Goal: Transaction & Acquisition: Purchase product/service

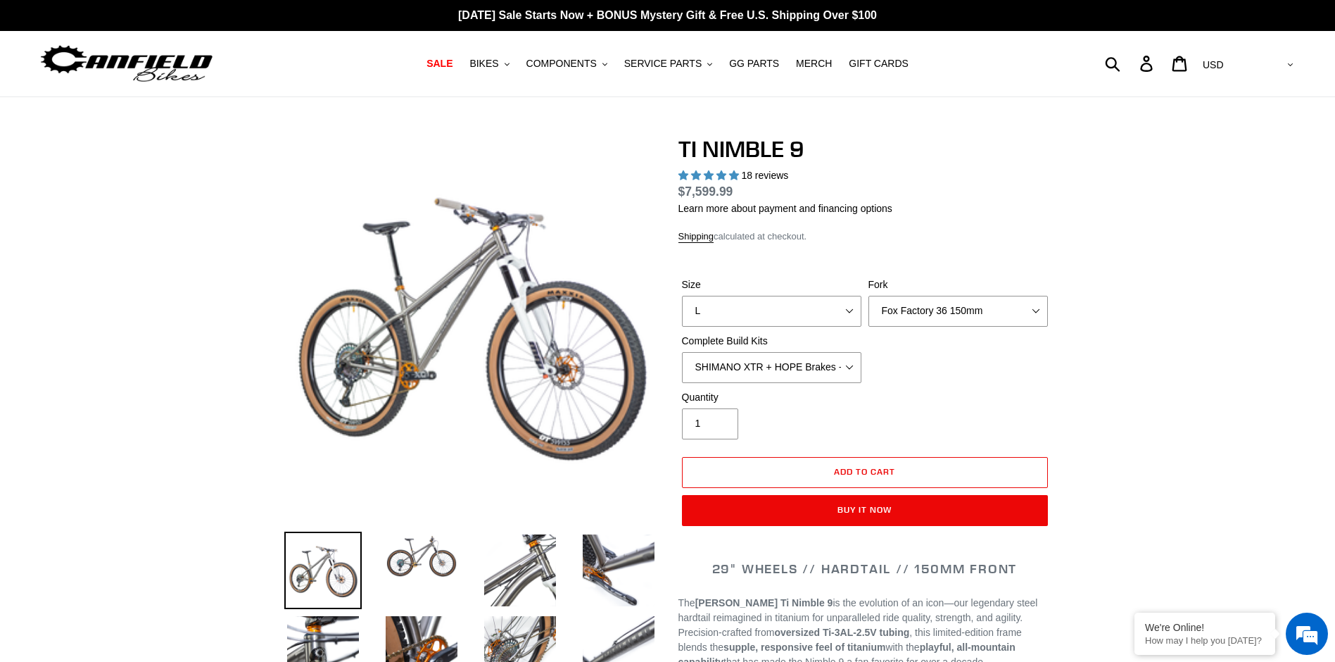
select select "highest-rating"
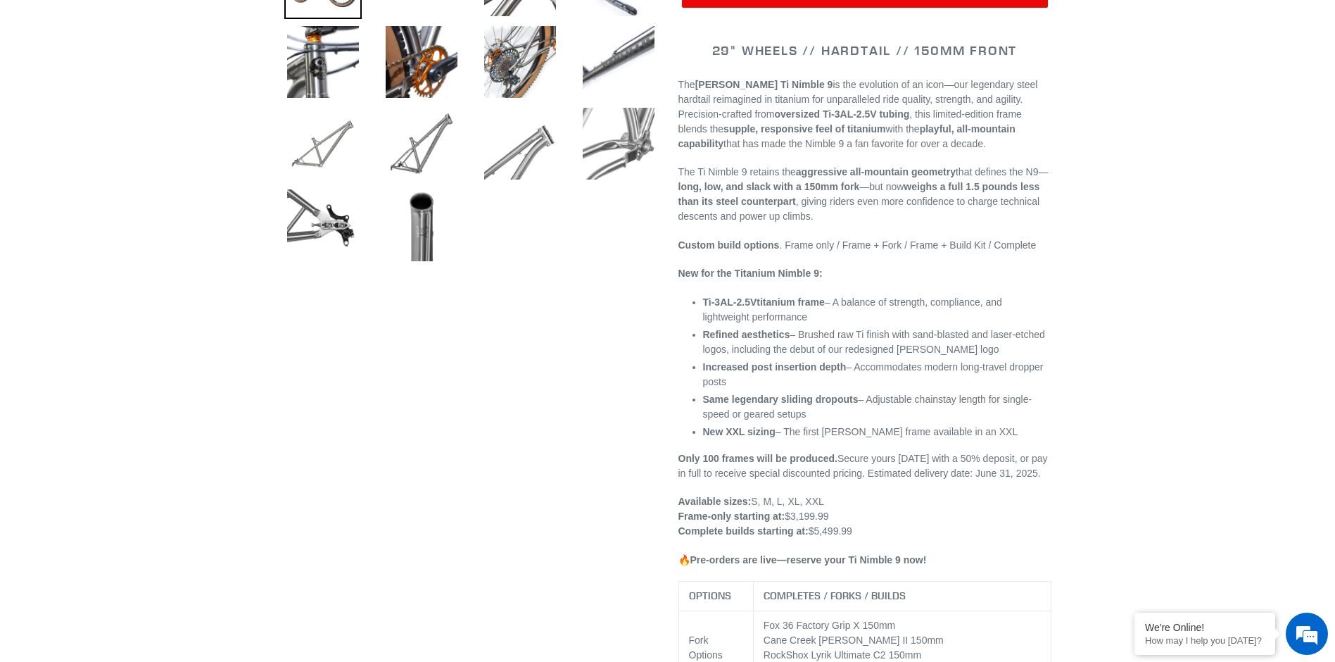
scroll to position [140, 0]
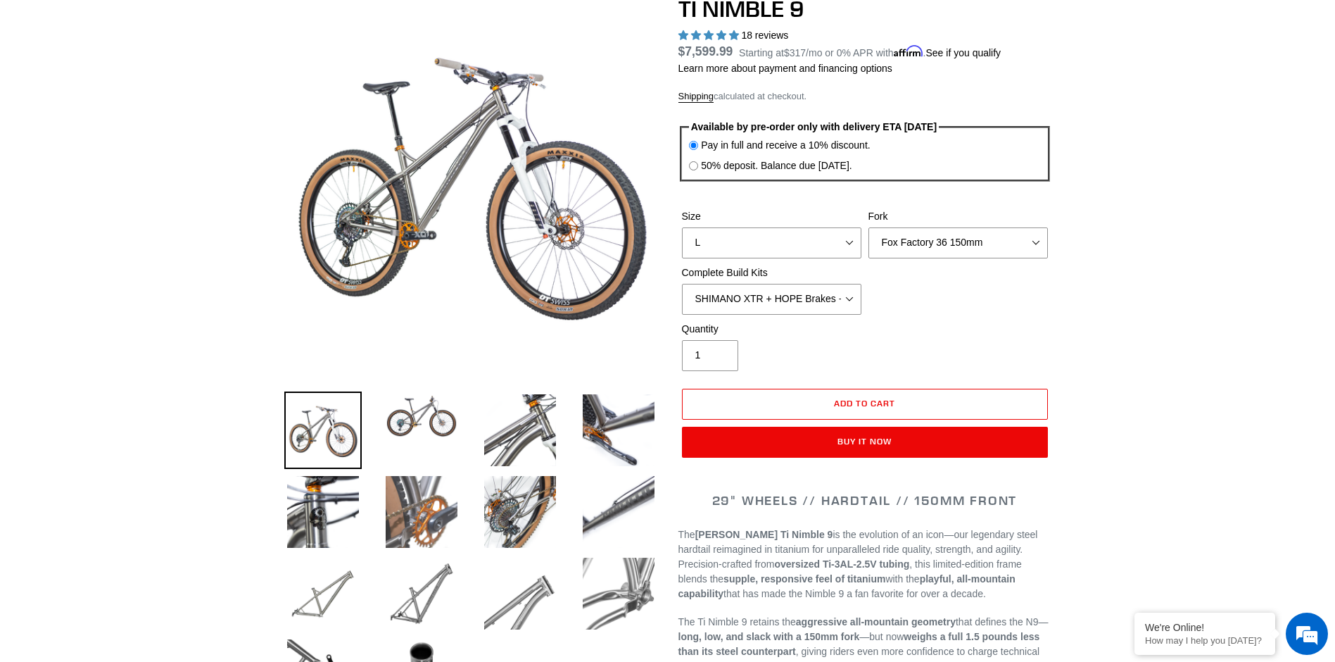
click at [420, 507] on img at bounding box center [421, 511] width 77 height 77
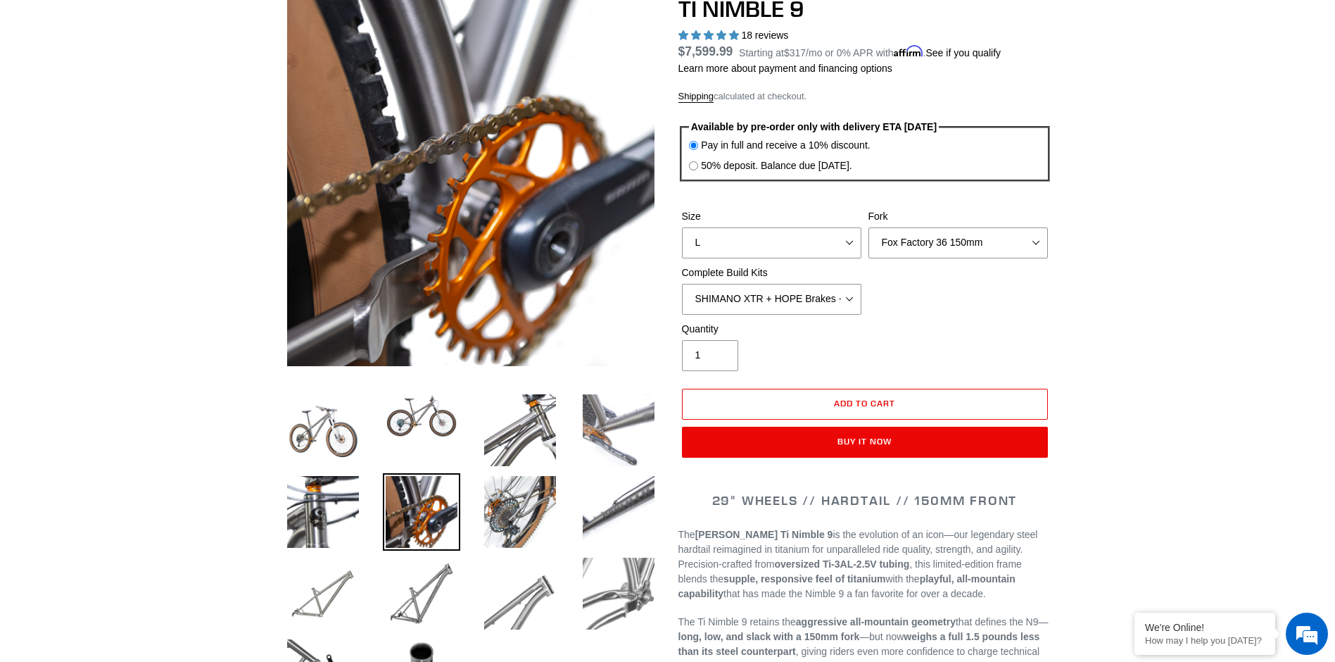
click at [591, 431] on img at bounding box center [618, 429] width 77 height 77
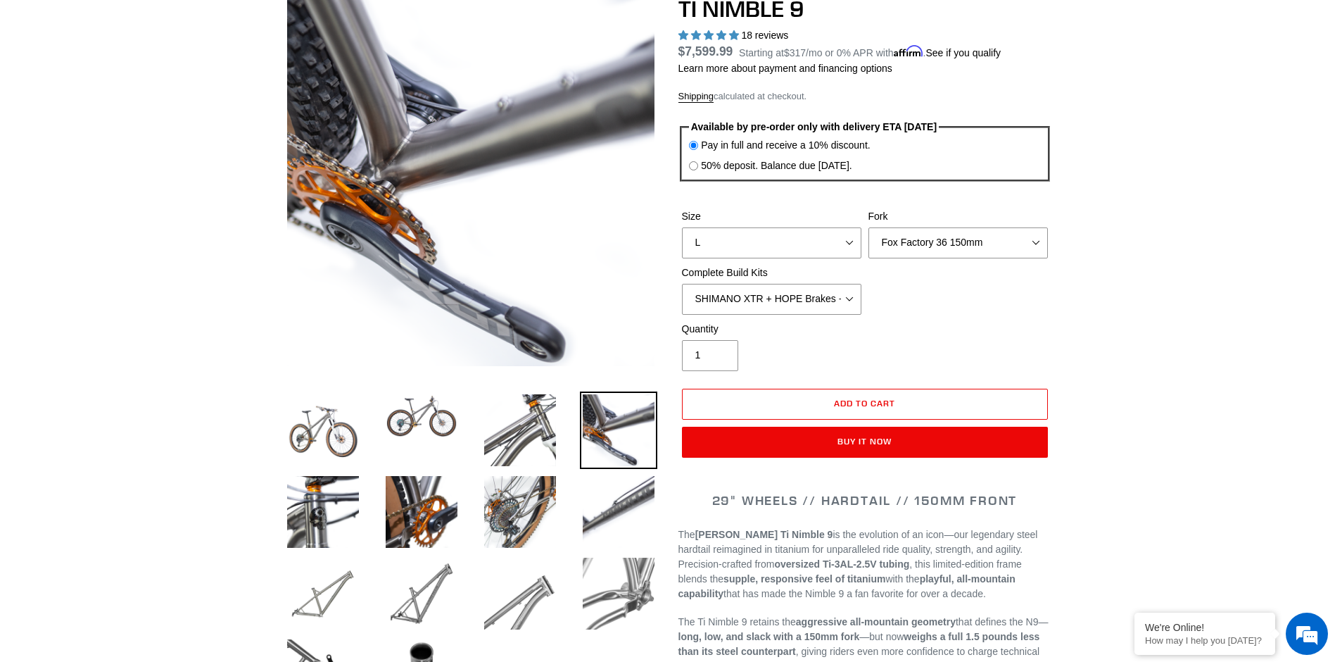
scroll to position [0, 0]
click at [519, 505] on img at bounding box center [519, 511] width 77 height 77
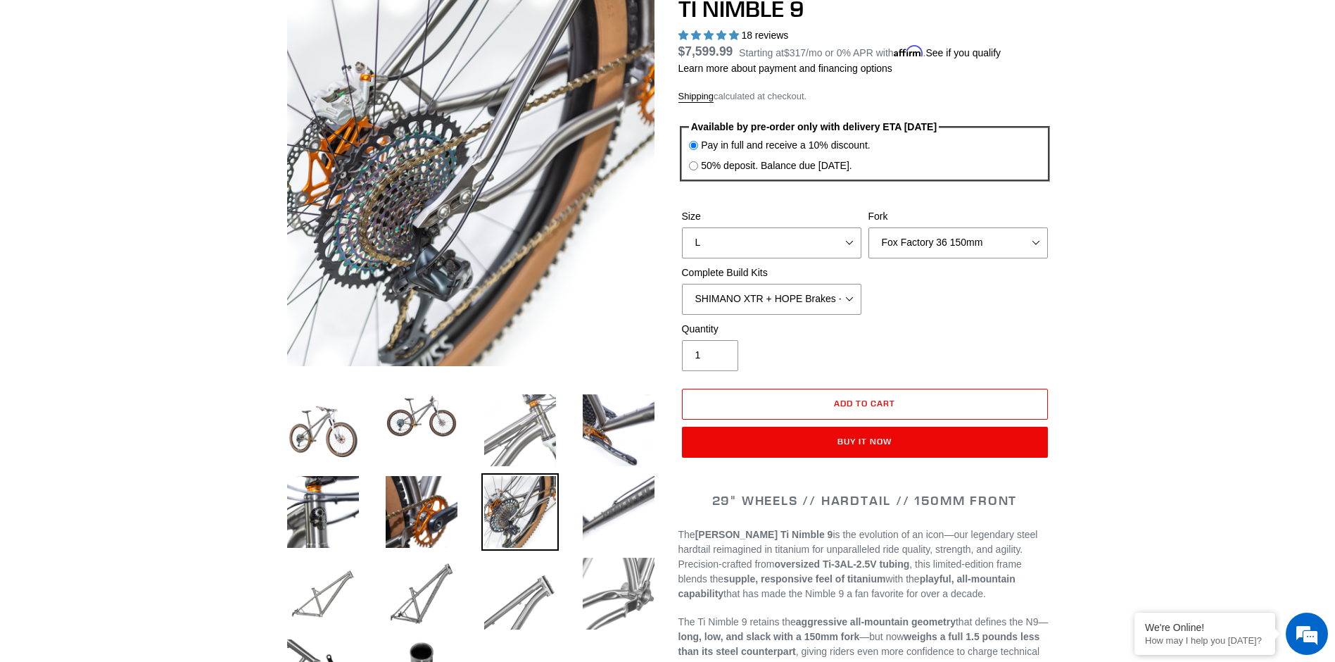
click at [511, 427] on img at bounding box center [519, 429] width 77 height 77
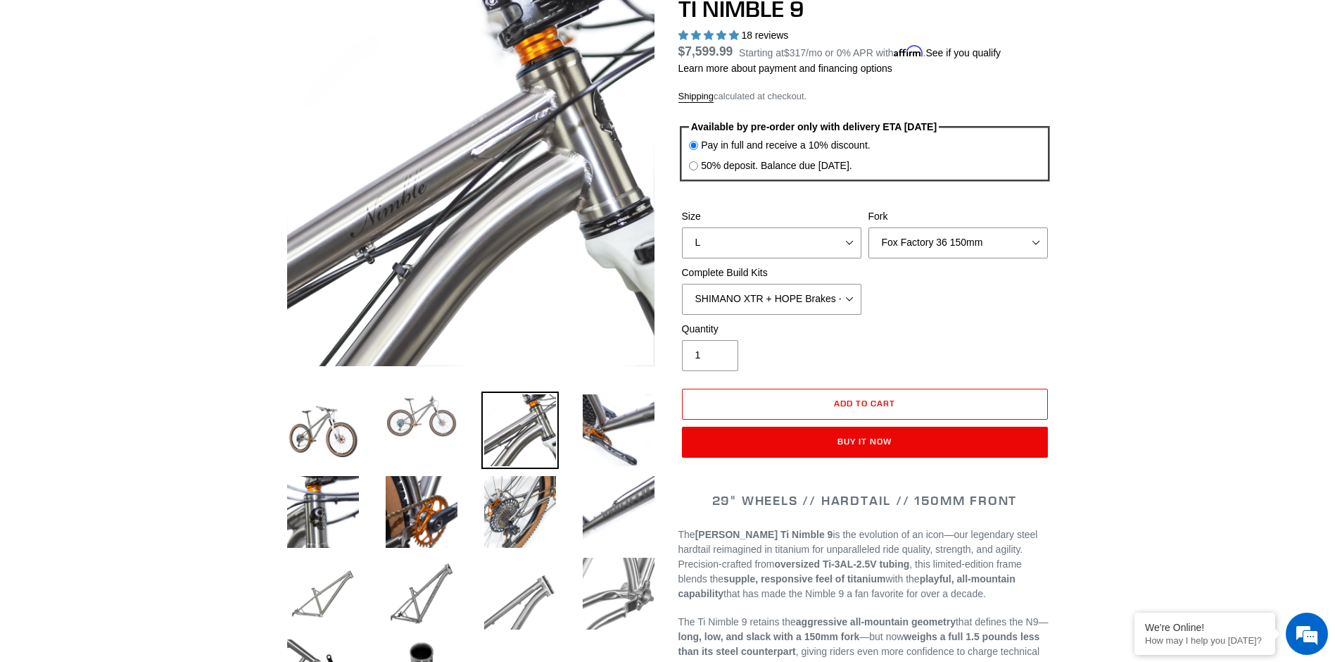
click at [420, 415] on img at bounding box center [421, 415] width 77 height 49
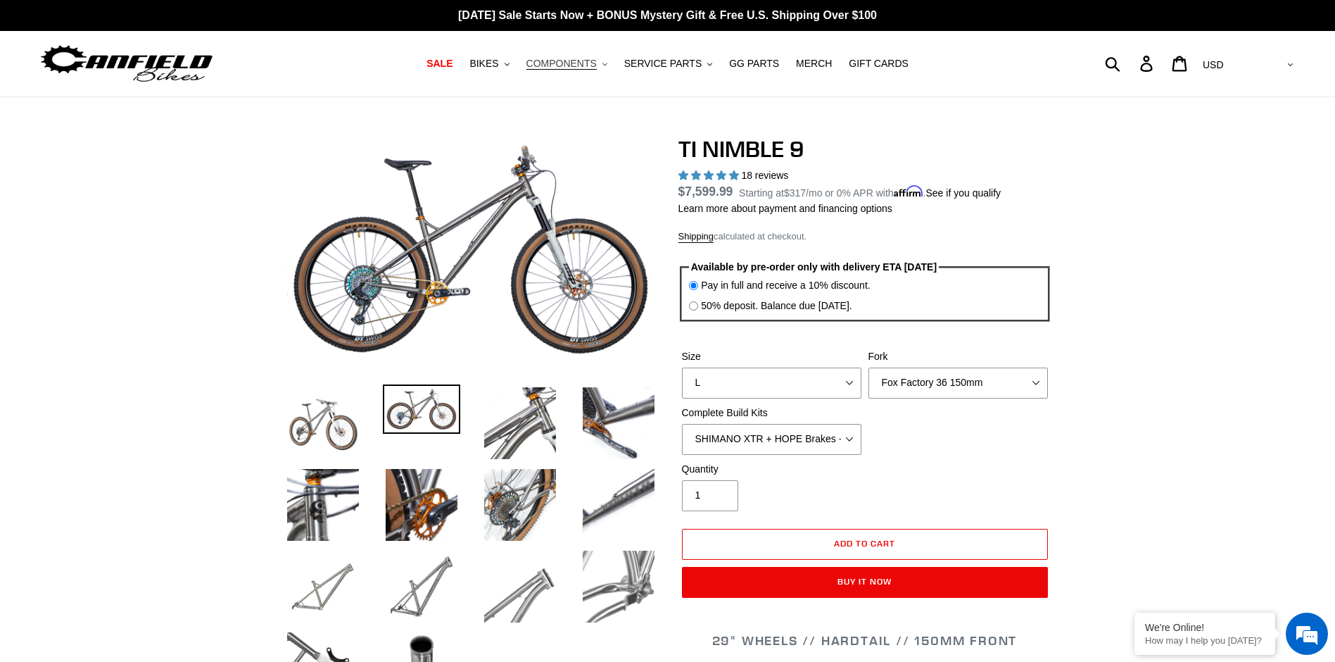
click at [592, 67] on button "COMPONENTS .cls-1{fill:#231f20}" at bounding box center [566, 63] width 95 height 19
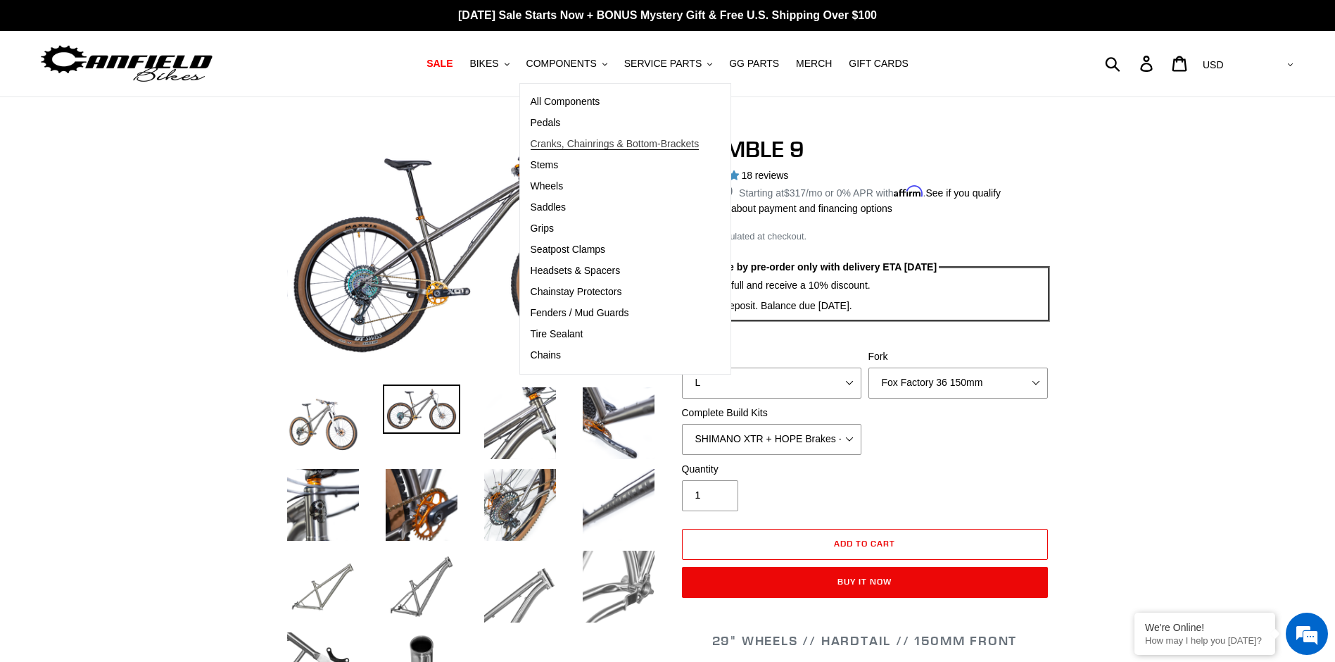
click at [560, 146] on span "Cranks, Chainrings & Bottom-Brackets" at bounding box center [615, 144] width 169 height 12
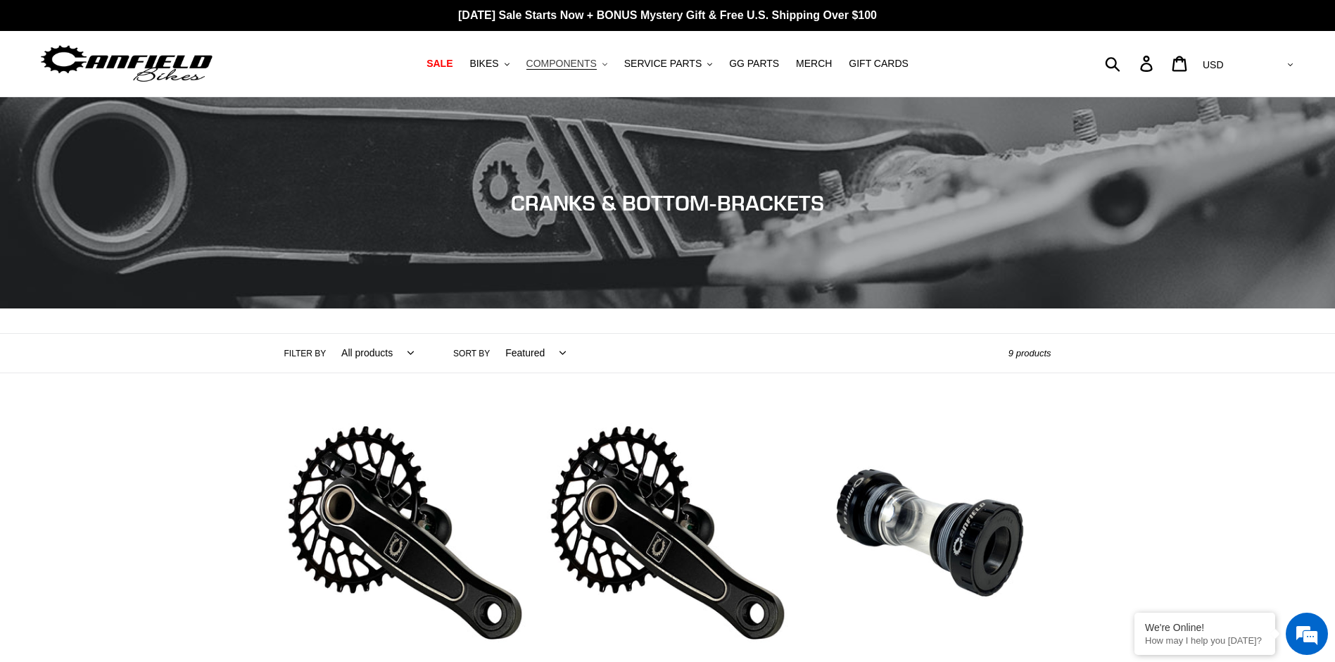
click at [603, 63] on icon ".cls-1{fill:#231f20}" at bounding box center [605, 64] width 5 height 5
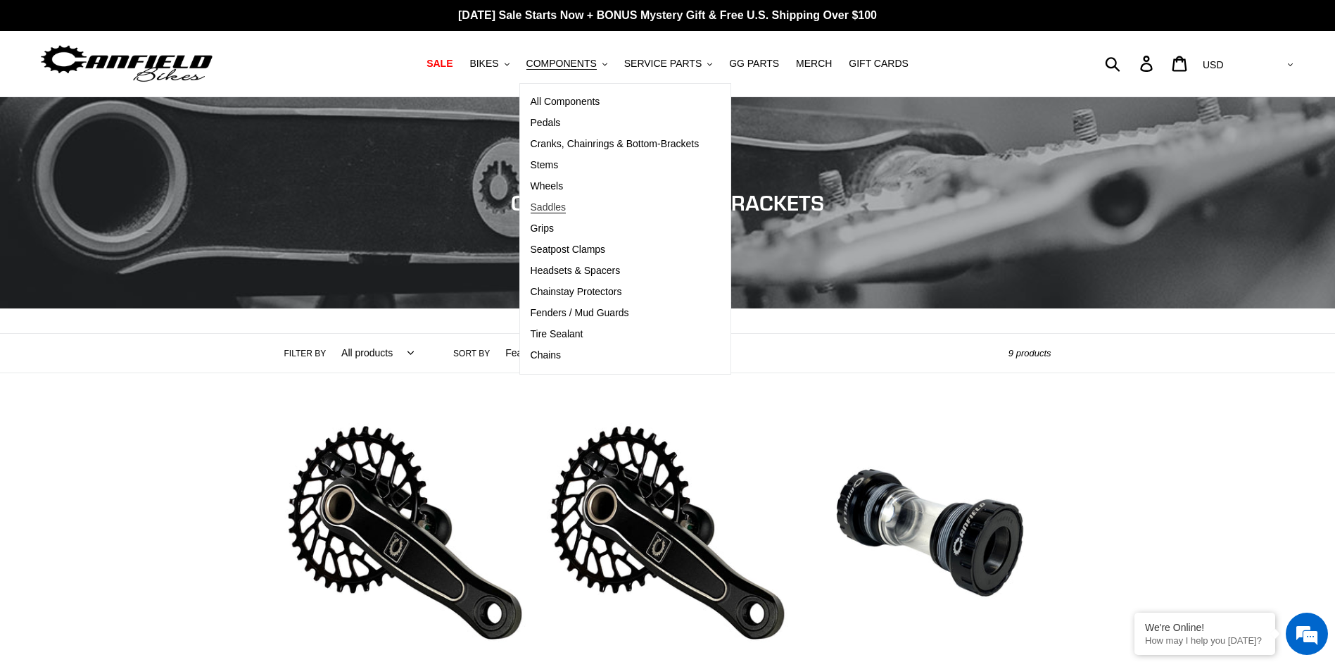
click at [538, 210] on span "Saddles" at bounding box center [549, 207] width 36 height 12
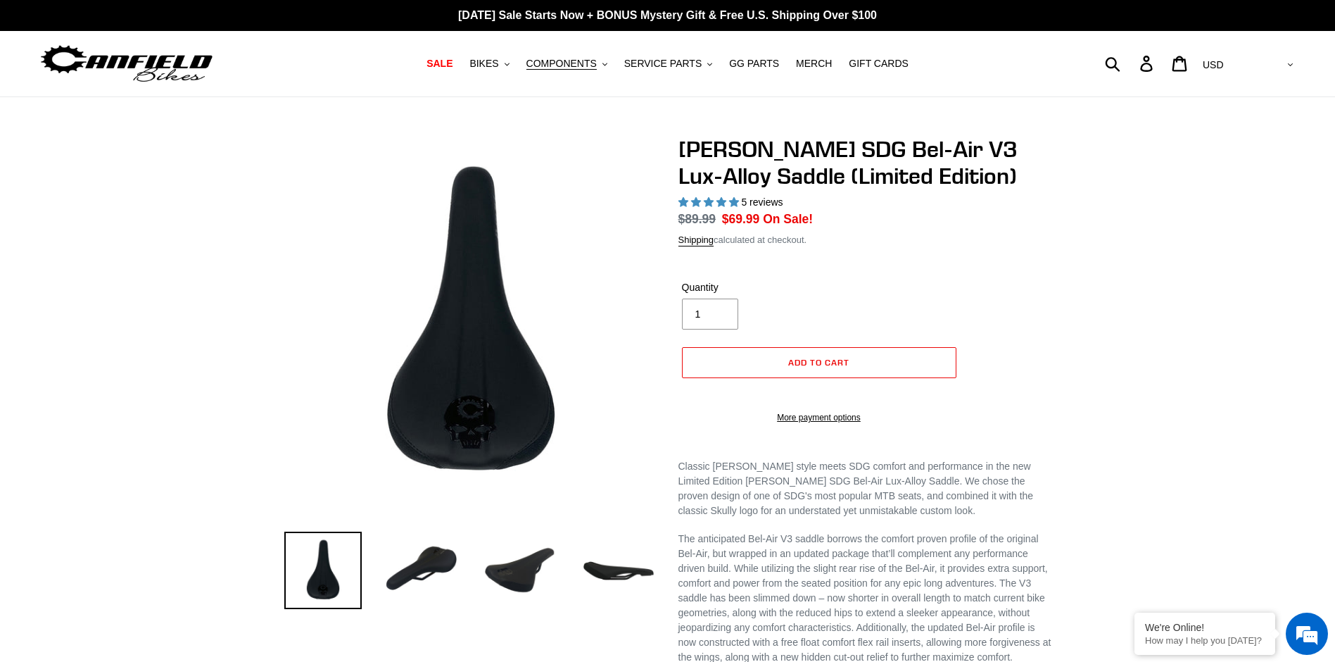
select select "highest-rating"
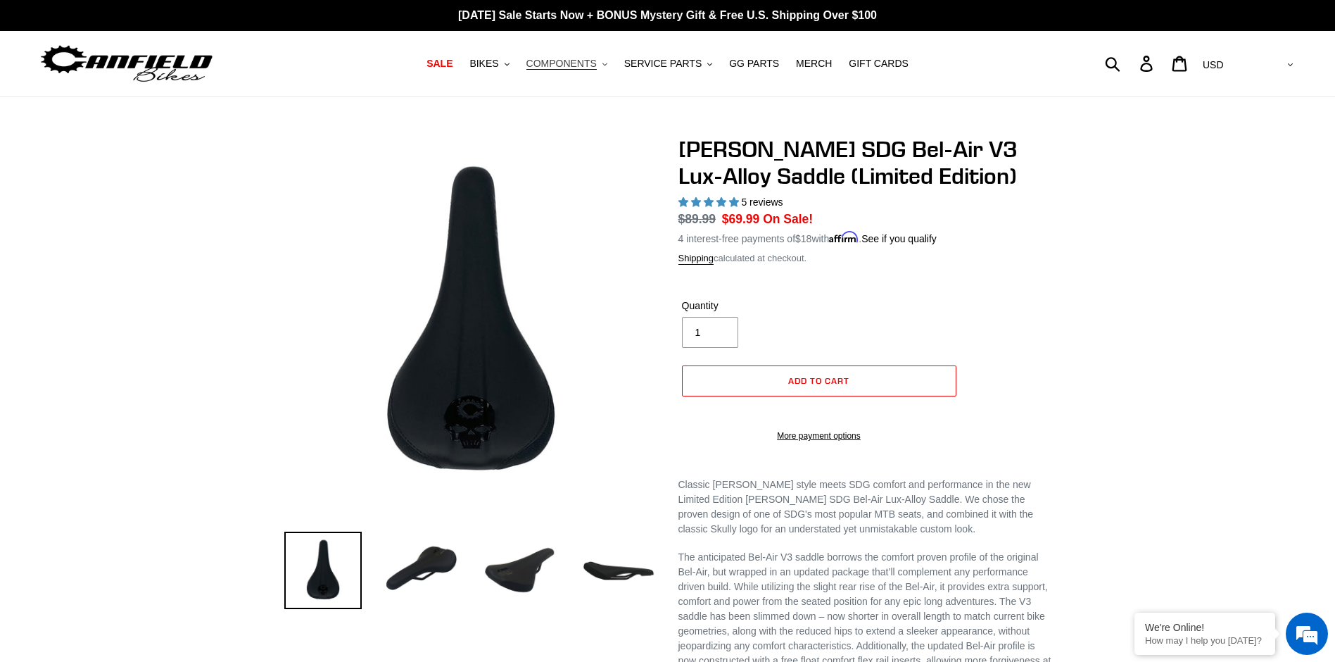
click at [594, 65] on button "COMPONENTS .cls-1{fill:#231f20}" at bounding box center [566, 63] width 95 height 19
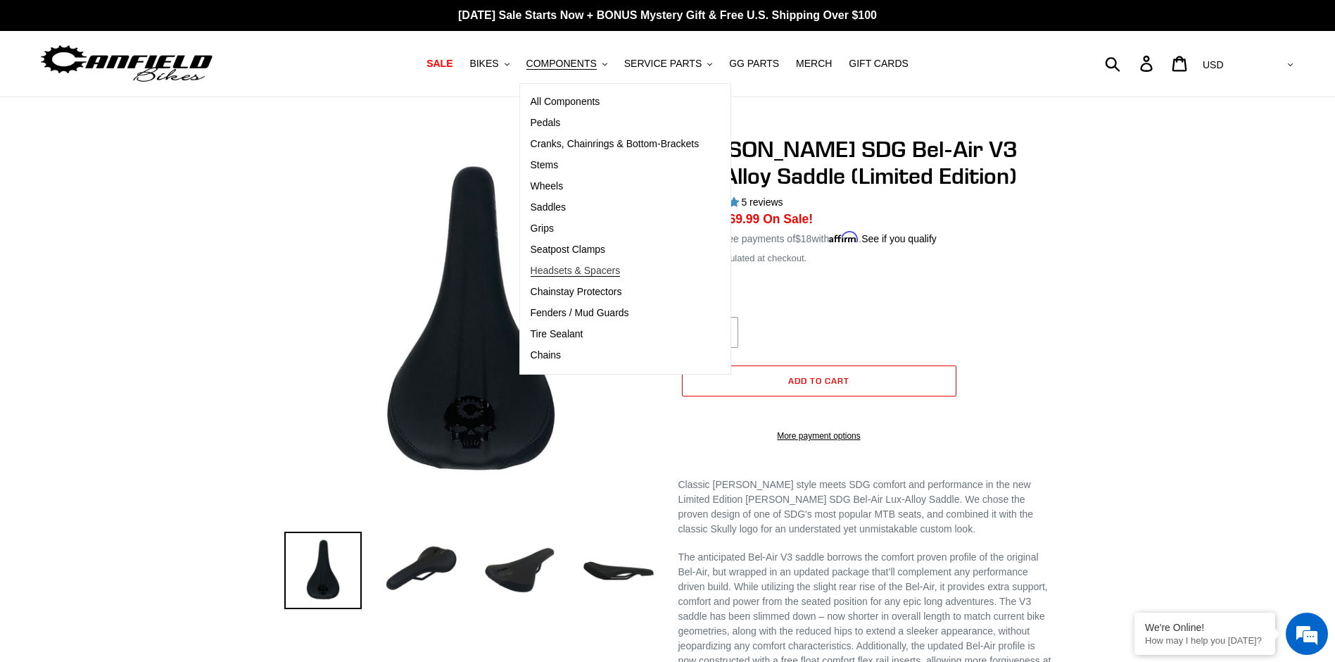
click at [546, 270] on span "Headsets & Spacers" at bounding box center [576, 271] width 90 height 12
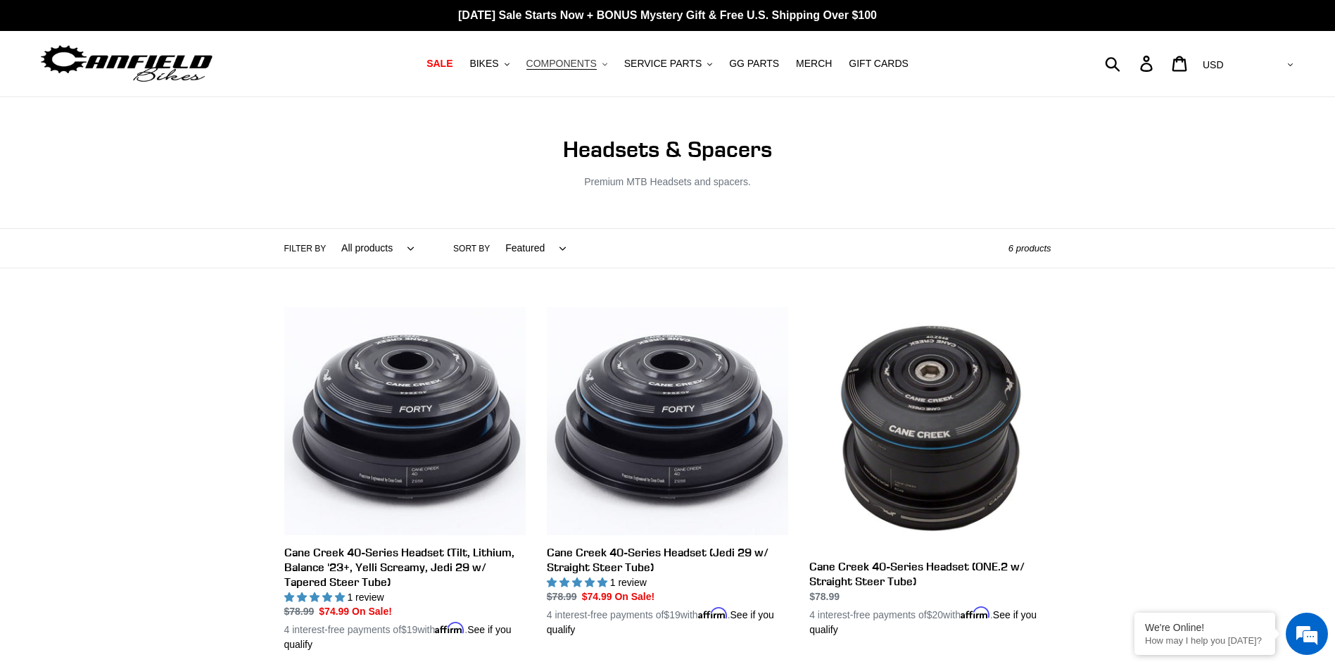
click at [593, 63] on button "COMPONENTS .cls-1{fill:#231f20}" at bounding box center [566, 63] width 95 height 19
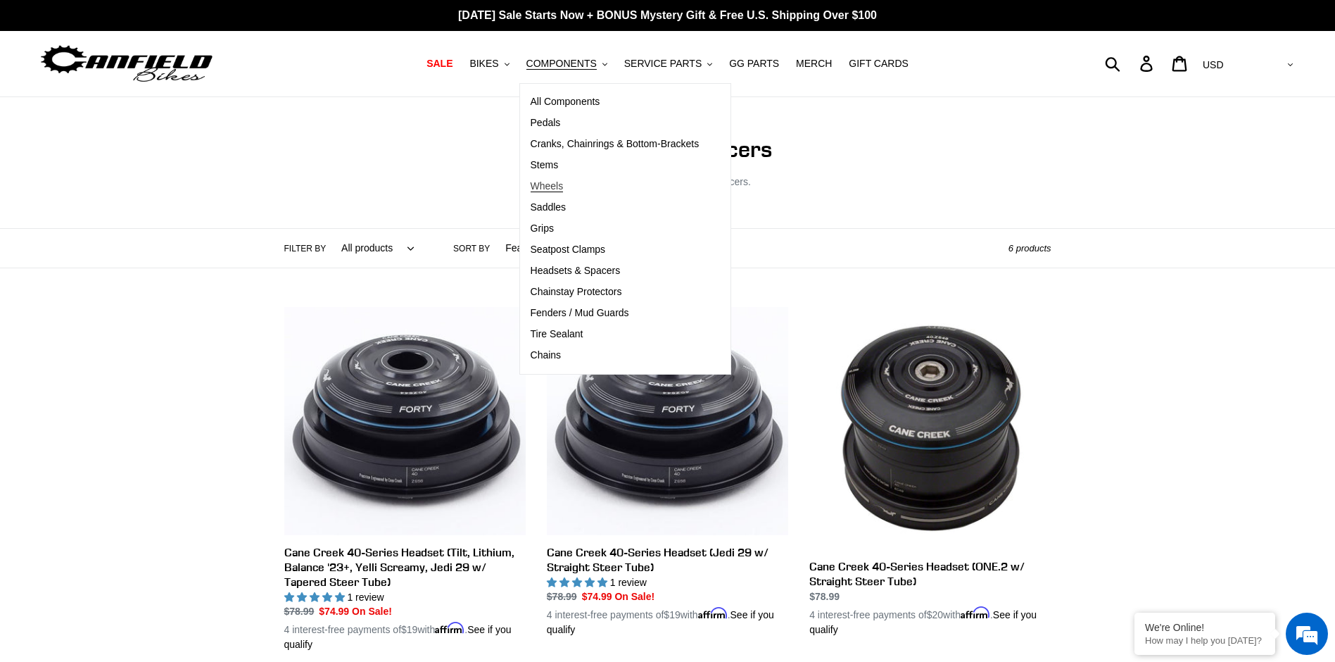
click at [549, 189] on span "Wheels" at bounding box center [547, 186] width 33 height 12
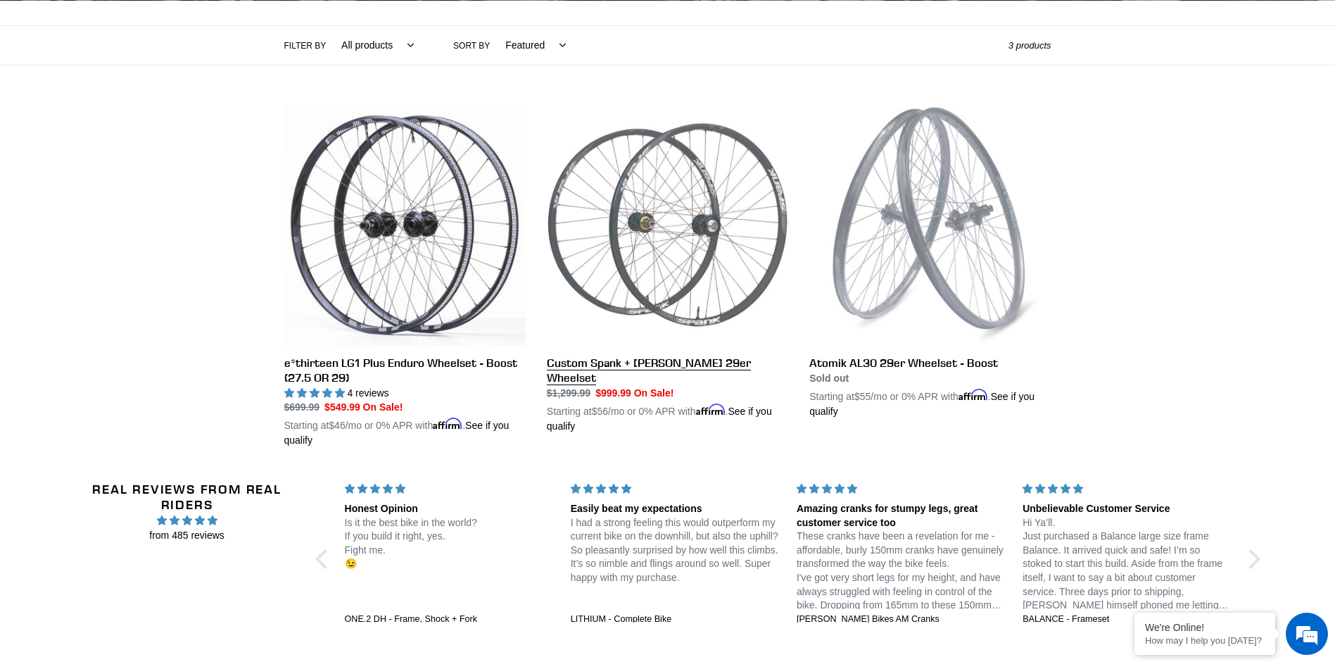
scroll to position [423, 0]
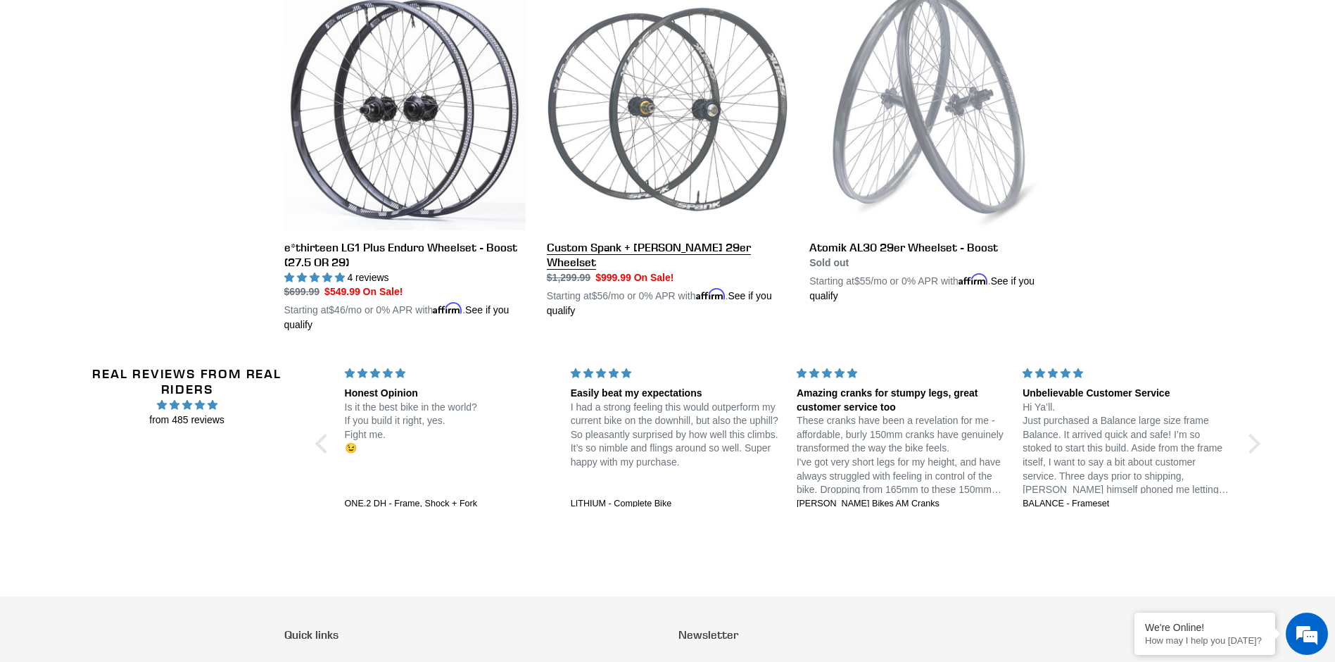
click at [630, 175] on link "Custom Spank + [PERSON_NAME] 29er Wheelset" at bounding box center [667, 153] width 241 height 329
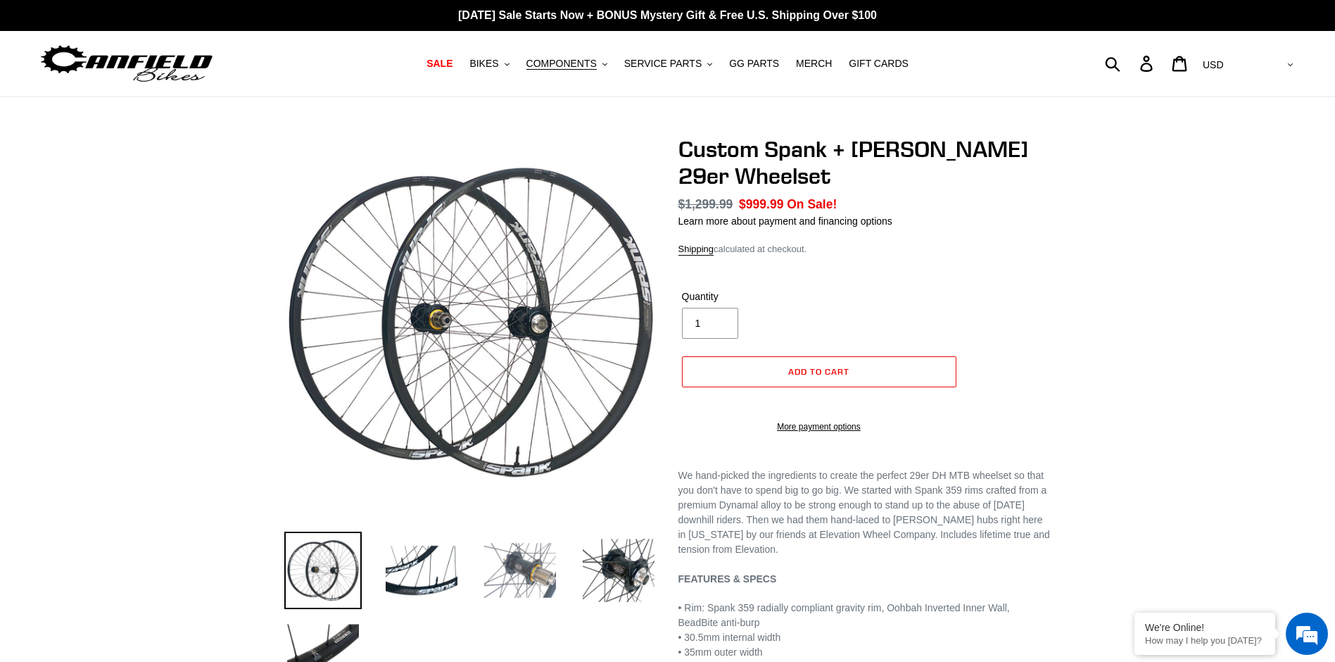
click at [541, 574] on img at bounding box center [519, 569] width 77 height 77
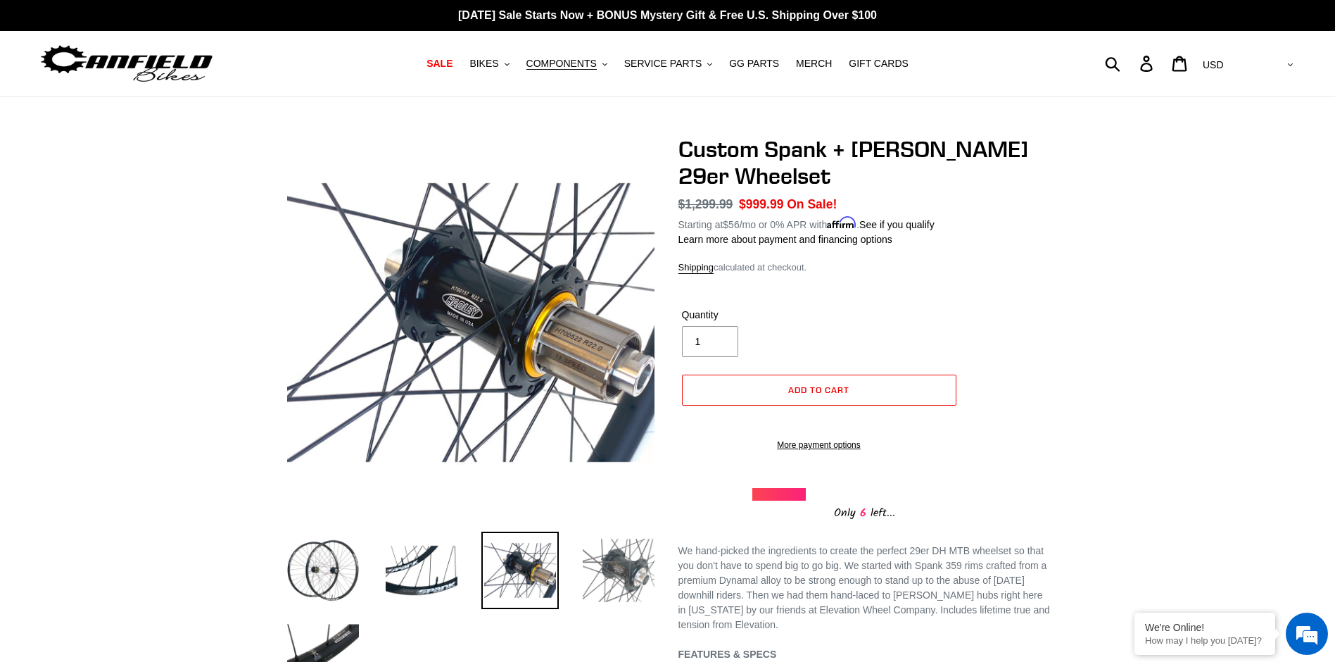
click at [607, 572] on img at bounding box center [618, 569] width 77 height 77
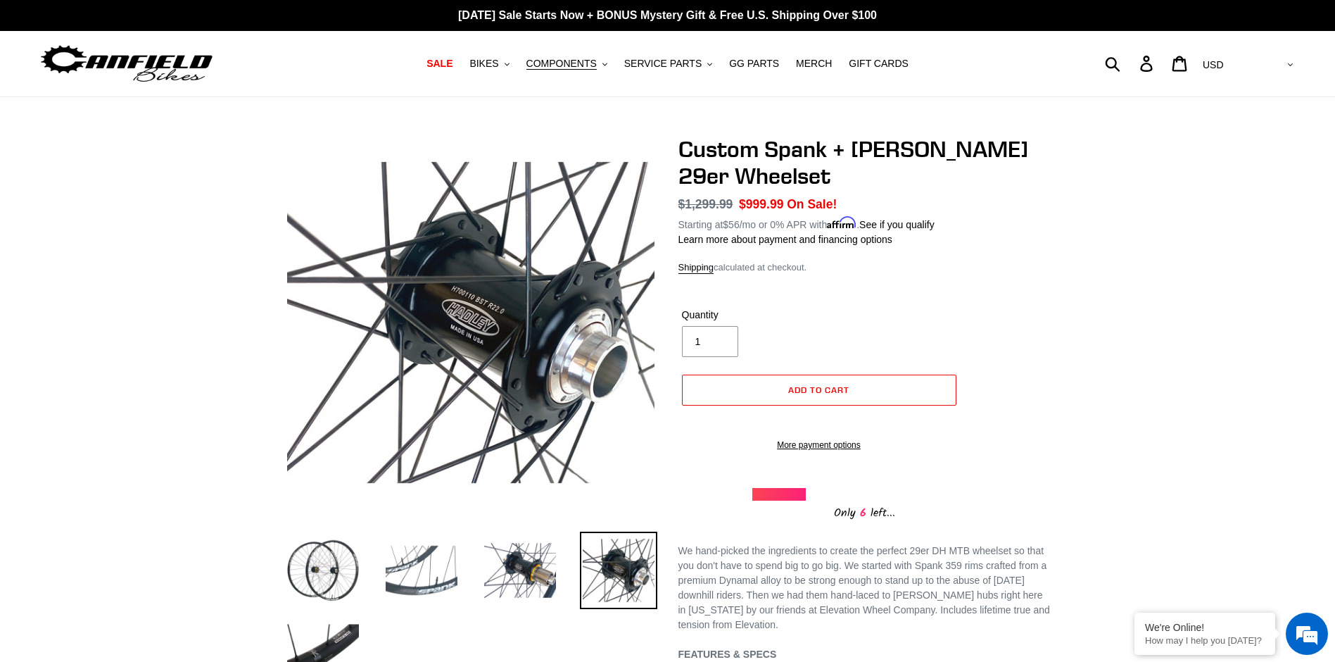
click at [441, 571] on img at bounding box center [421, 569] width 77 height 77
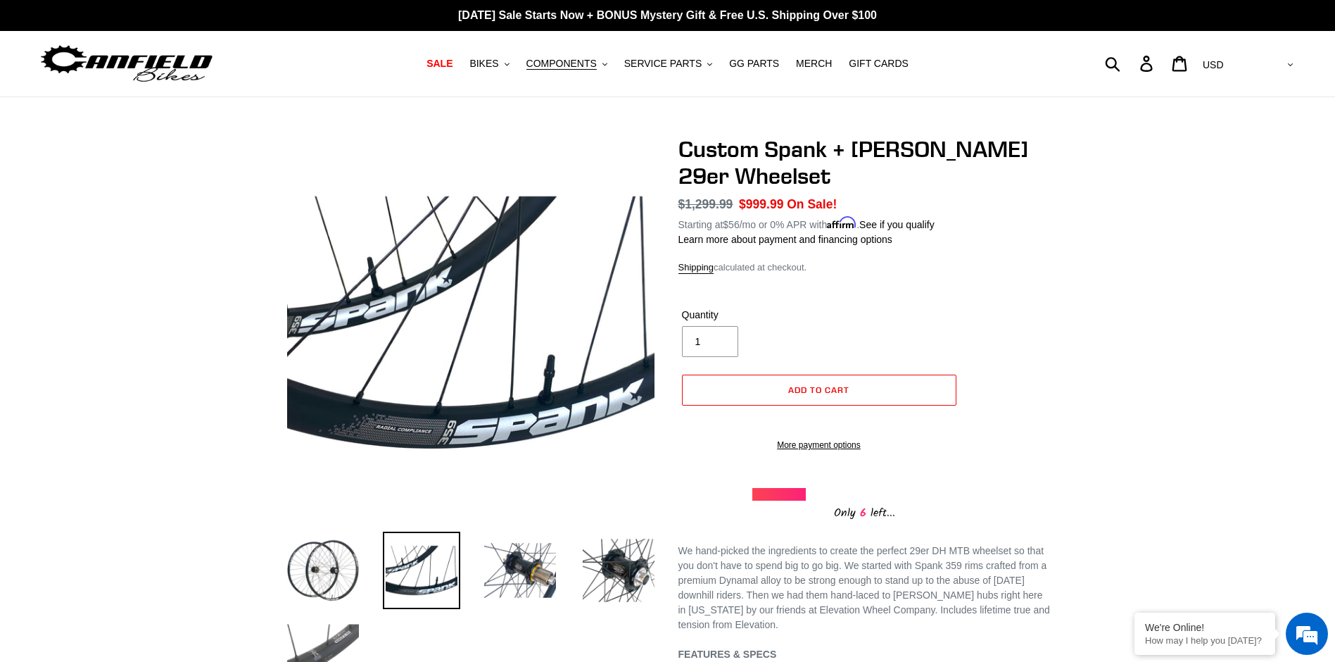
scroll to position [141, 0]
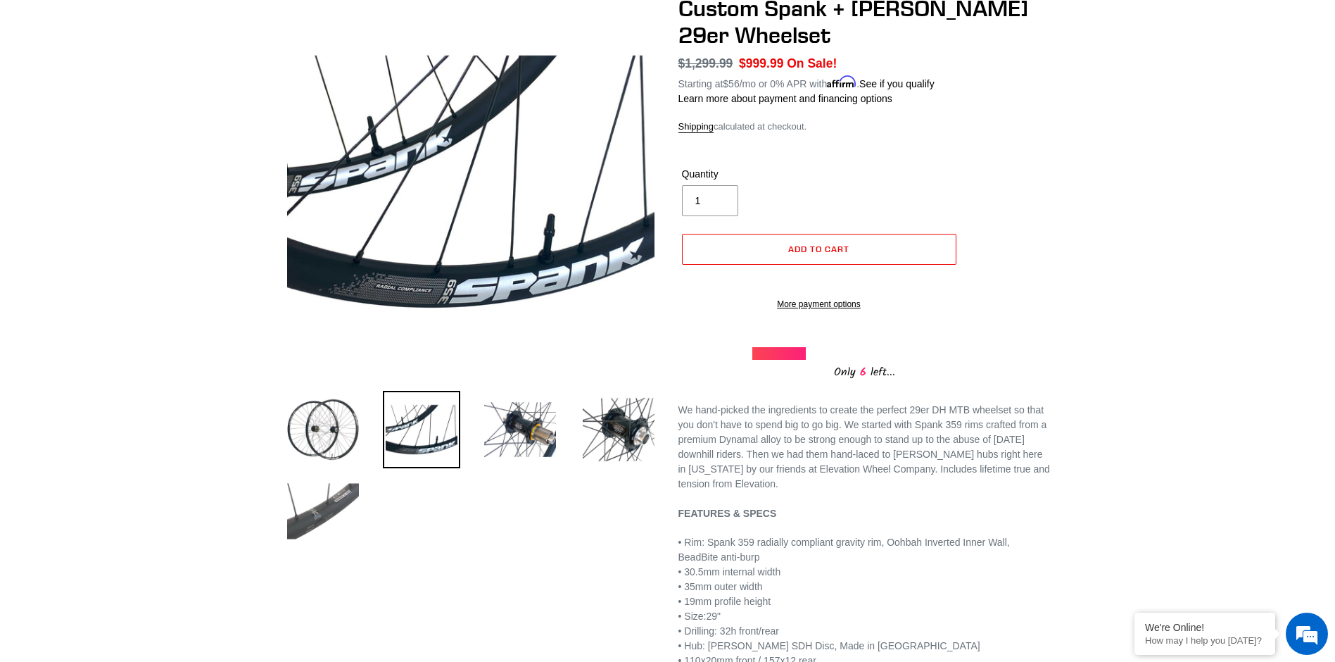
click at [317, 521] on img at bounding box center [322, 510] width 77 height 77
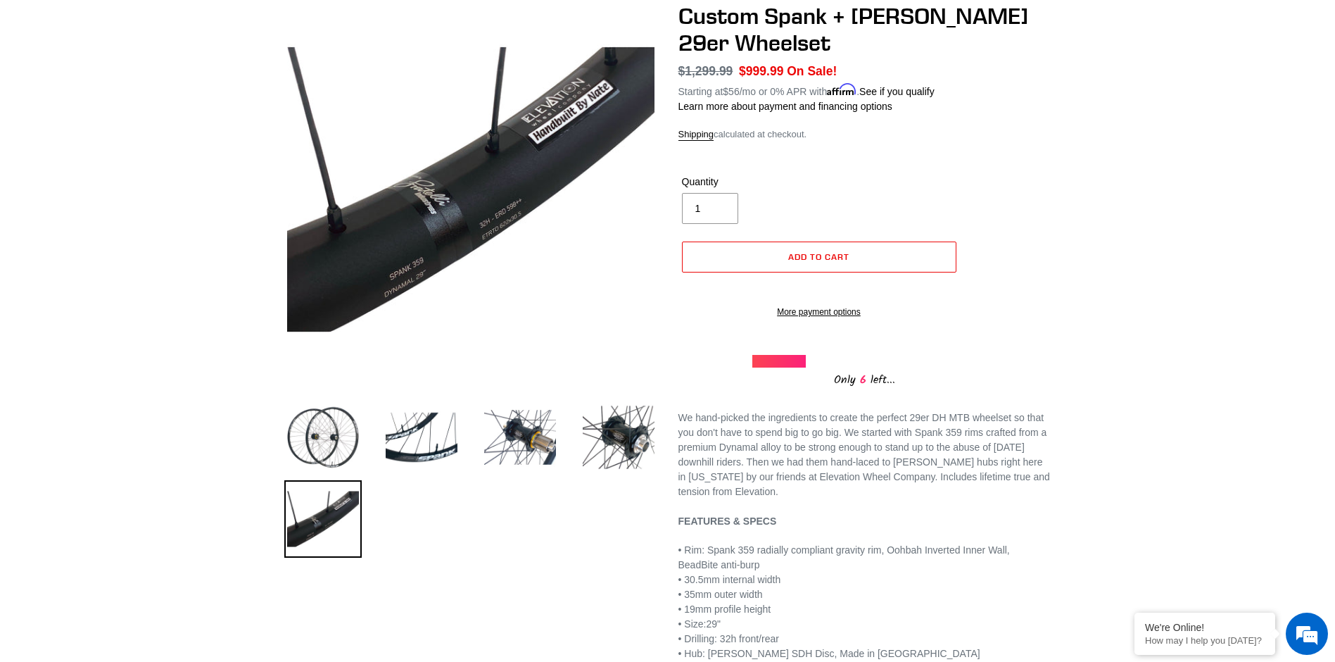
scroll to position [0, 0]
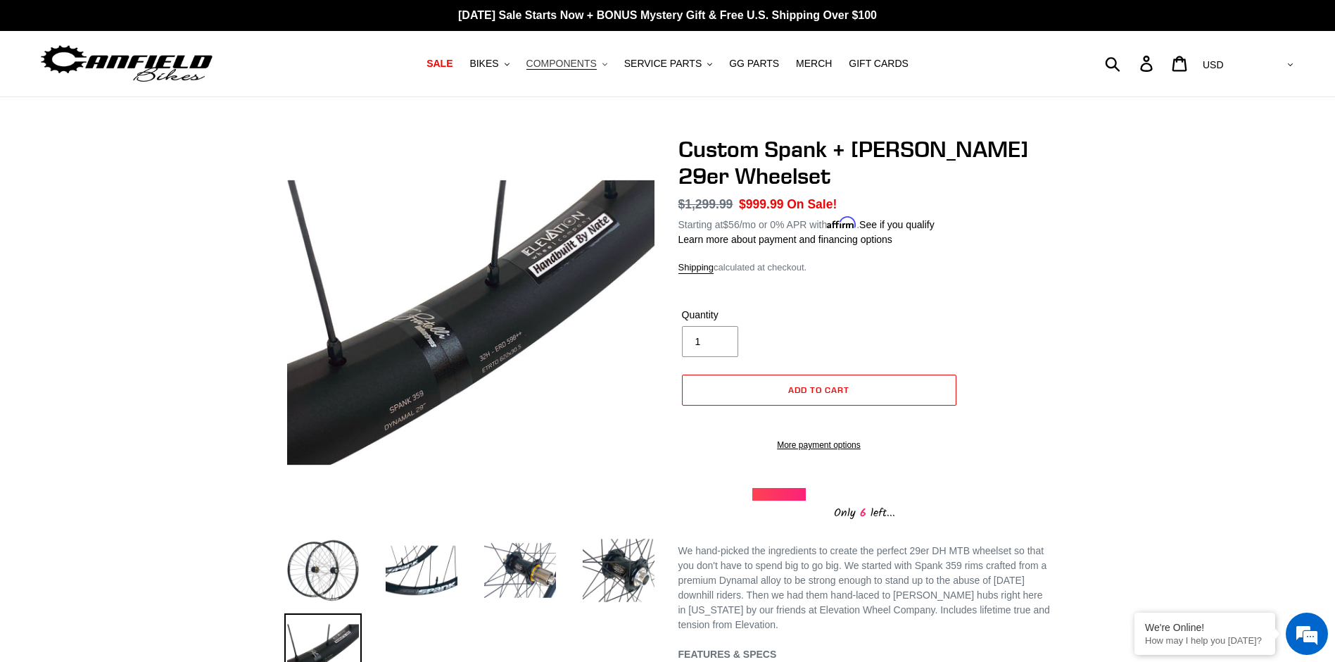
click at [603, 63] on icon ".cls-1{fill:#231f20}" at bounding box center [605, 64] width 5 height 5
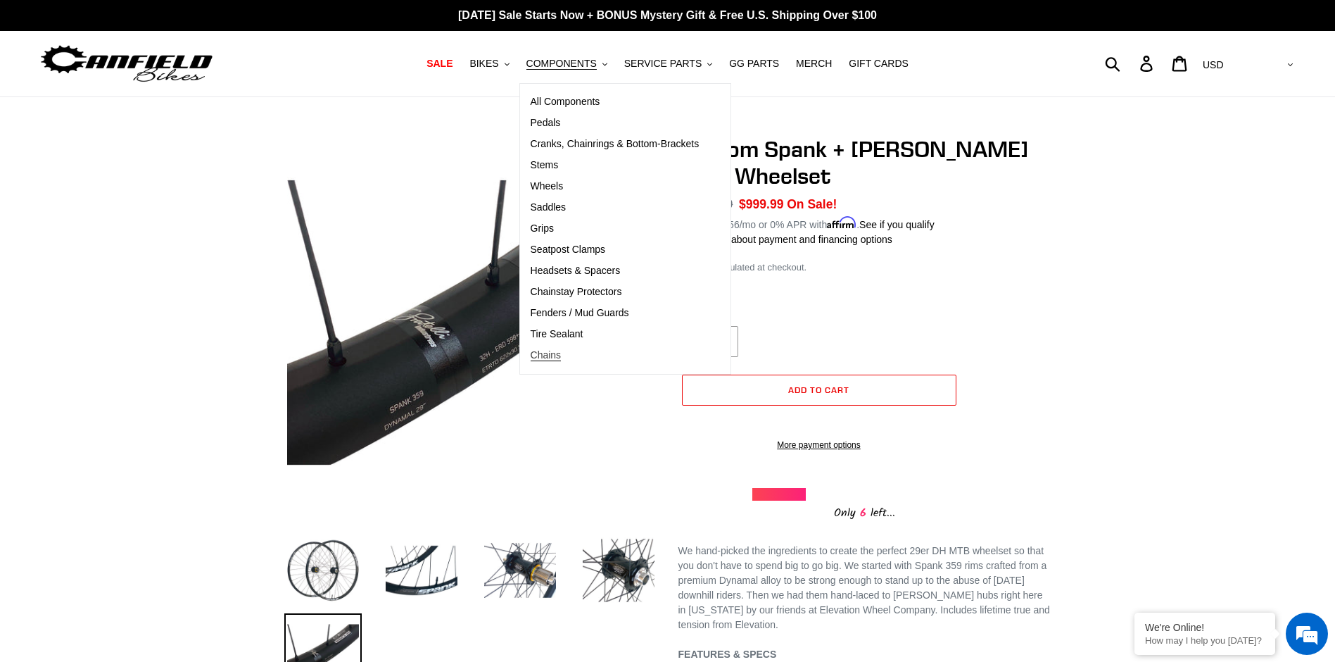
click at [538, 356] on span "Chains" at bounding box center [546, 355] width 31 height 12
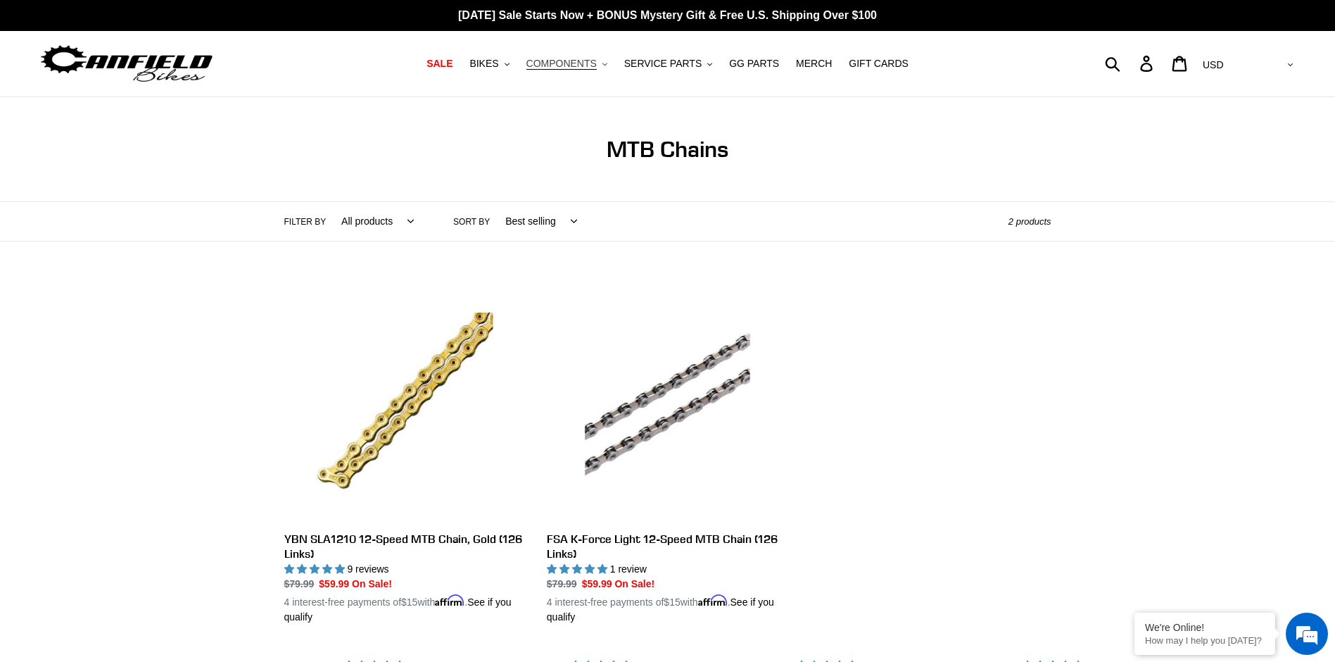
click at [602, 64] on button "COMPONENTS .cls-1{fill:#231f20}" at bounding box center [566, 63] width 95 height 19
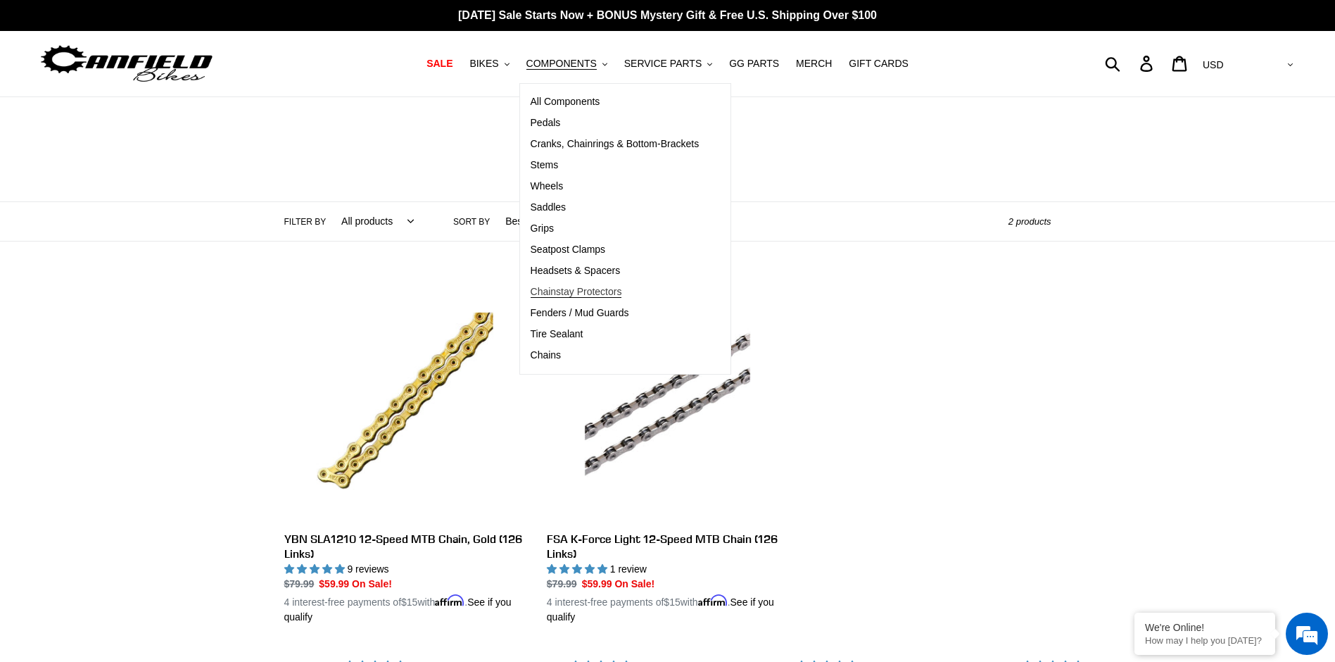
click at [553, 294] on span "Chainstay Protectors" at bounding box center [577, 292] width 92 height 12
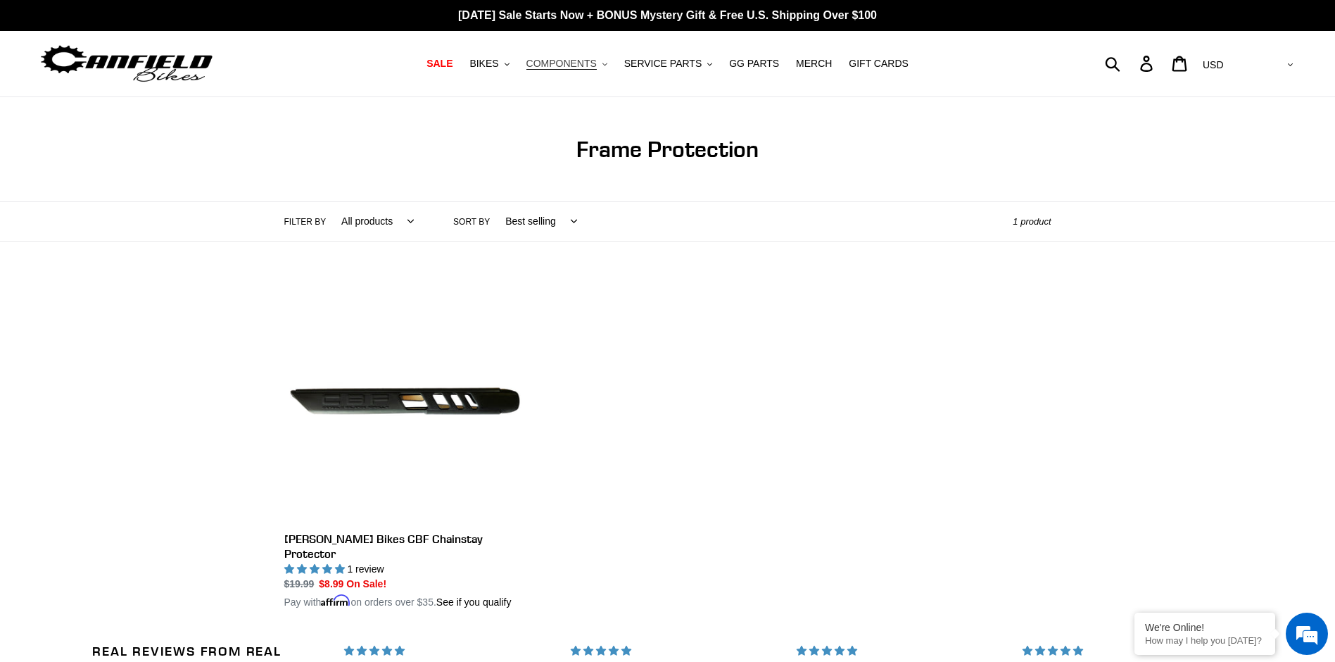
click at [605, 64] on icon ".cls-1{fill:#231f20}" at bounding box center [605, 64] width 5 height 5
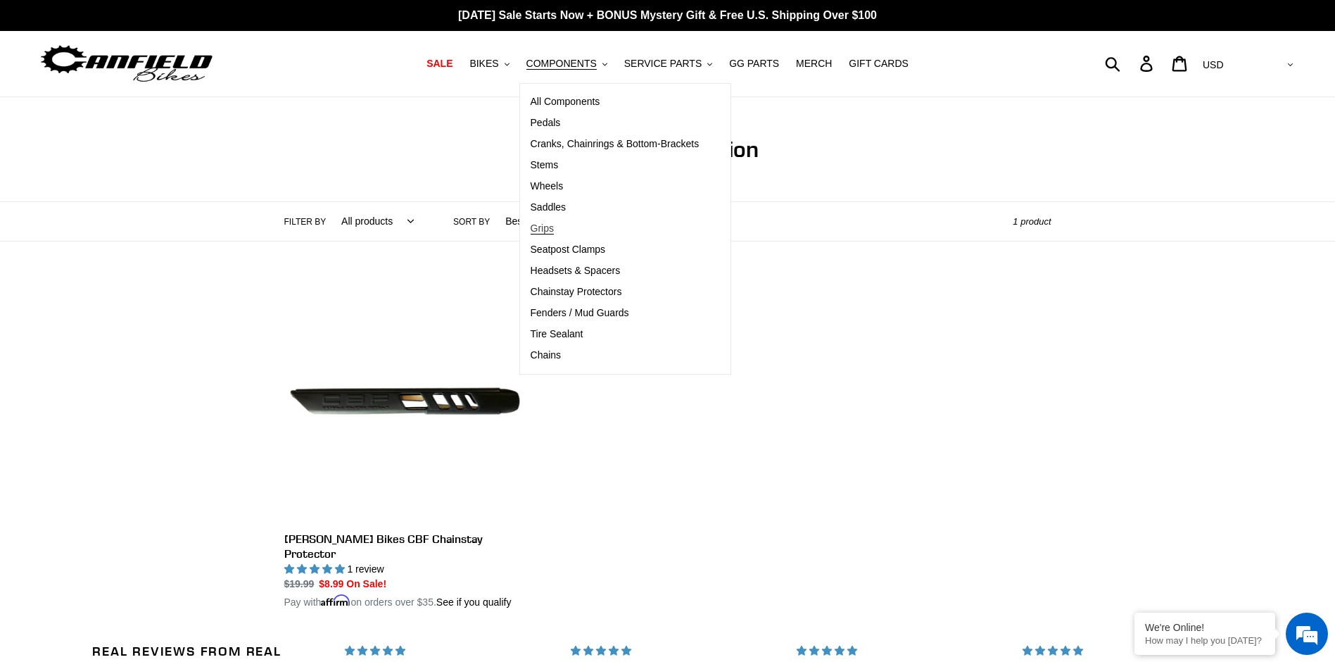
click at [531, 230] on span "Grips" at bounding box center [542, 228] width 23 height 12
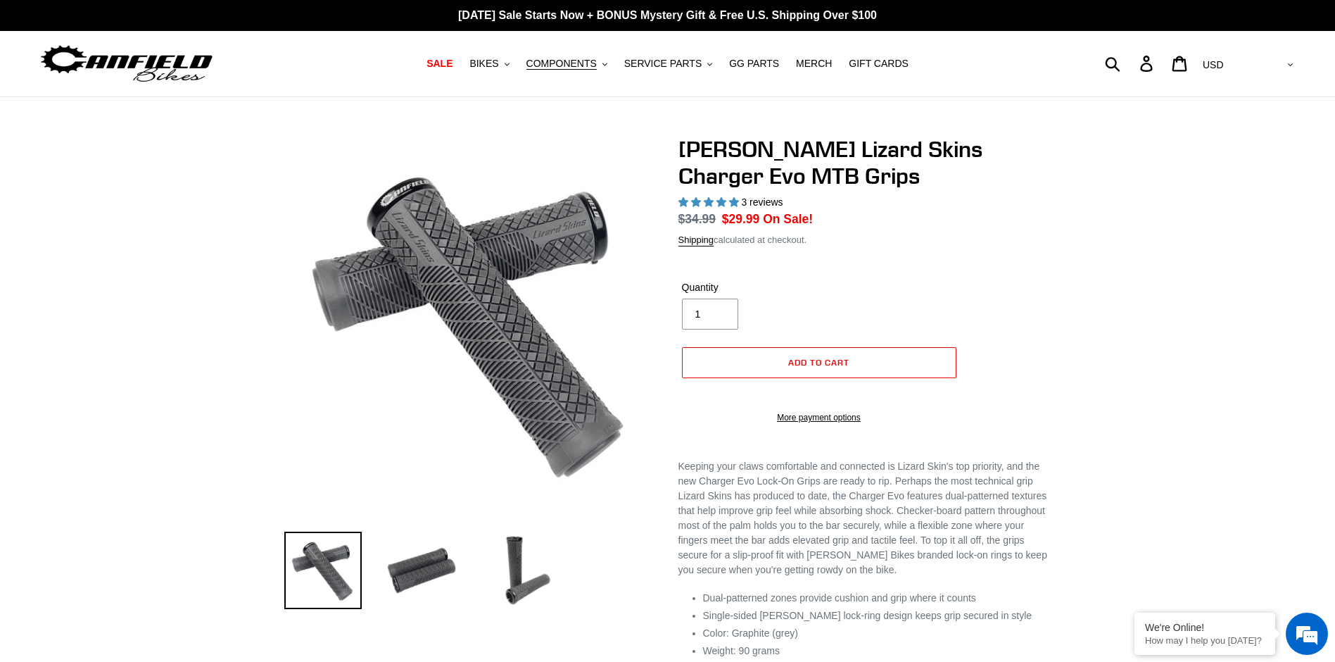
select select "highest-rating"
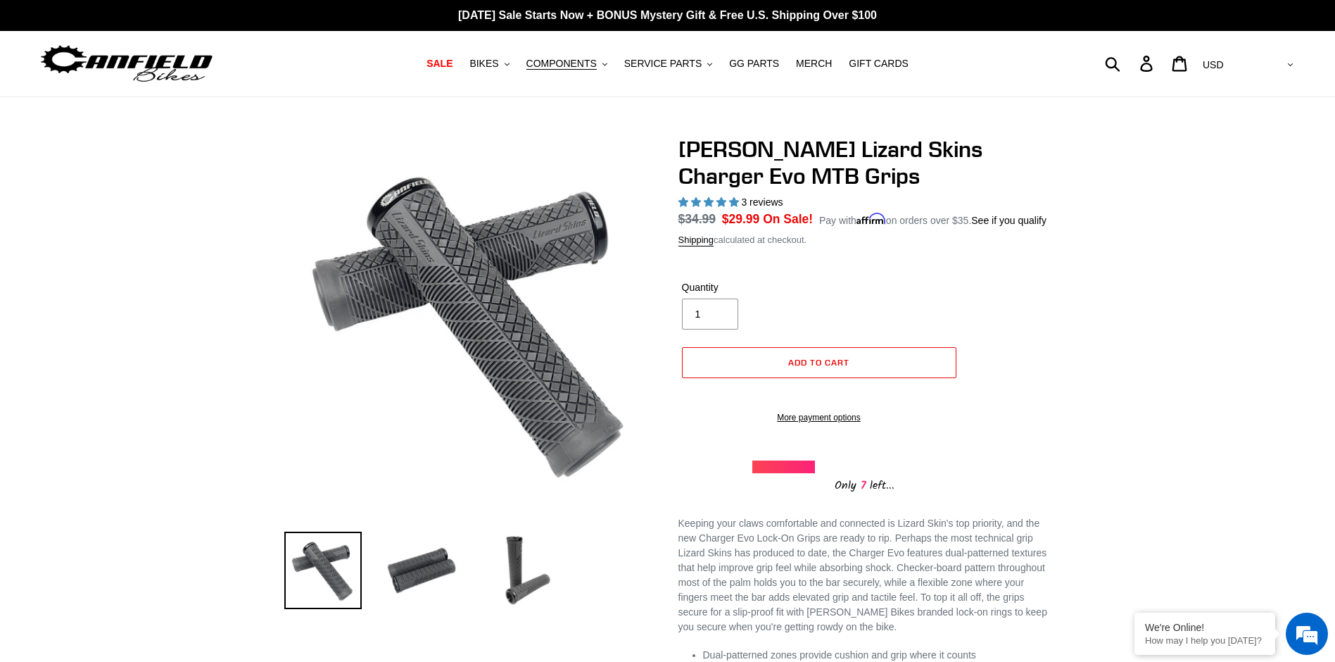
click at [462, 576] on li at bounding box center [509, 574] width 99 height 82
click at [417, 562] on img at bounding box center [421, 569] width 77 height 77
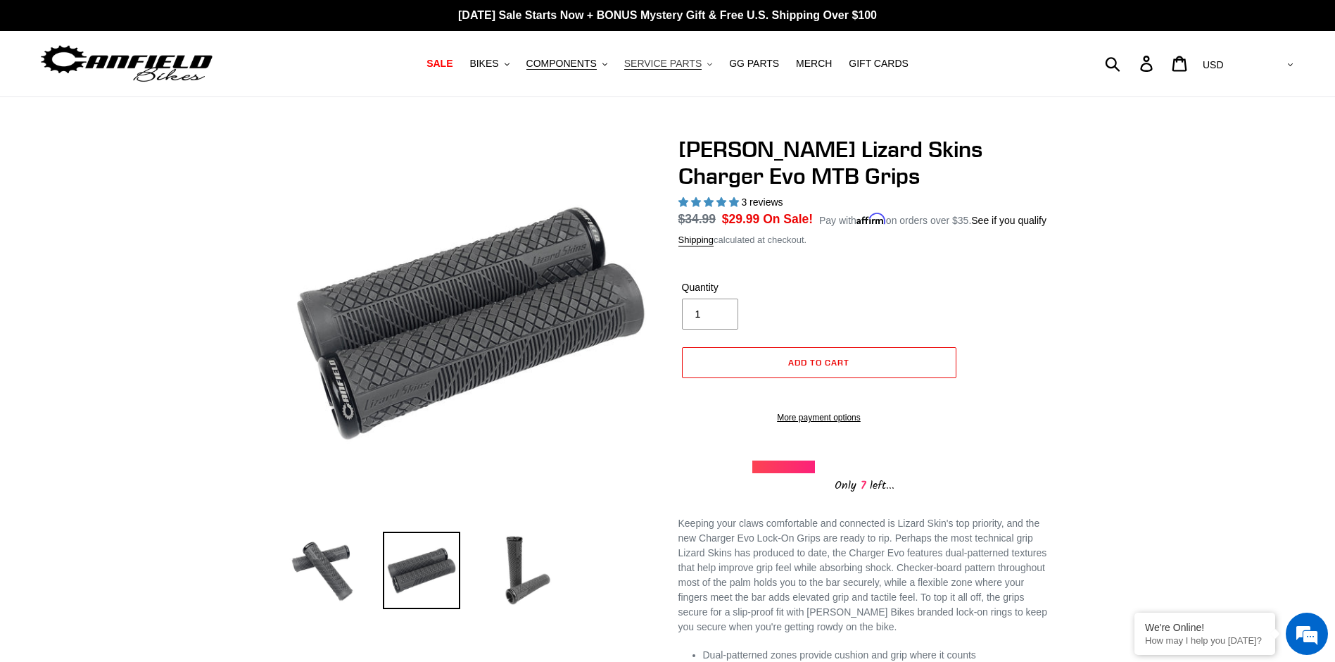
click at [711, 63] on icon "button" at bounding box center [709, 64] width 5 height 3
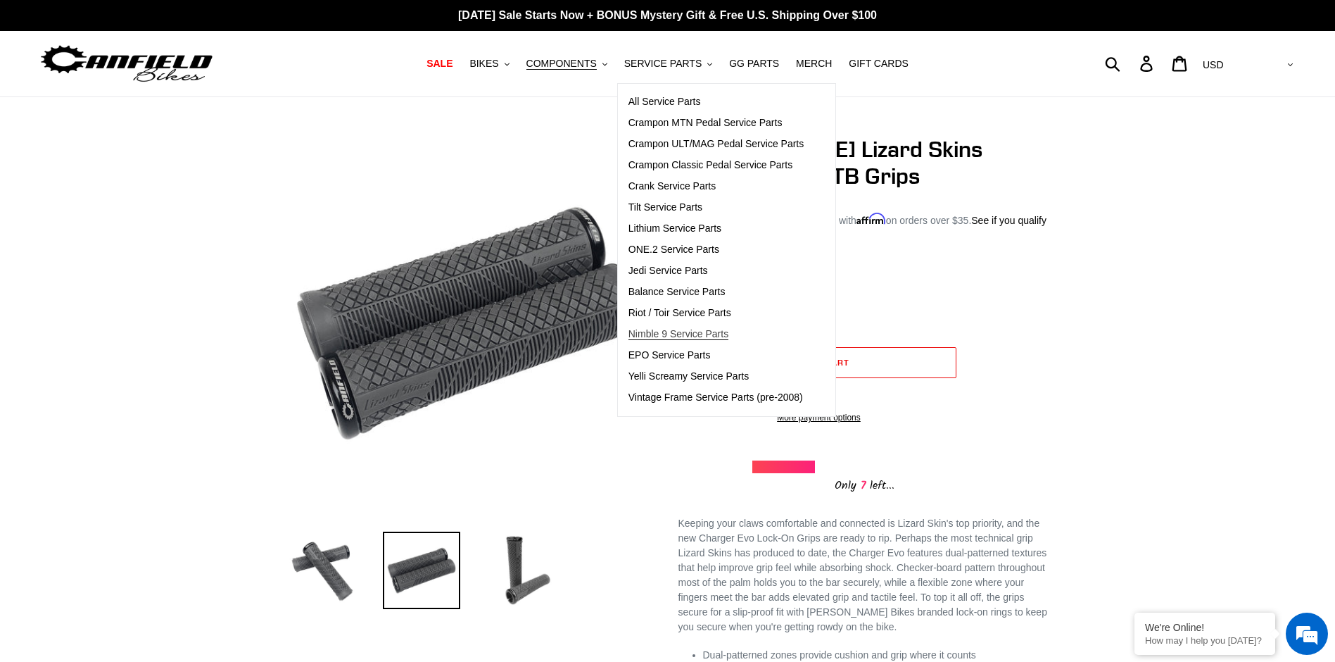
click at [668, 334] on span "Nimble 9 Service Parts" at bounding box center [679, 334] width 100 height 12
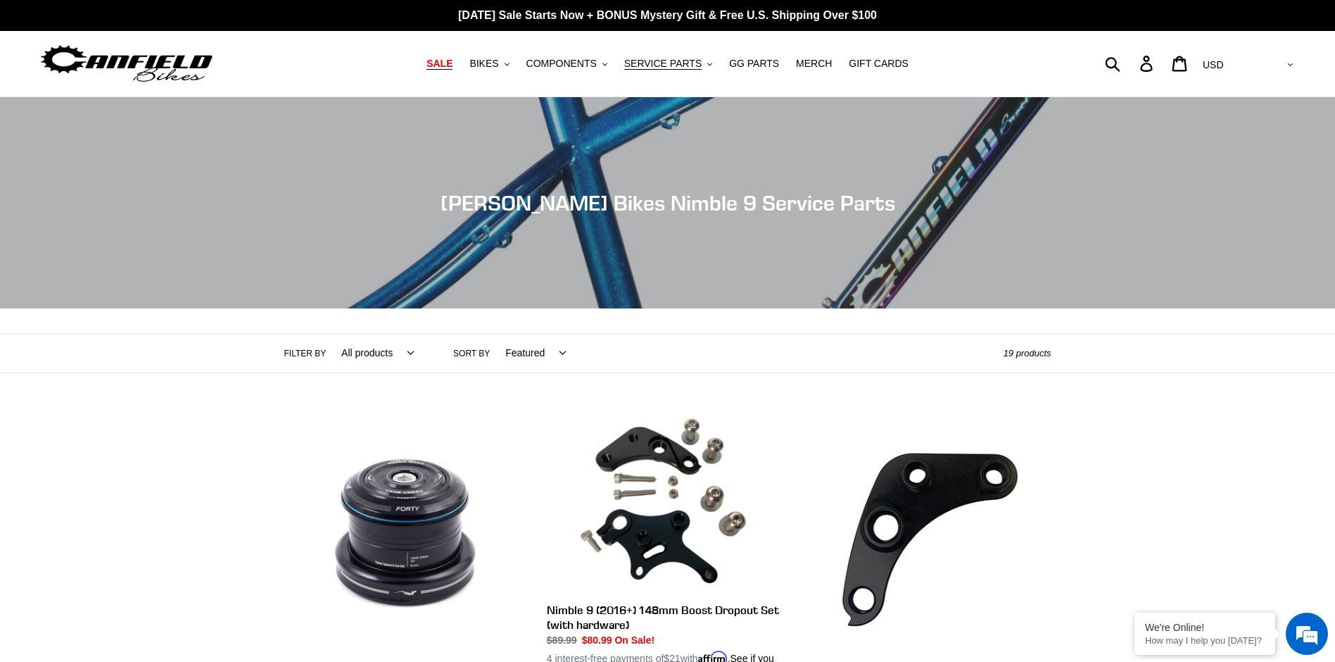
click at [433, 67] on span "SALE" at bounding box center [440, 64] width 26 height 12
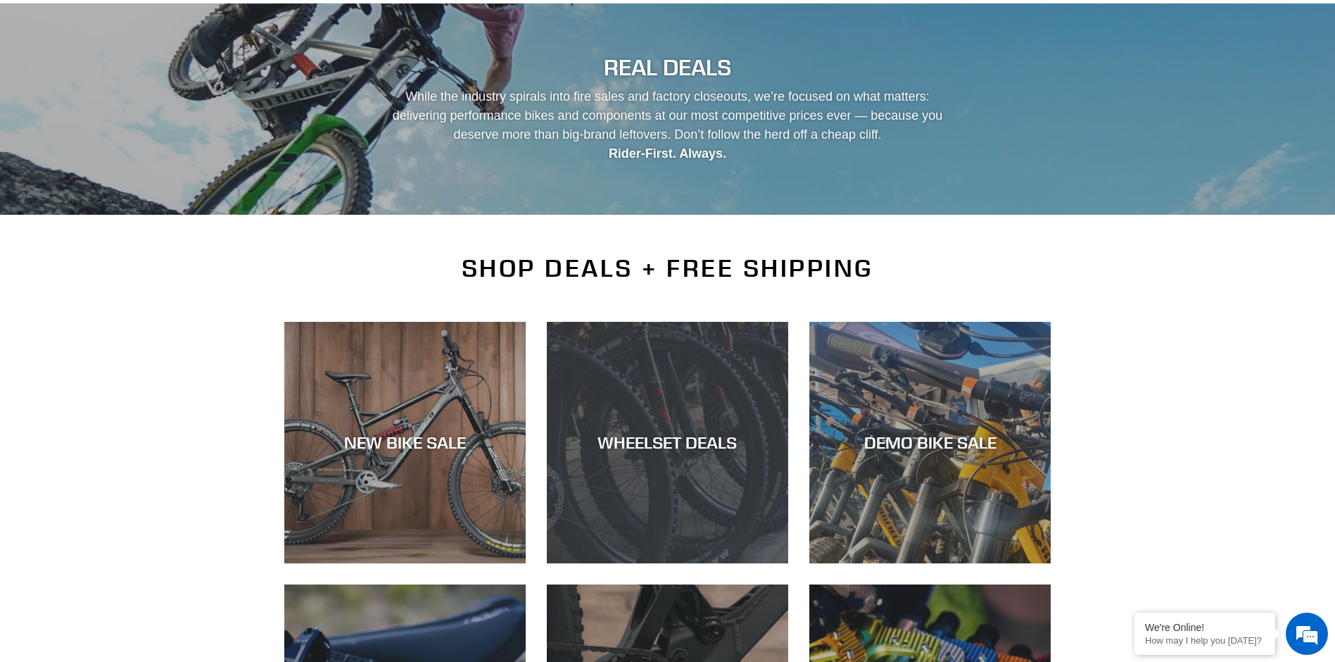
scroll to position [211, 0]
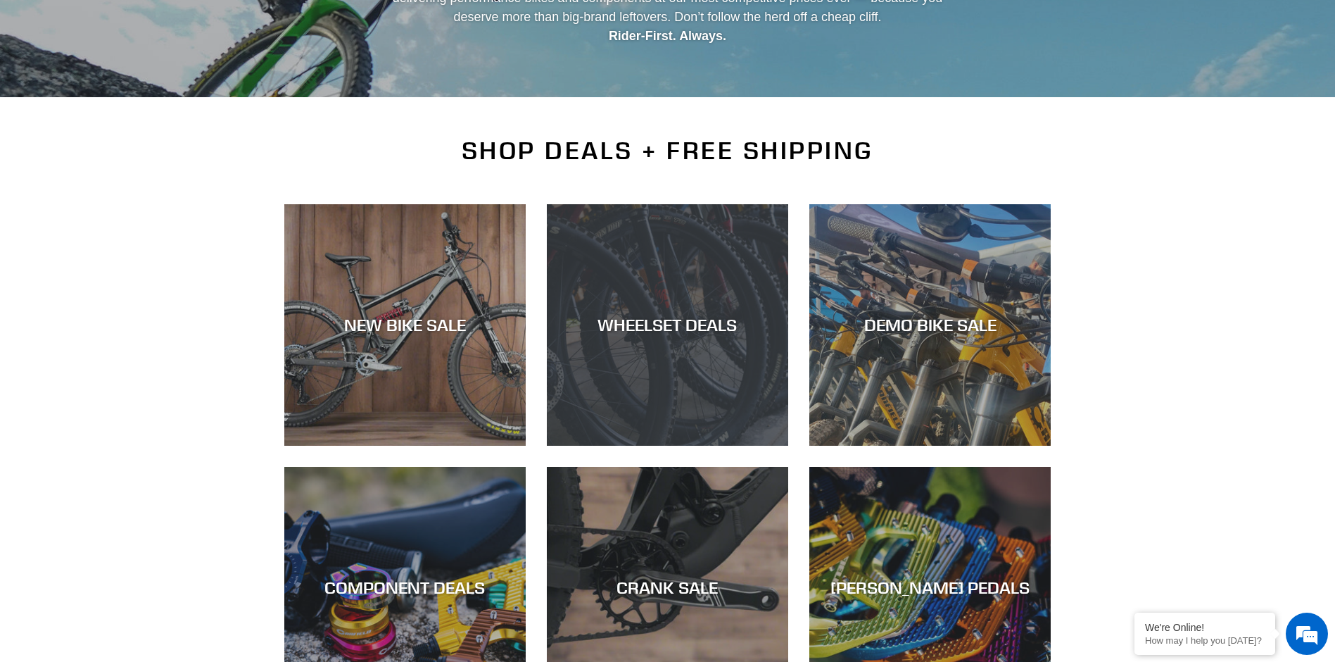
click at [649, 327] on div "WHEELSET DEALS" at bounding box center [667, 325] width 241 height 20
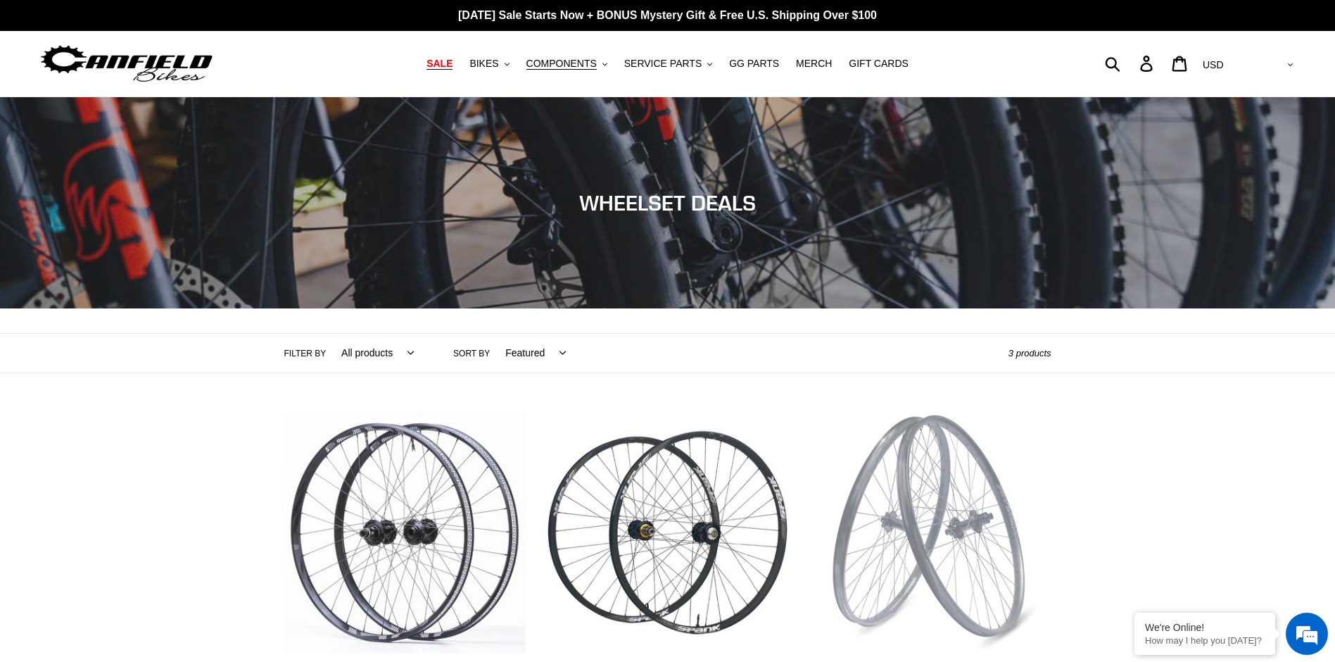
click at [429, 65] on span "SALE" at bounding box center [440, 64] width 26 height 12
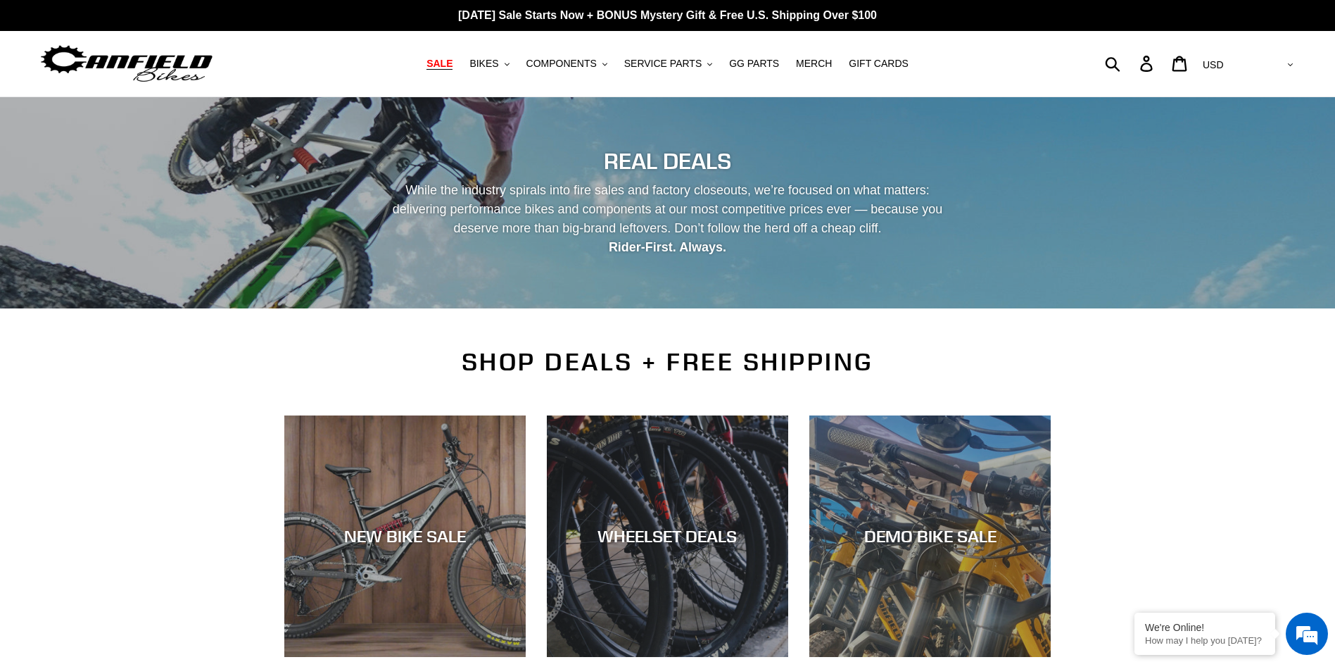
scroll to position [282, 0]
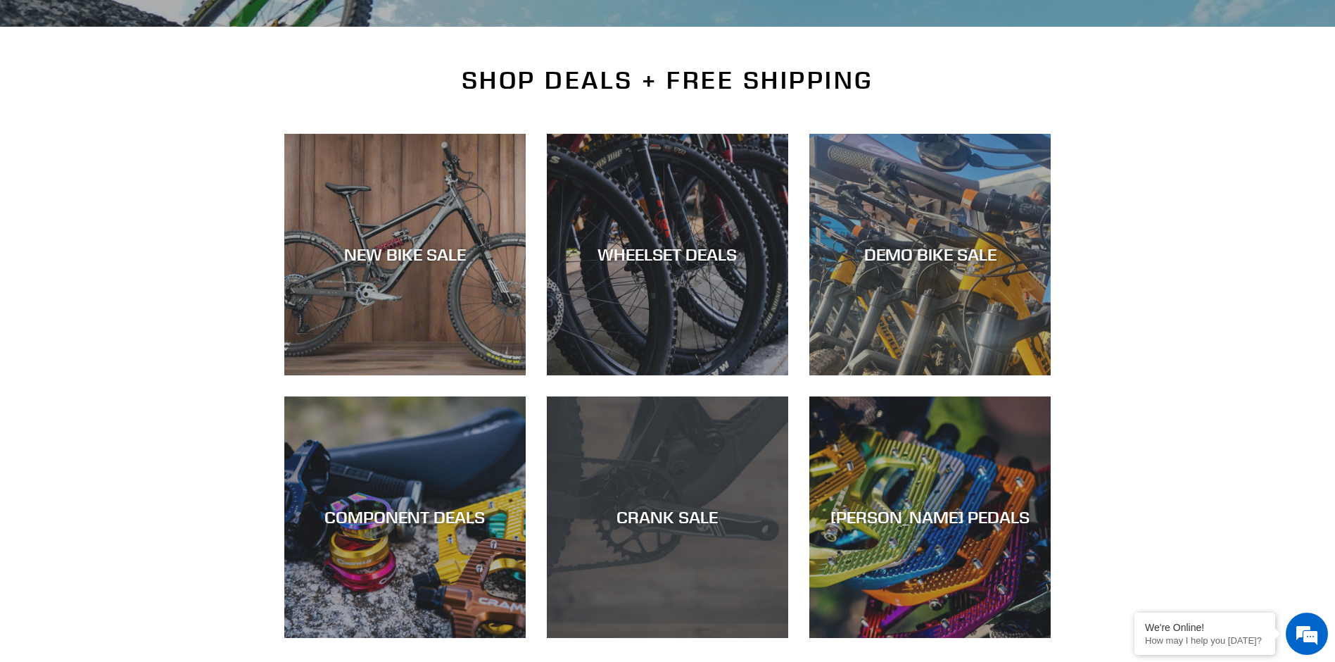
click at [666, 513] on div "CRANK SALE" at bounding box center [667, 517] width 241 height 20
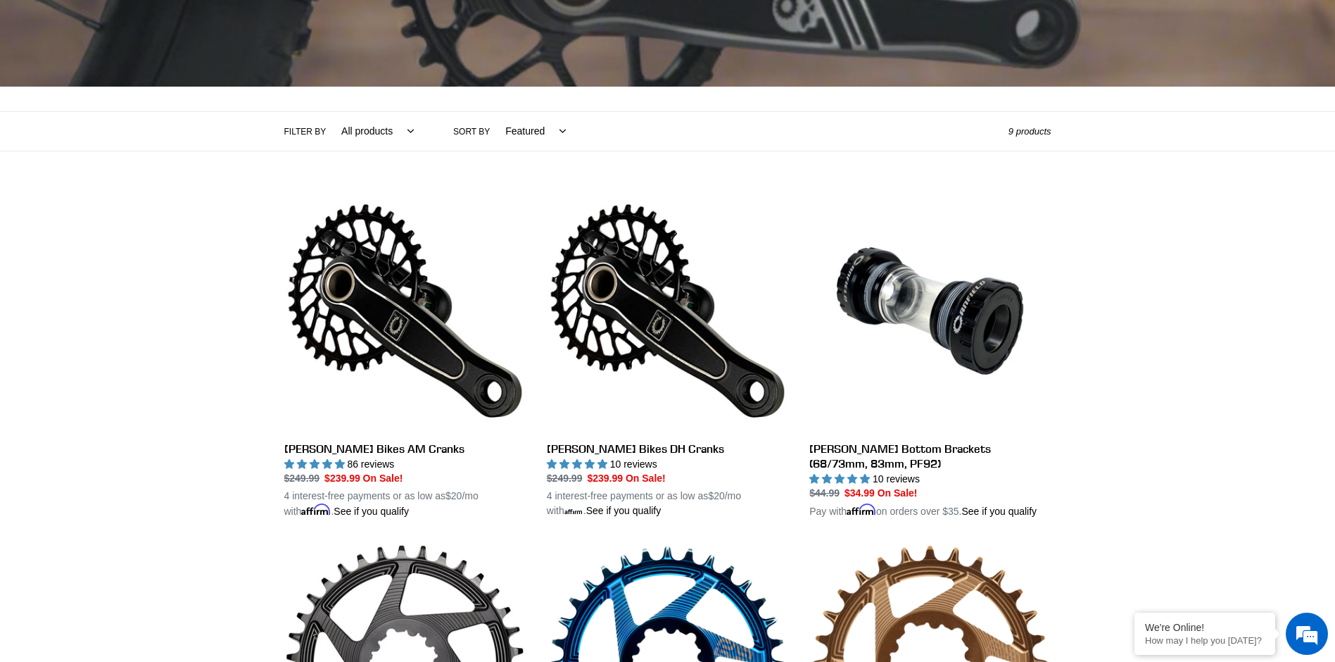
scroll to position [563, 0]
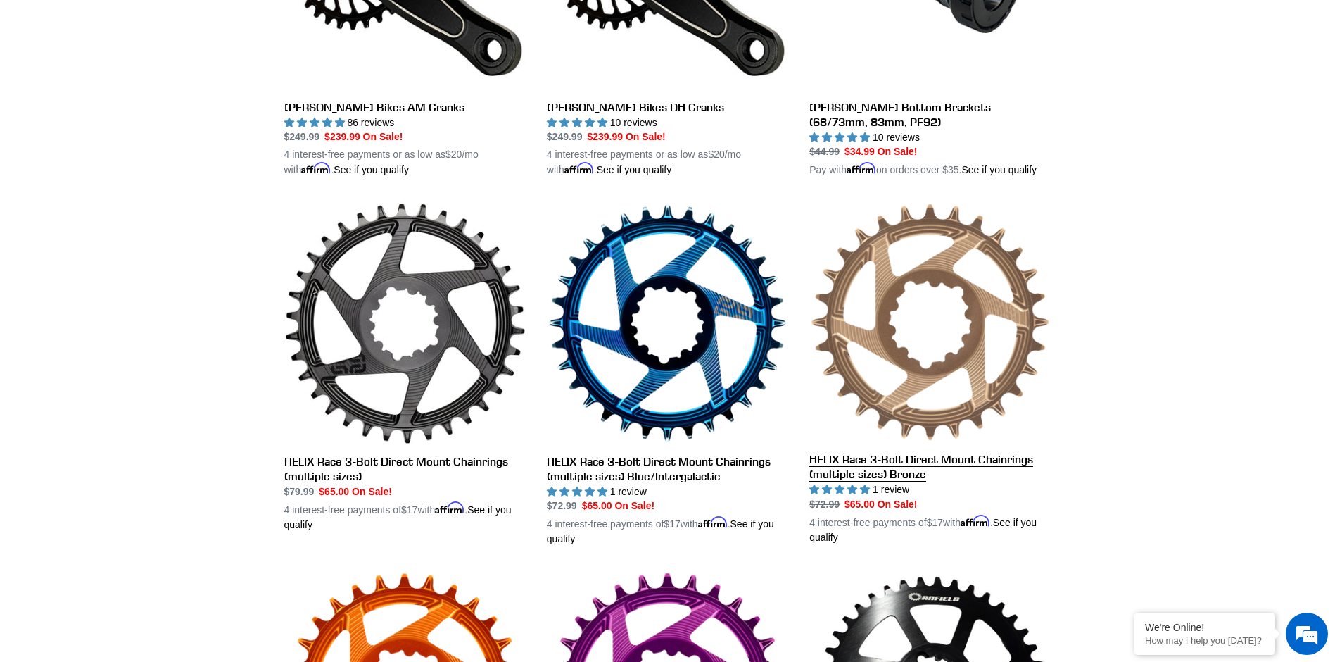
click at [908, 364] on link "HELIX Race 3-Bolt Direct Mount Chainrings (multiple sizes) Bronze" at bounding box center [929, 373] width 241 height 343
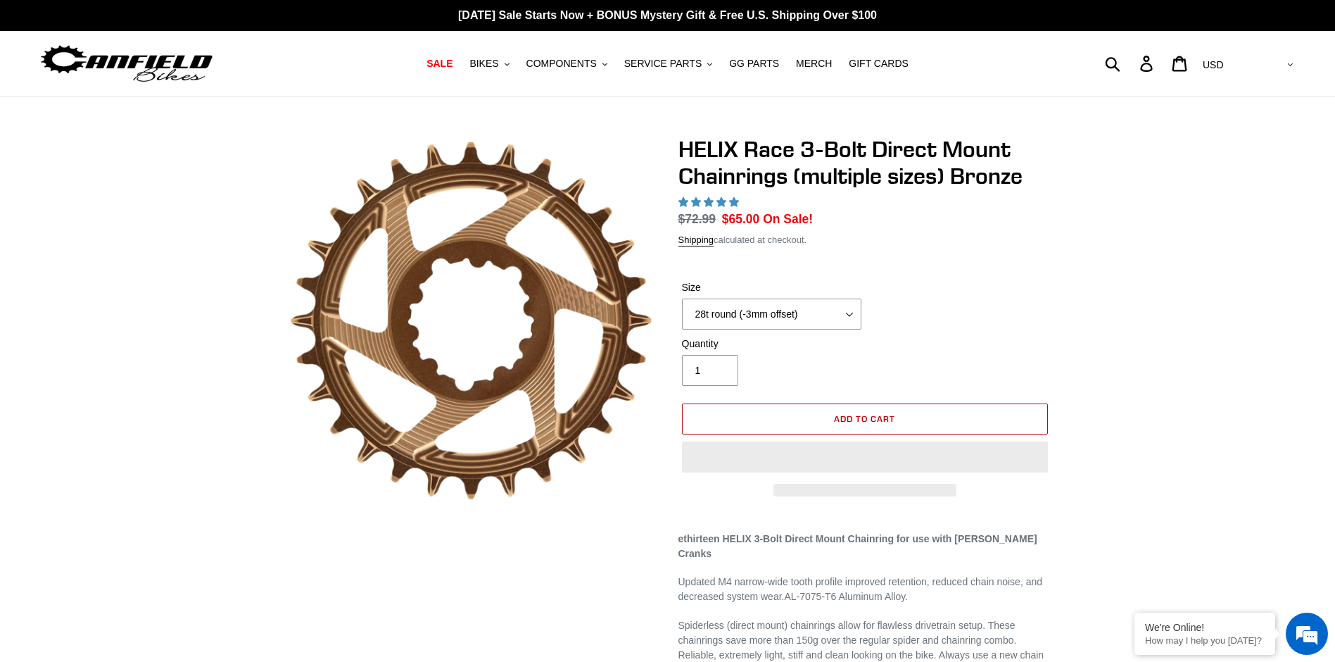
select select "highest-rating"
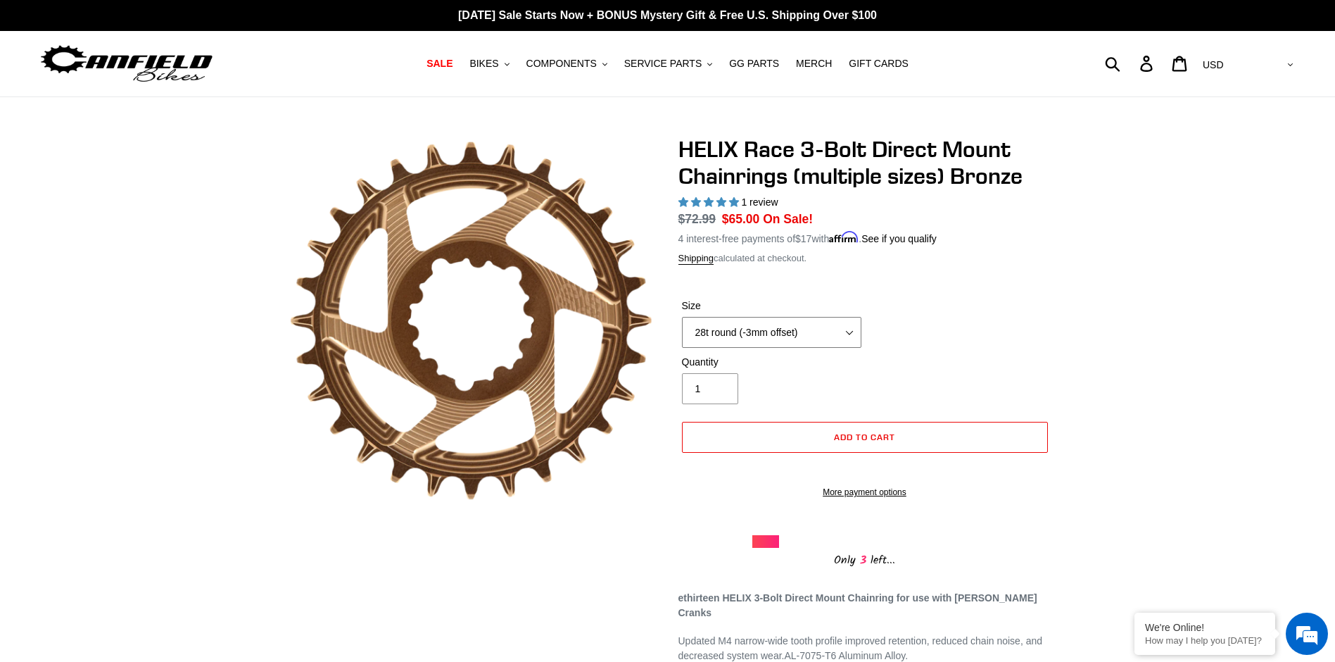
select select "30t round (-3mm offset)"
click at [446, 66] on span "SALE" at bounding box center [440, 64] width 26 height 12
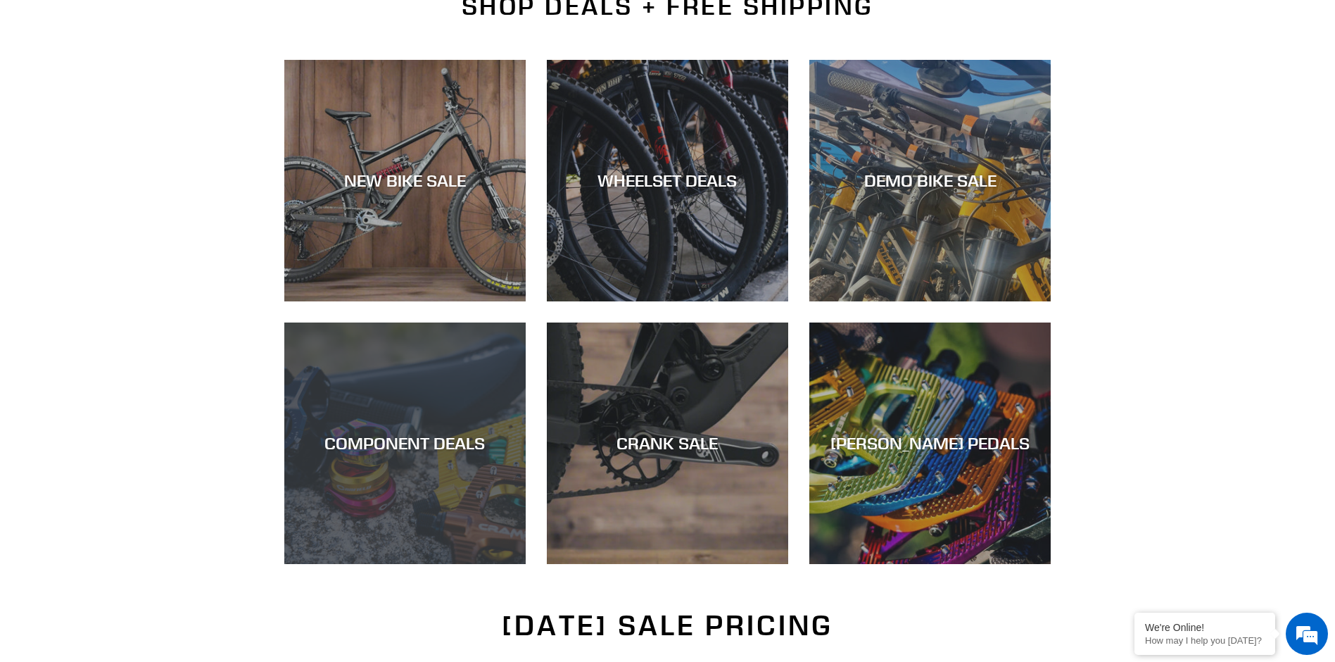
scroll to position [355, 0]
click at [402, 446] on div "COMPONENT DEALS" at bounding box center [404, 443] width 241 height 20
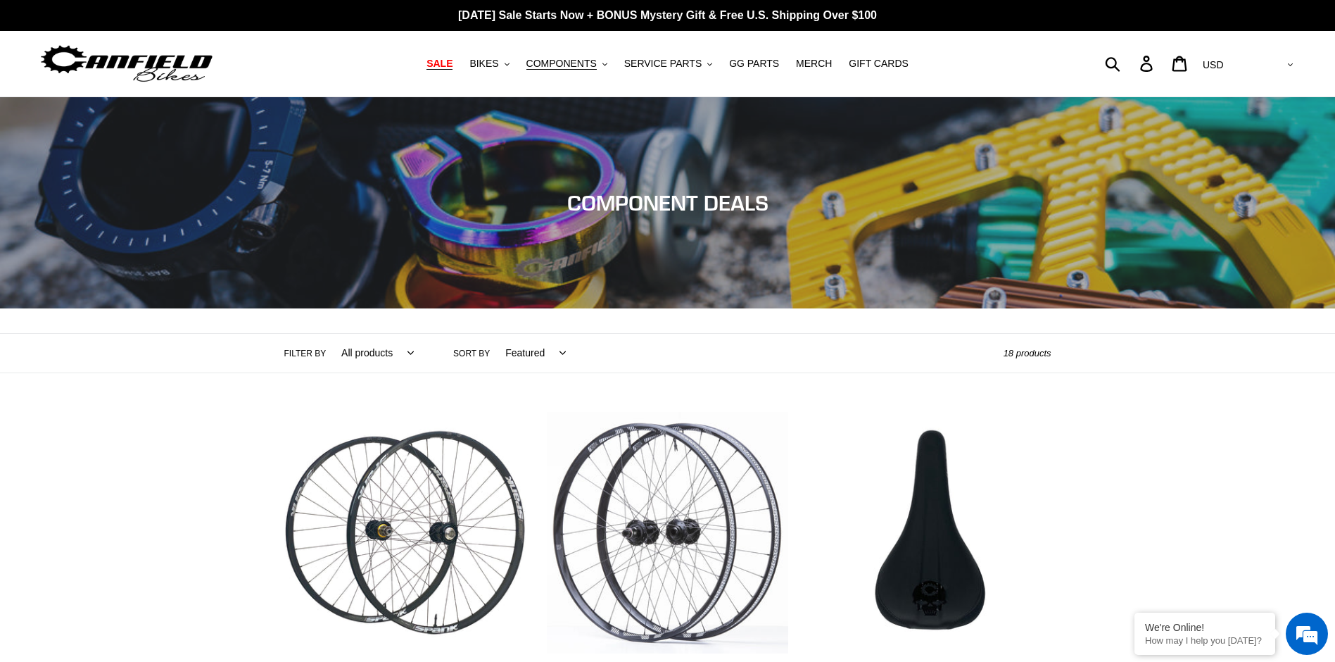
click at [442, 62] on span "SALE" at bounding box center [440, 64] width 26 height 12
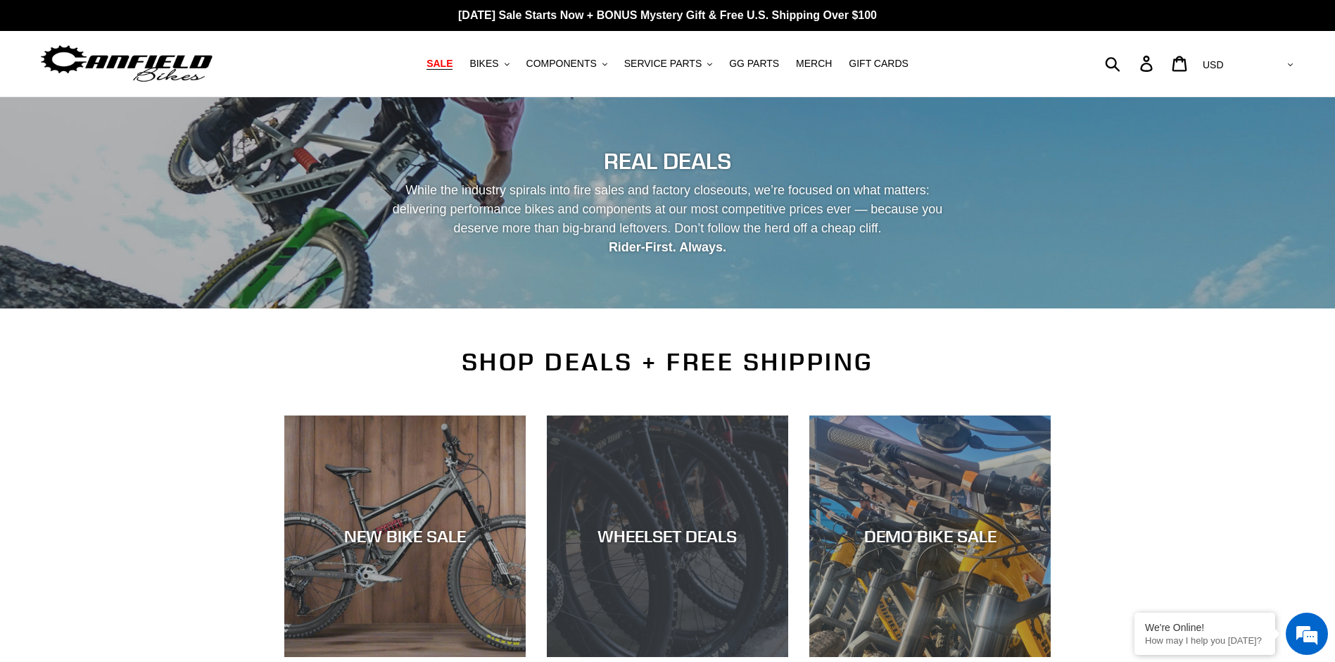
scroll to position [352, 0]
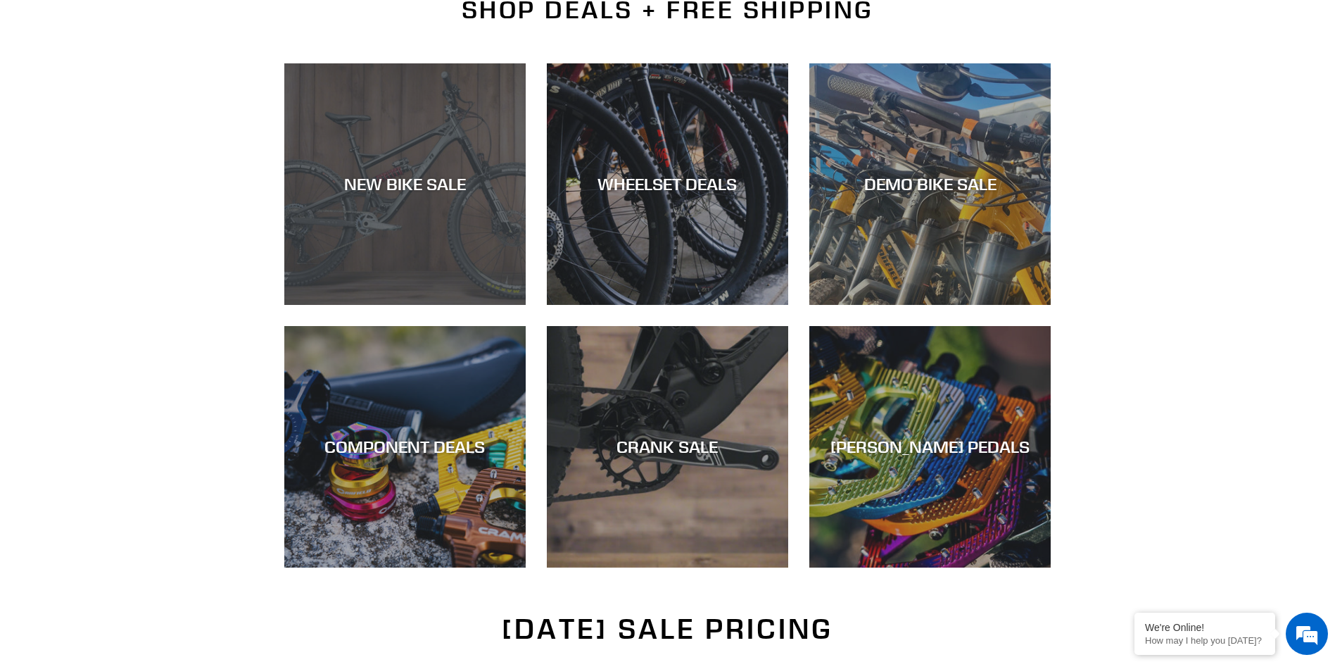
click at [432, 192] on div "NEW BIKE SALE" at bounding box center [404, 184] width 241 height 20
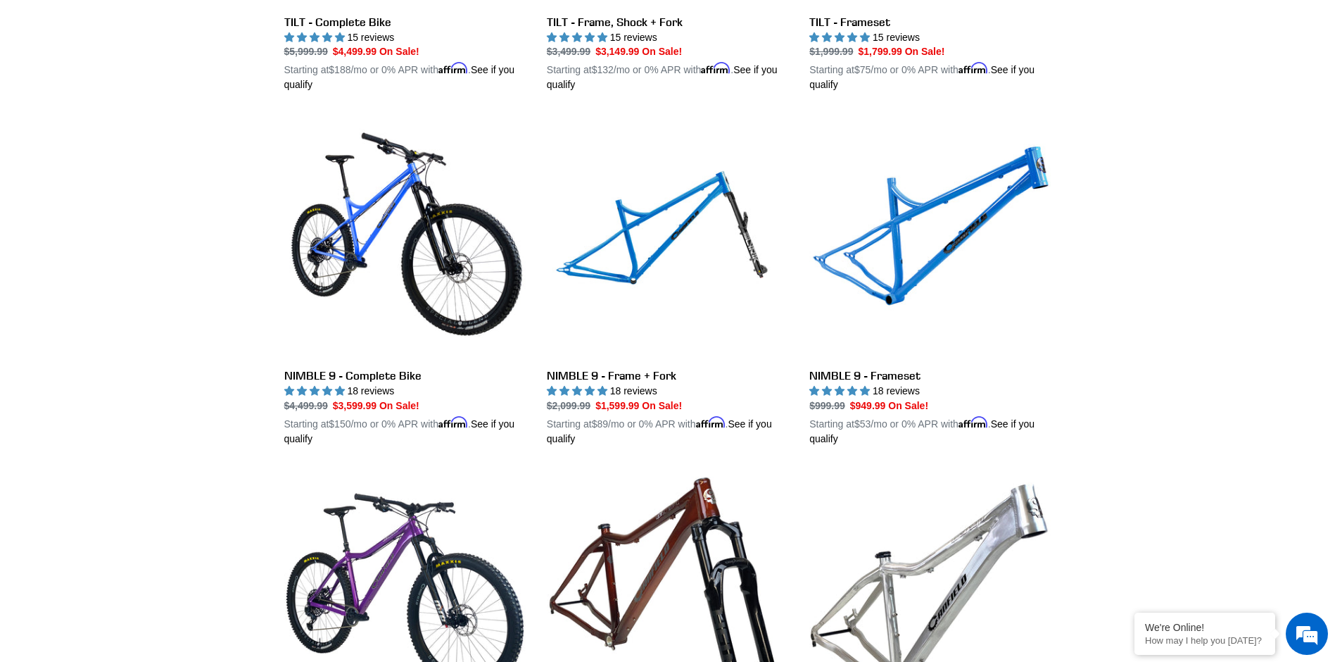
scroll to position [2358, 0]
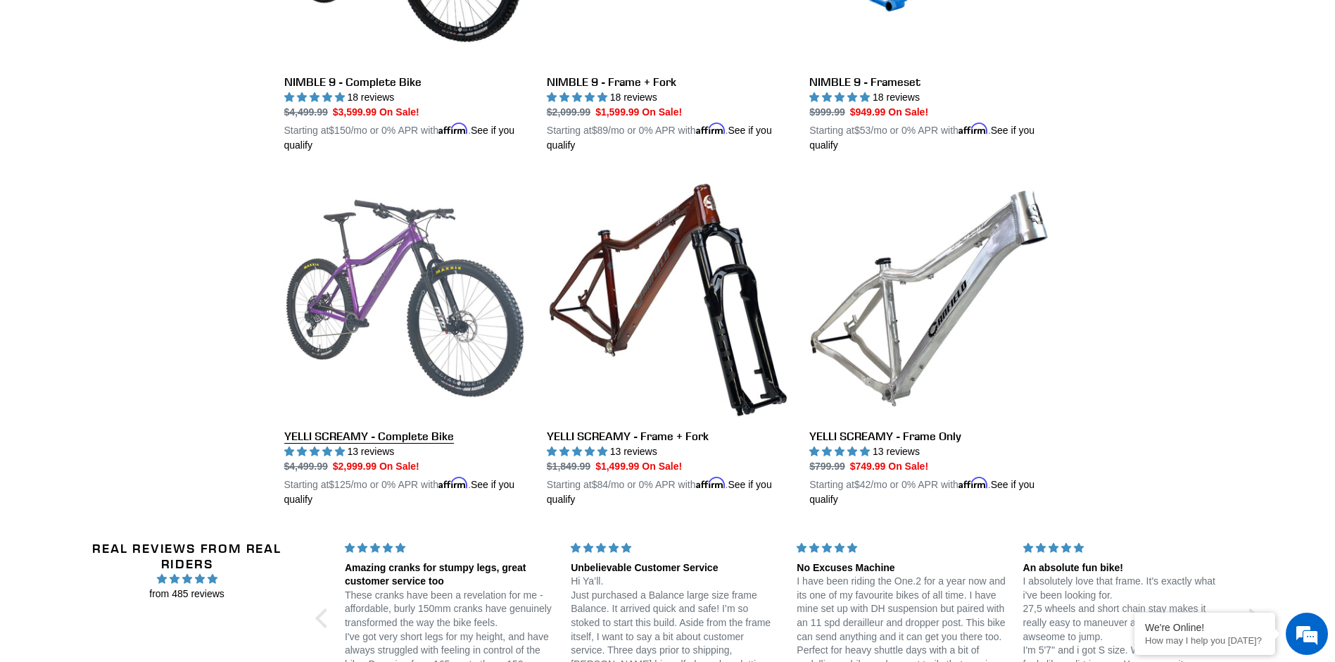
click at [418, 279] on link "YELLI SCREAMY - Complete Bike" at bounding box center [404, 341] width 241 height 329
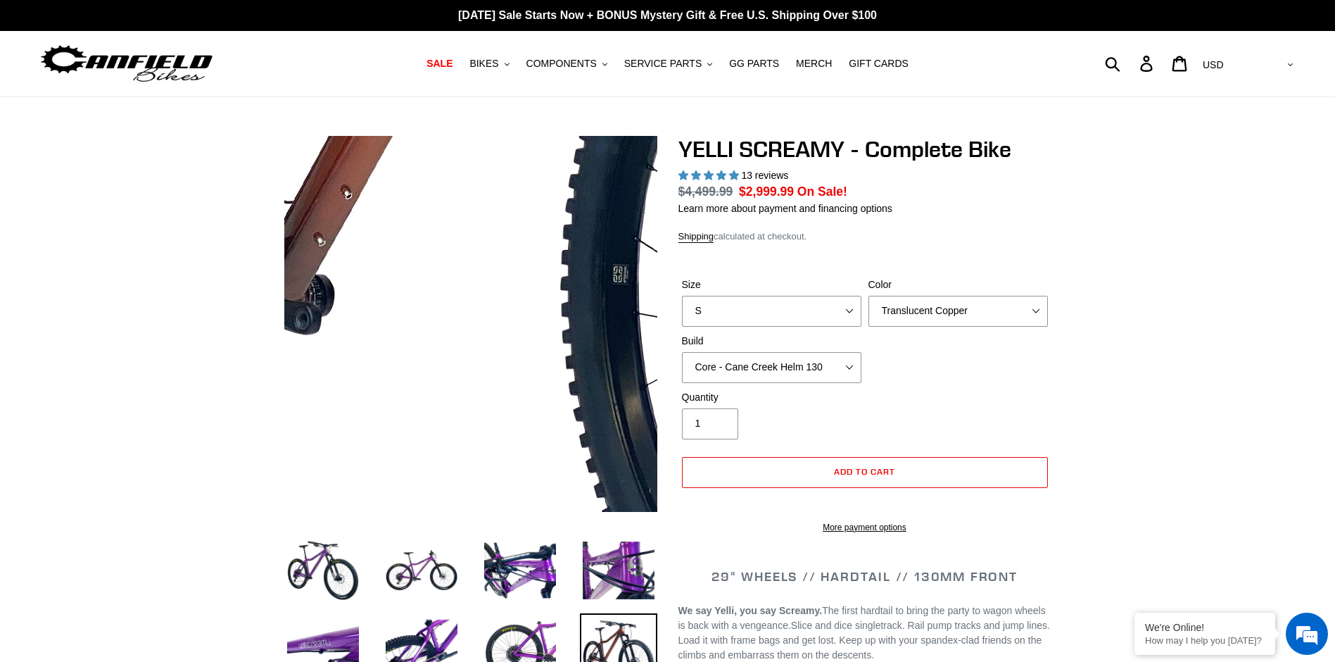
scroll to position [233, 0]
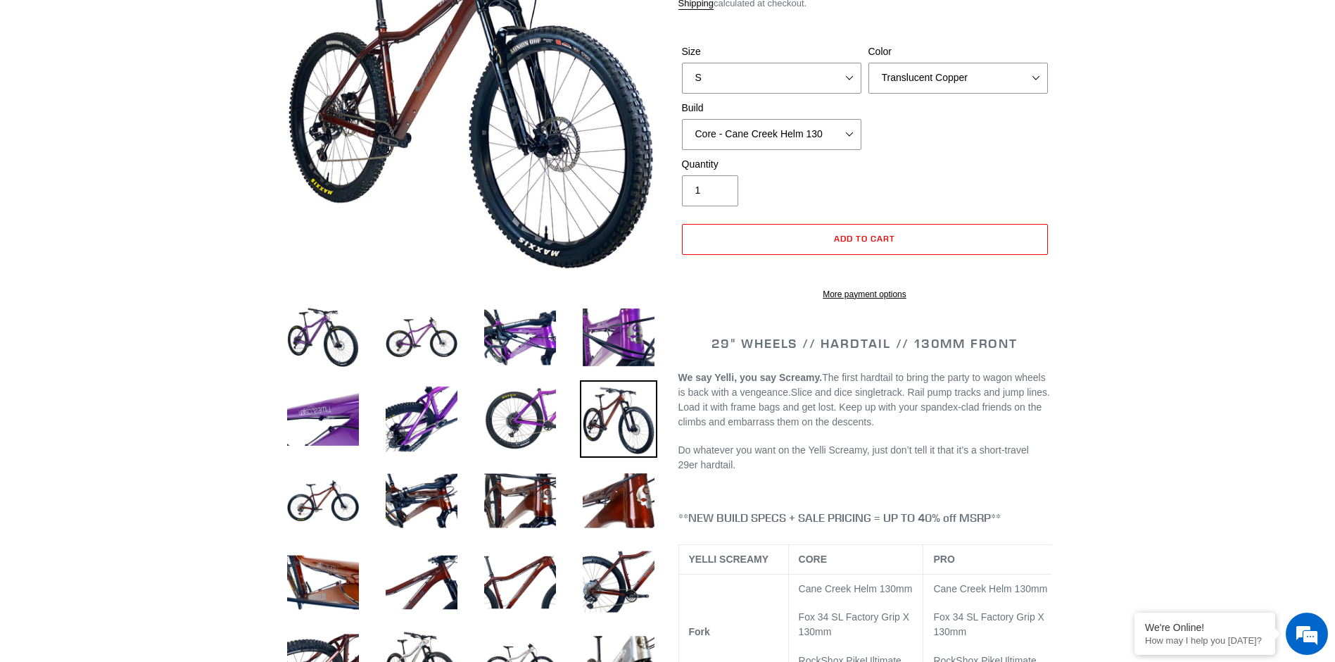
select select "highest-rating"
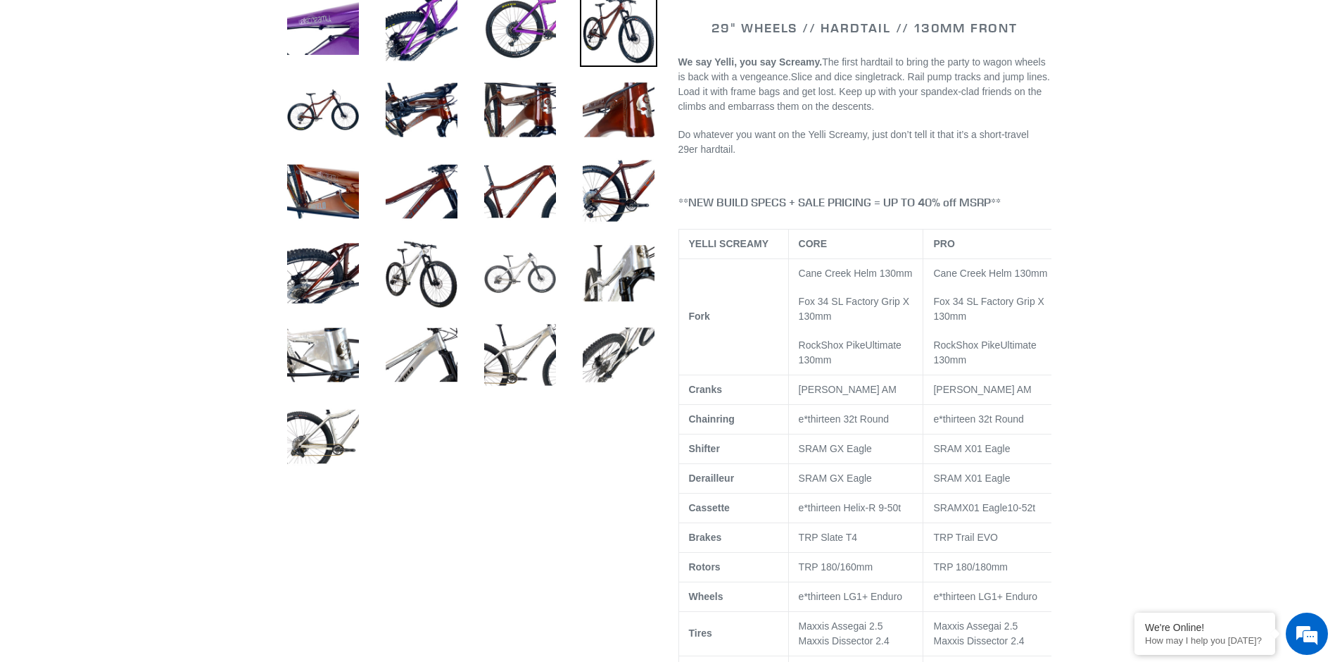
scroll to position [563, 0]
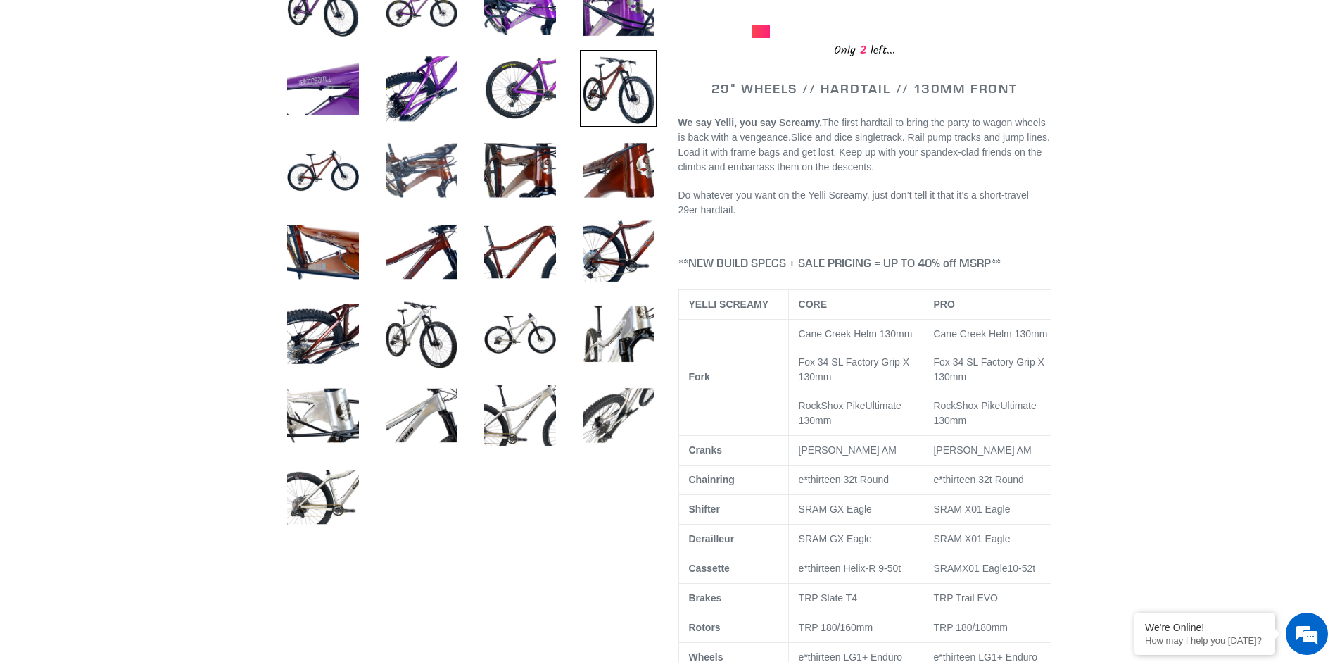
click at [434, 179] on img at bounding box center [421, 170] width 77 height 77
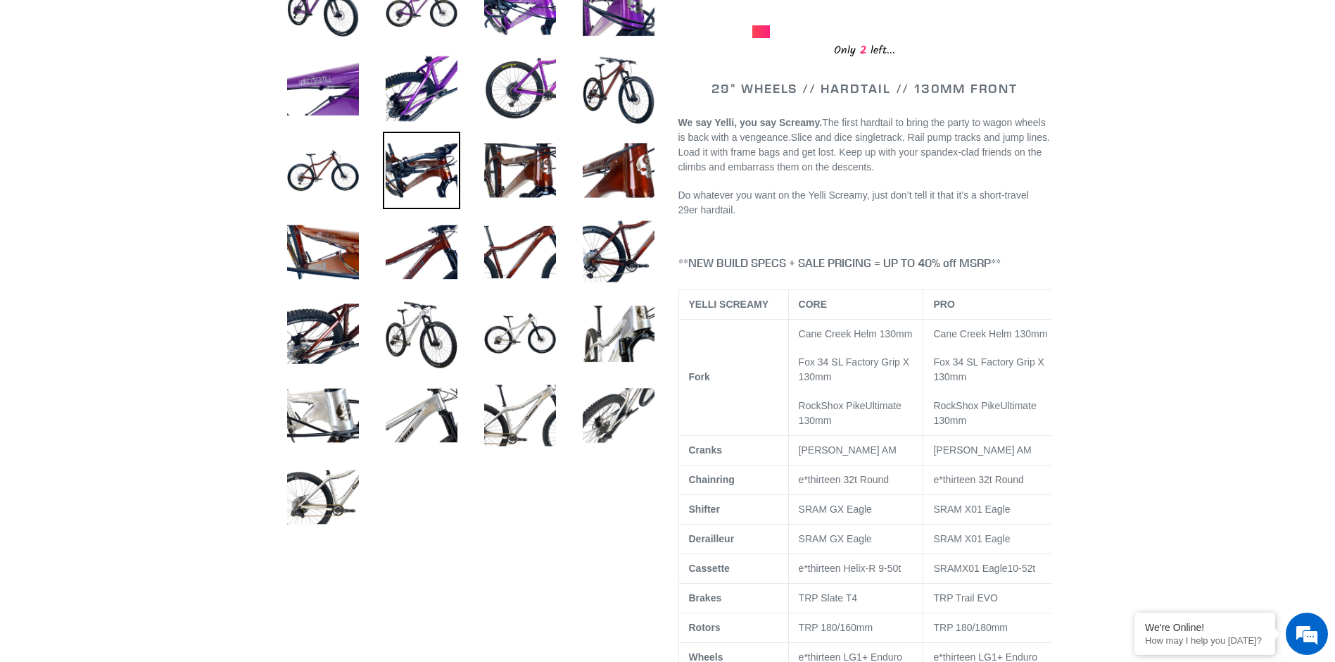
scroll to position [211, 0]
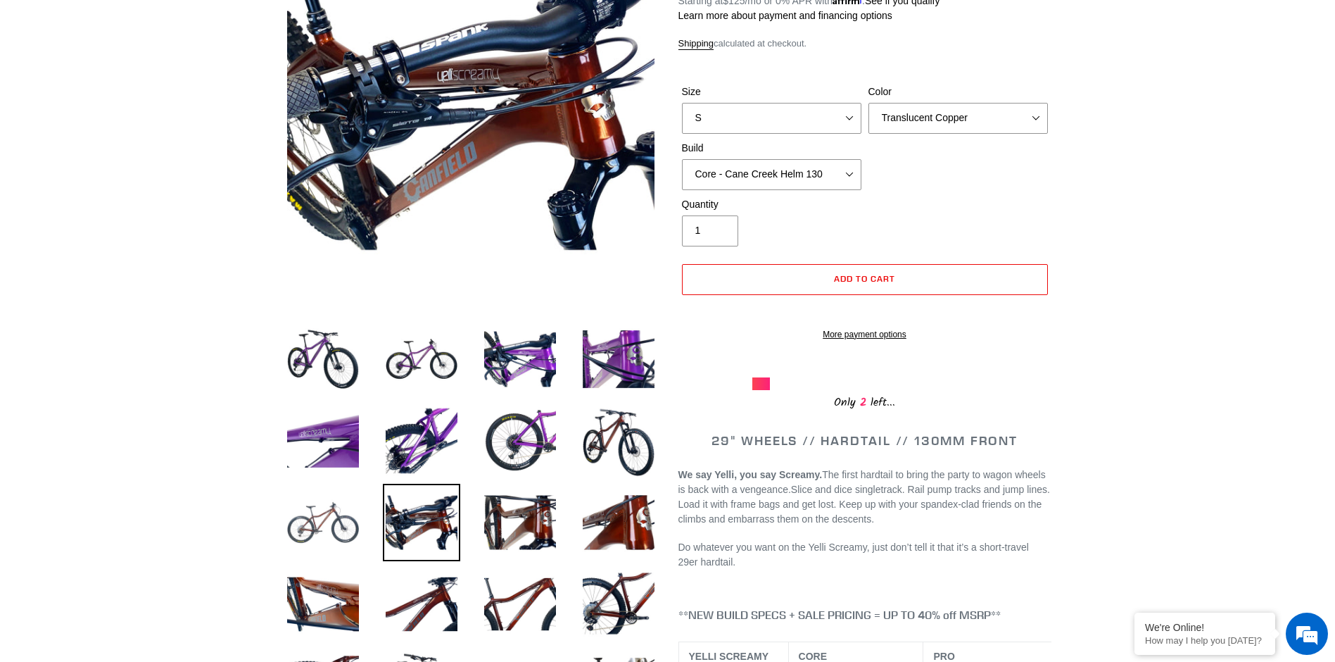
click at [320, 536] on img at bounding box center [322, 522] width 77 height 77
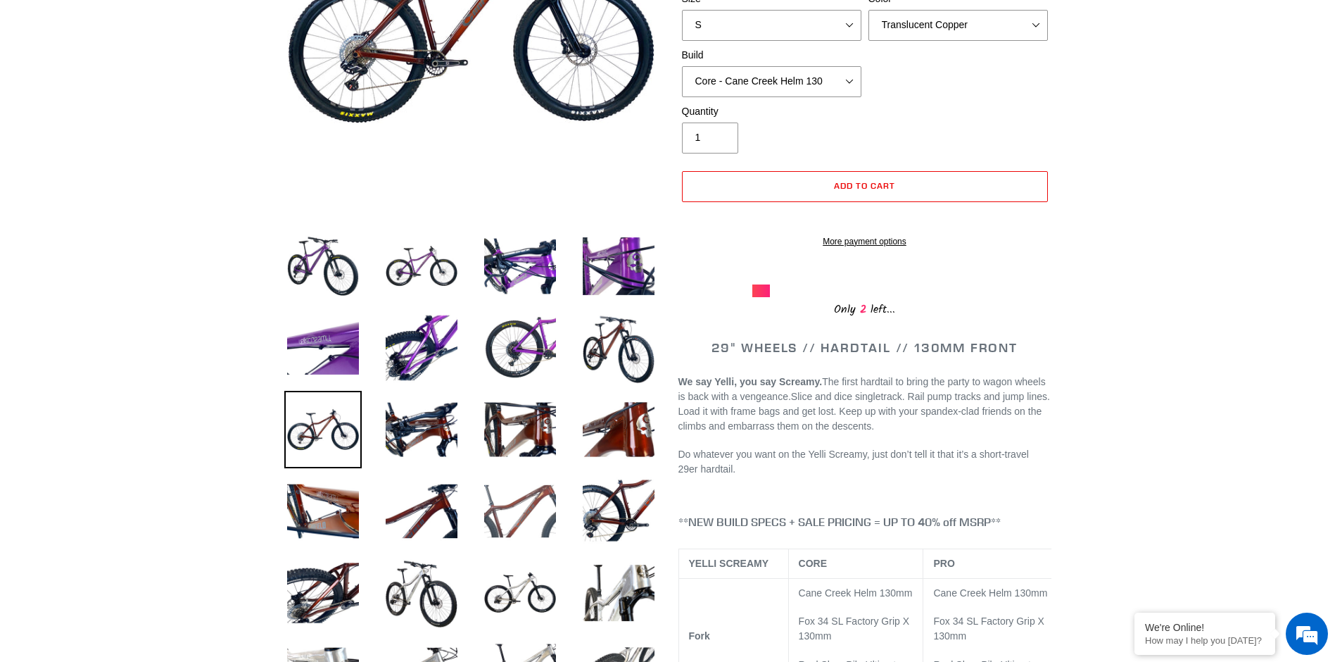
scroll to position [422, 0]
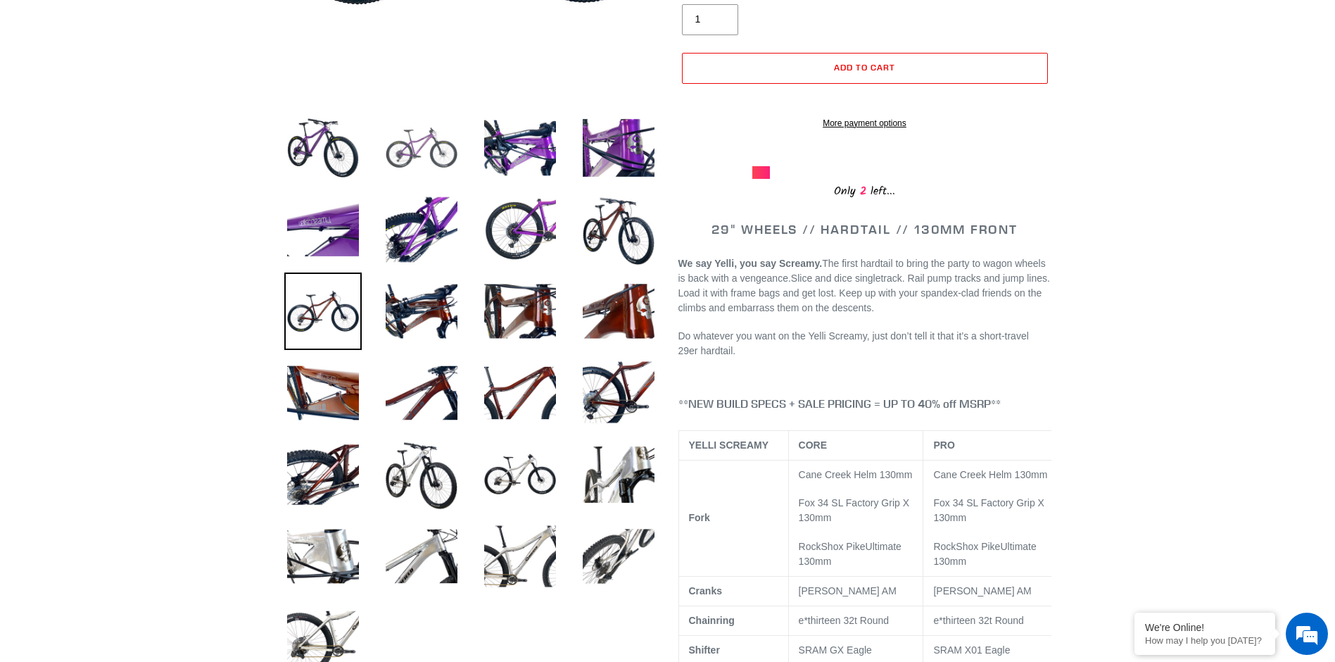
click at [416, 160] on img at bounding box center [421, 147] width 77 height 77
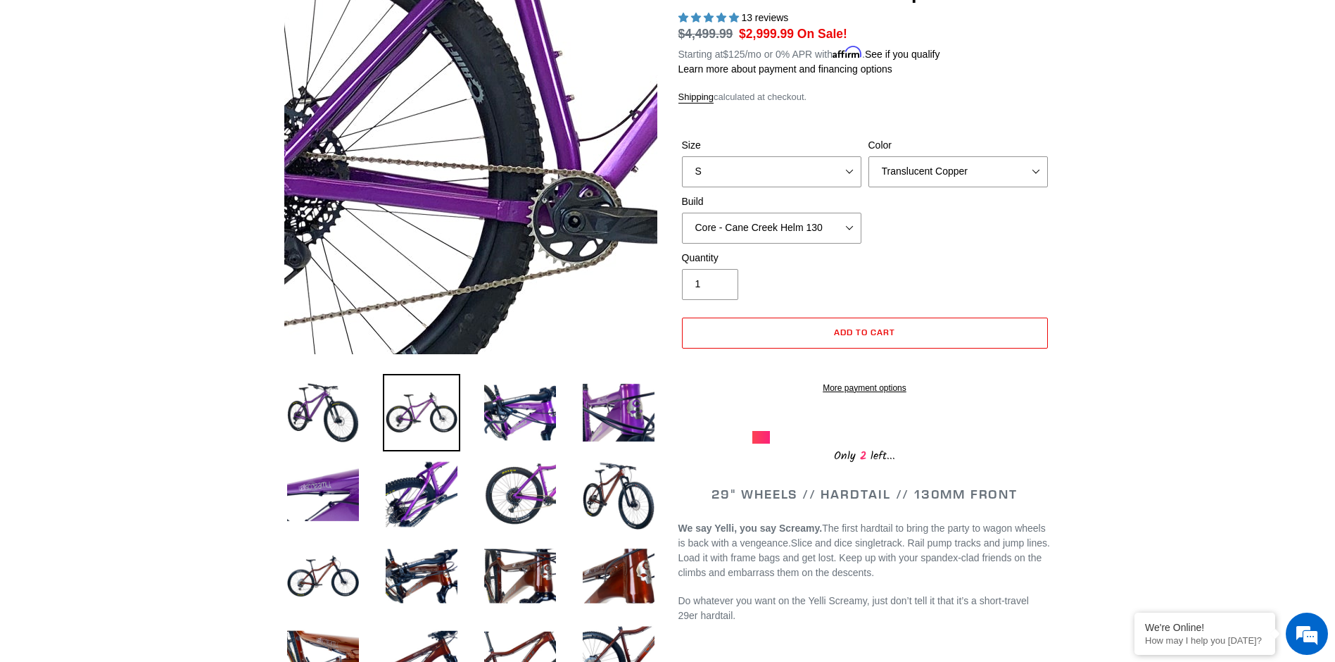
scroll to position [141, 0]
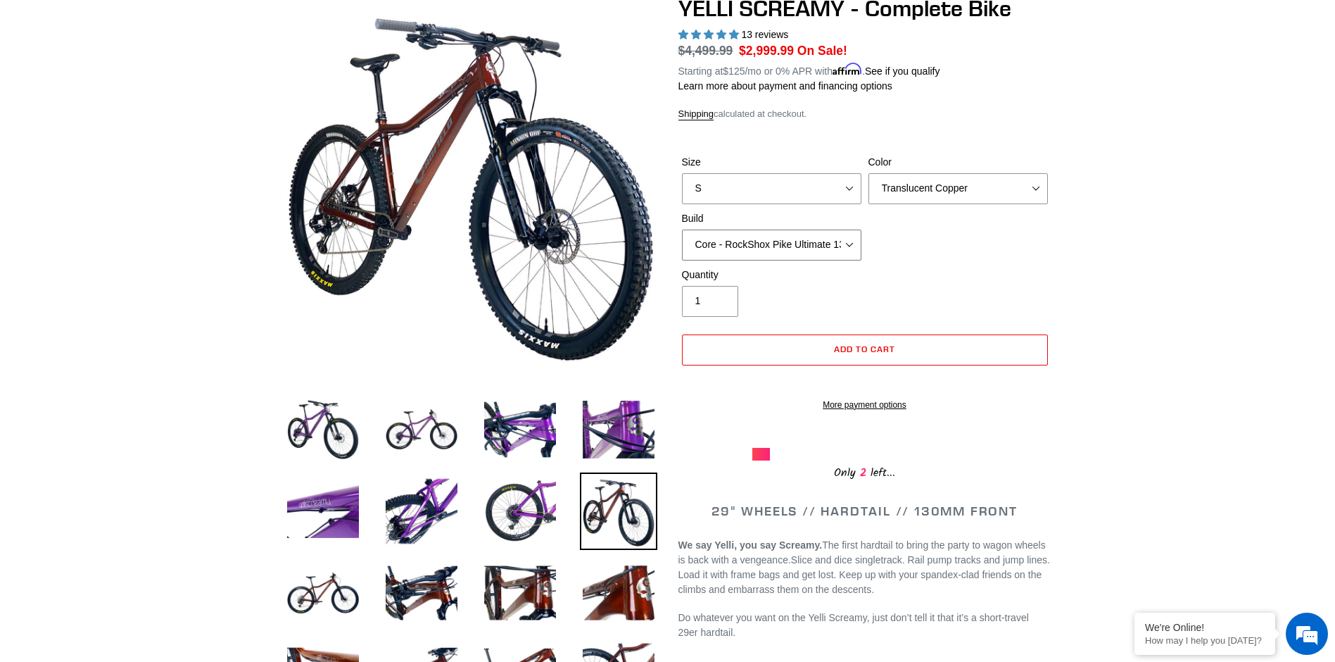
select select "Pro - RockShox Pike Ultimate 130"
select select "M"
select select "Purple Haze"
click at [627, 417] on img at bounding box center [618, 429] width 77 height 77
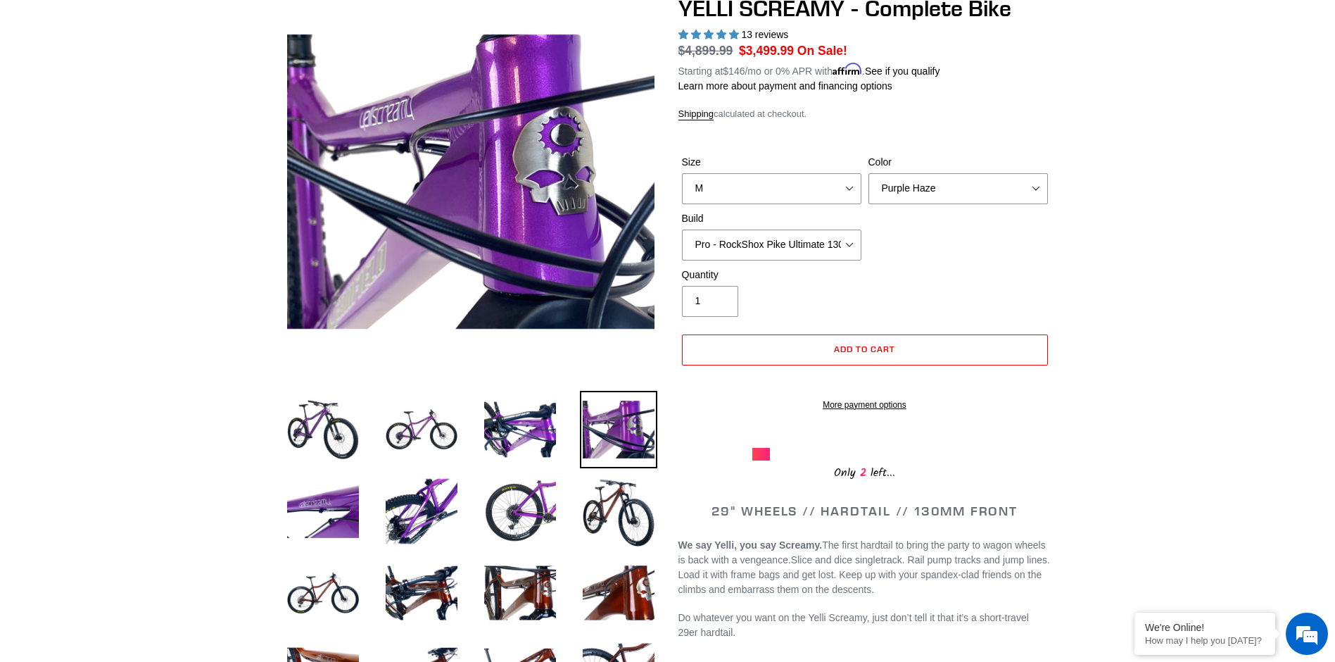
click at [563, 424] on li at bounding box center [608, 433] width 99 height 82
click at [528, 425] on img at bounding box center [519, 429] width 77 height 77
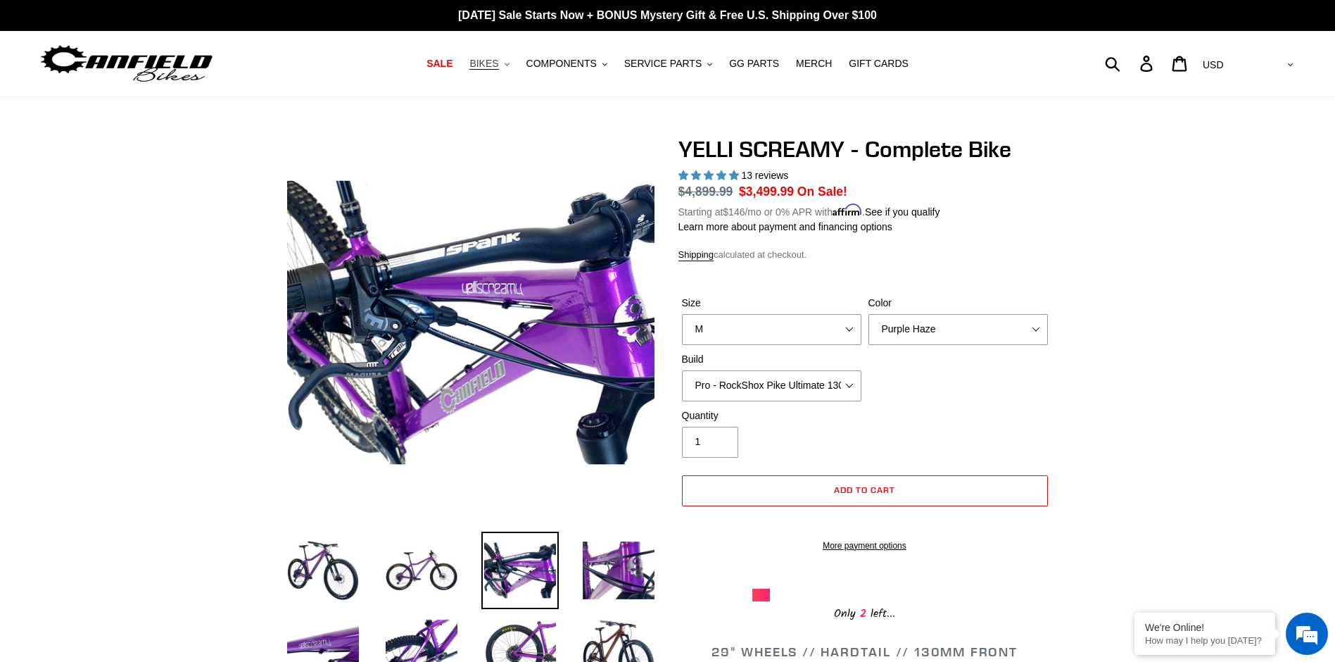
click at [491, 65] on span "BIKES" at bounding box center [483, 64] width 29 height 12
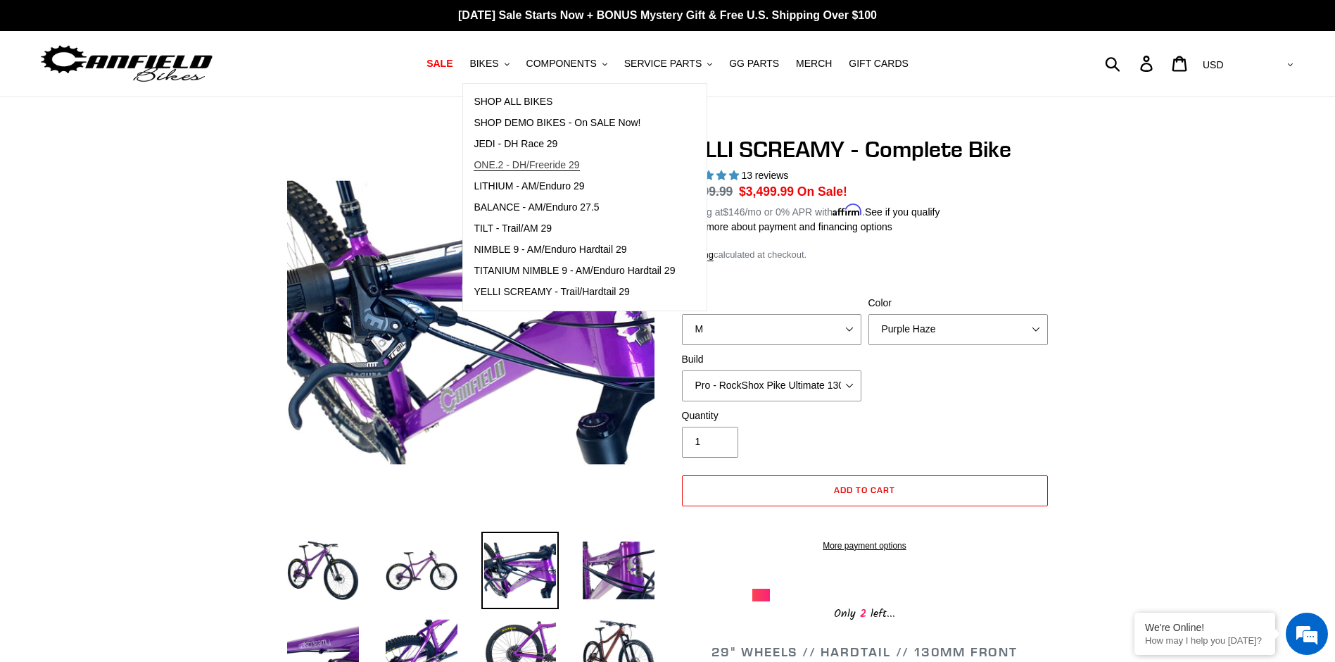
click at [496, 168] on span "ONE.2 - DH/Freeride 29" at bounding box center [527, 165] width 106 height 12
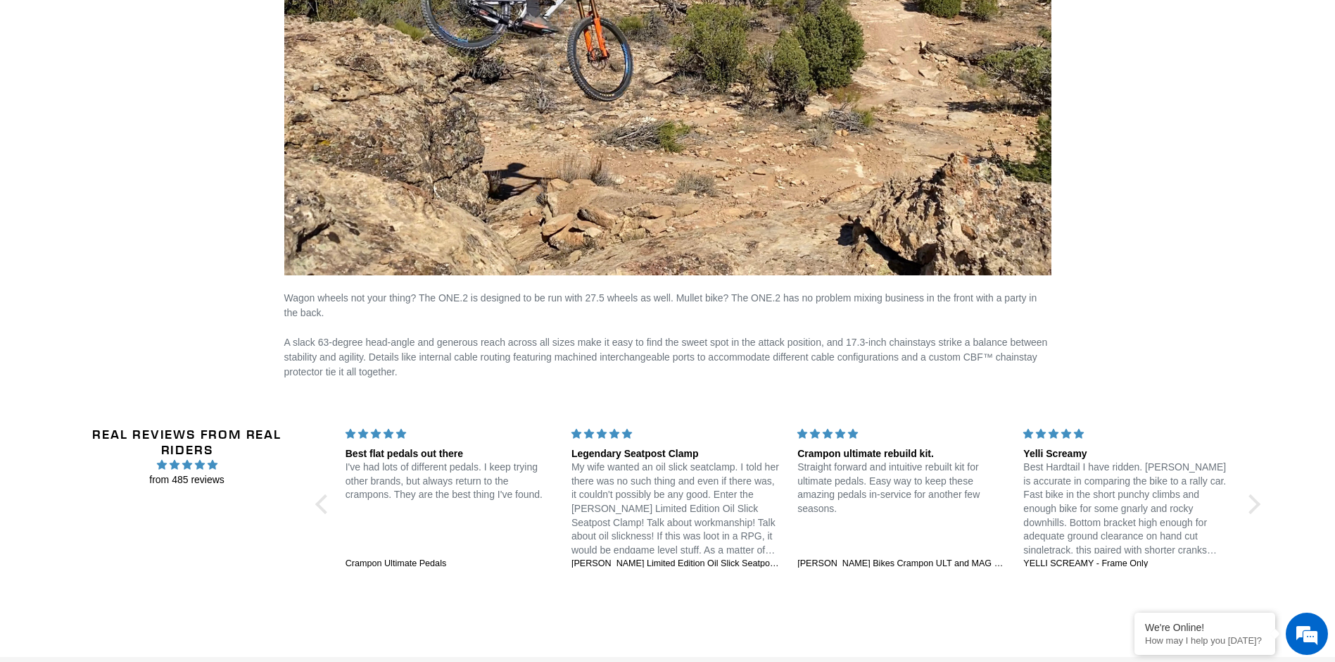
scroll to position [2397, 0]
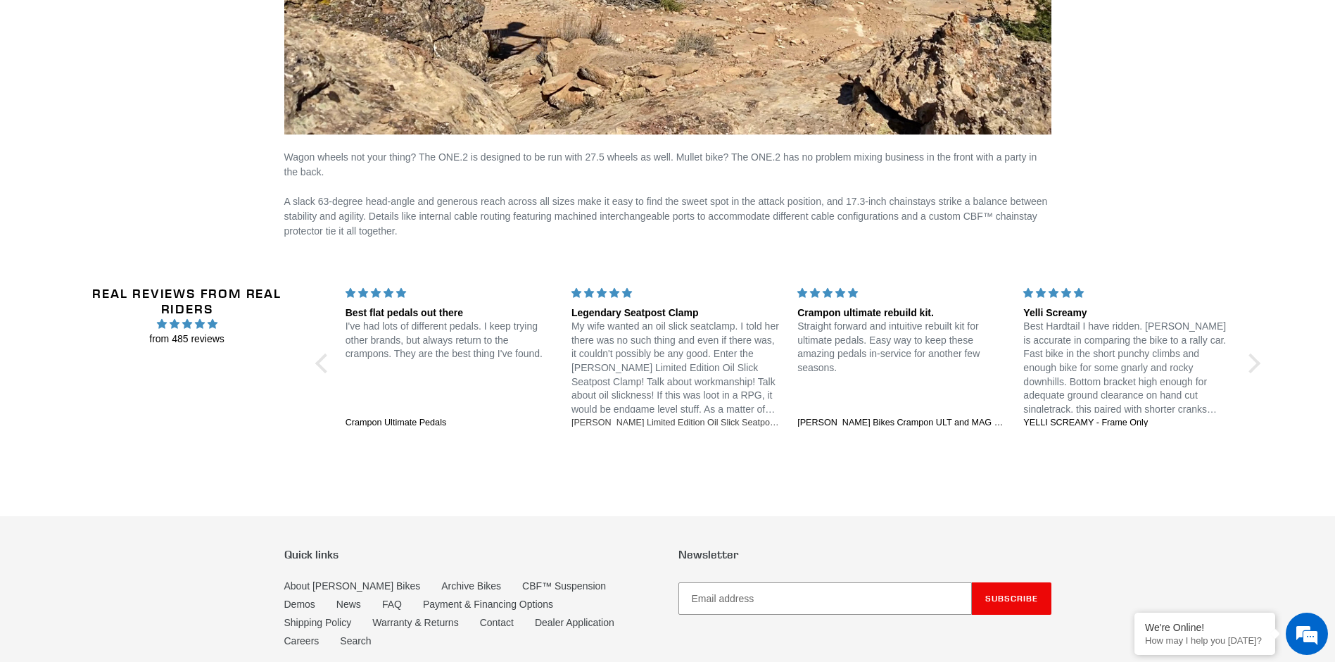
click at [660, 421] on div "[PERSON_NAME] Limited Edition Oil Slick Seatpost Clamp" at bounding box center [676, 423] width 209 height 13
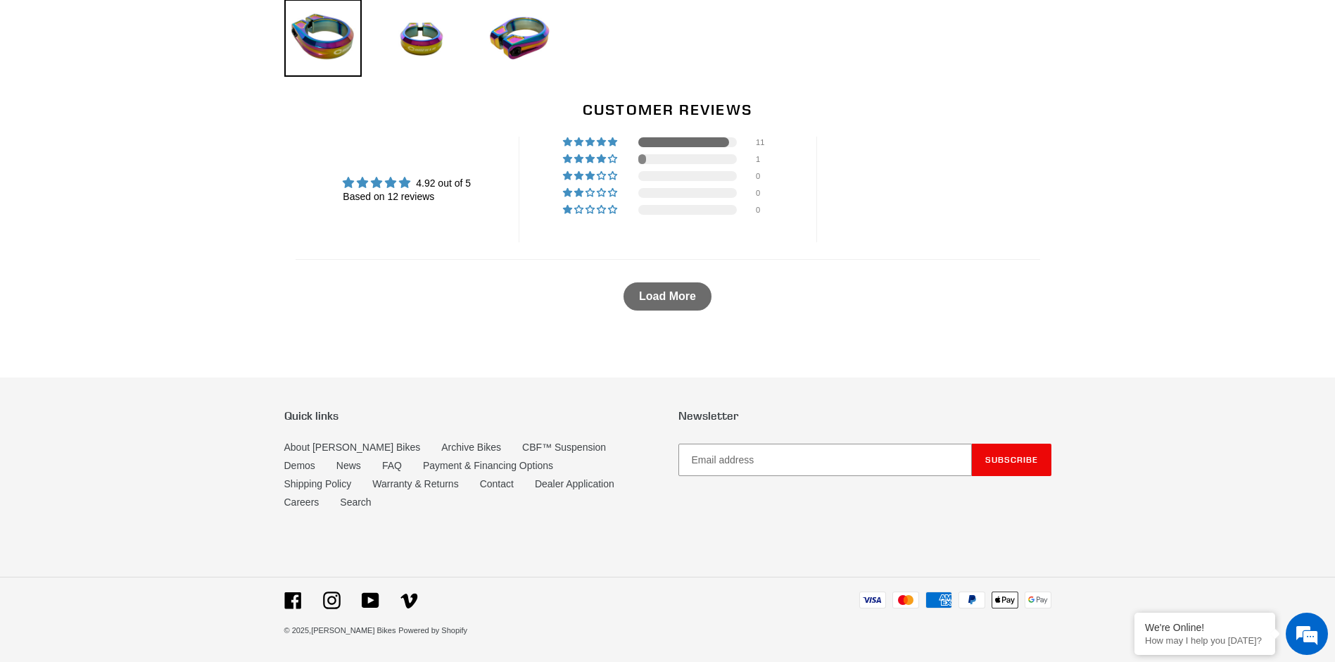
select select "highest-rating"
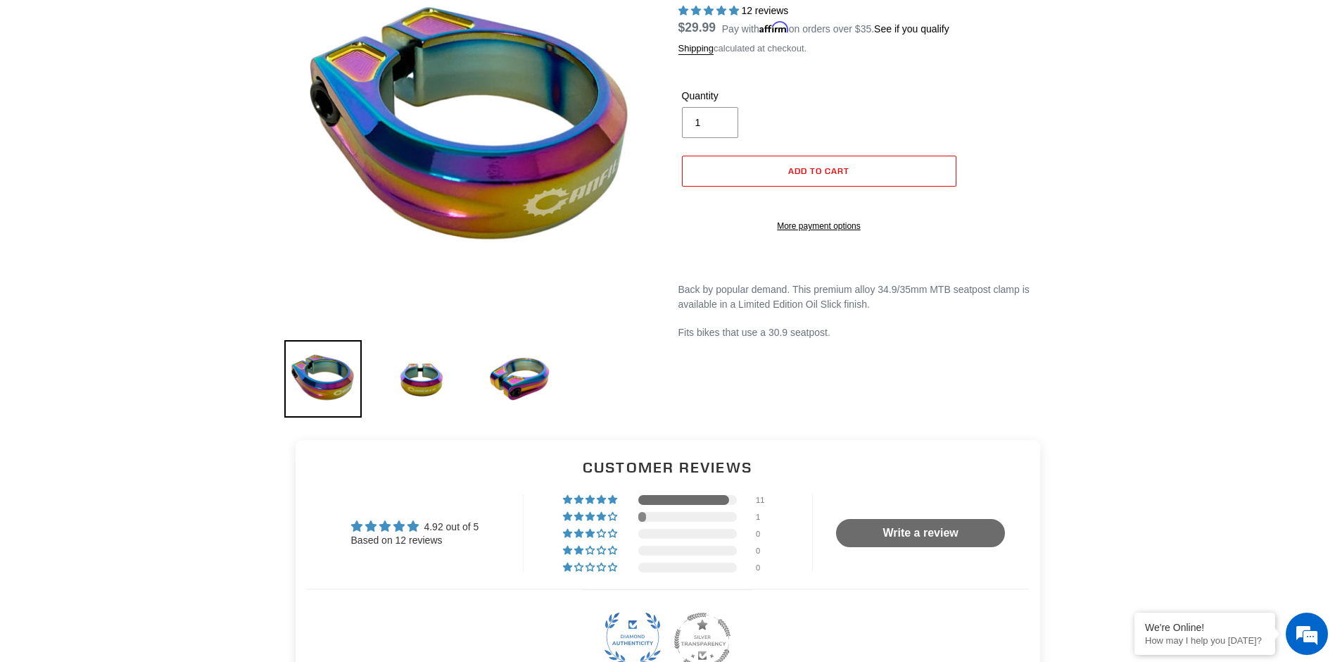
scroll to position [121, 0]
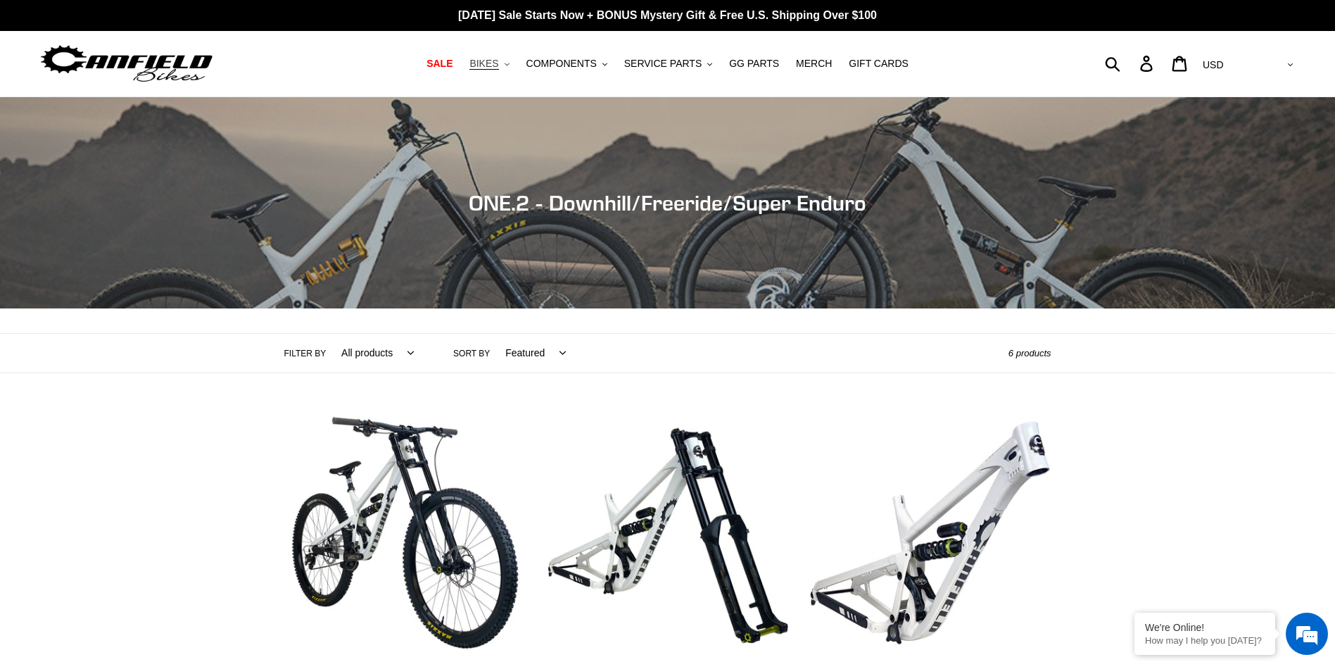
click at [506, 63] on icon ".cls-1{fill:#231f20}" at bounding box center [507, 64] width 5 height 5
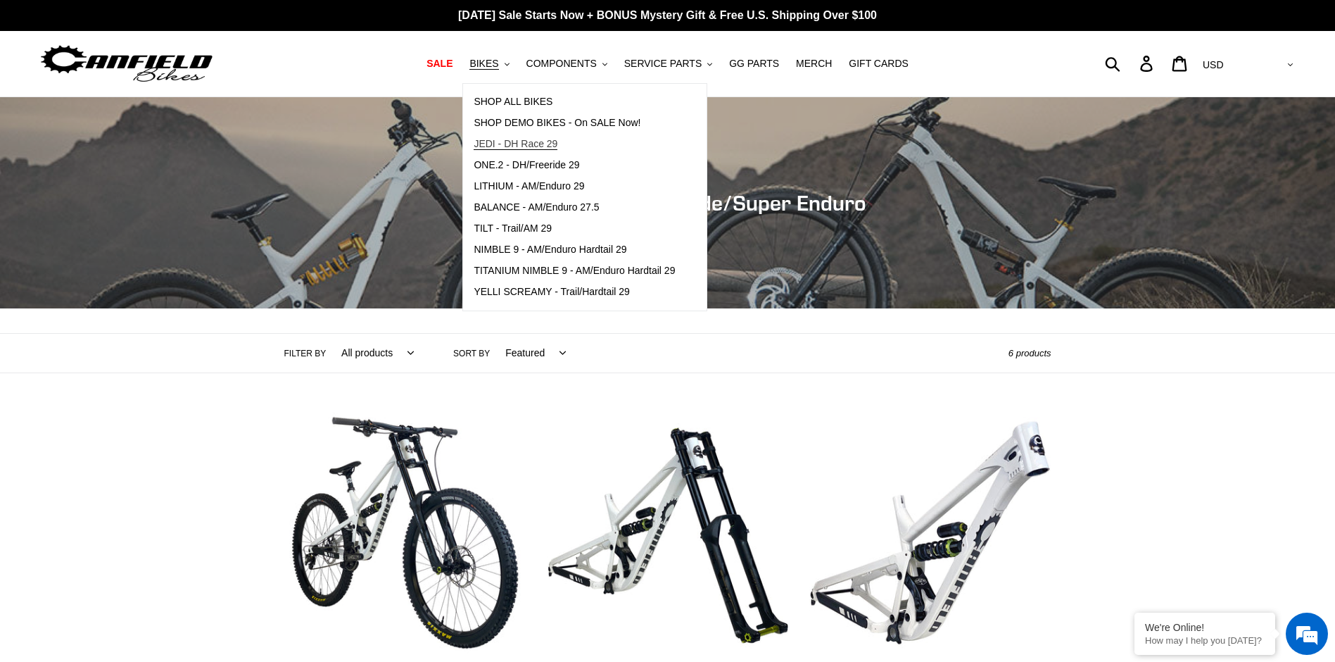
click at [493, 146] on span "JEDI - DH Race 29" at bounding box center [516, 144] width 84 height 12
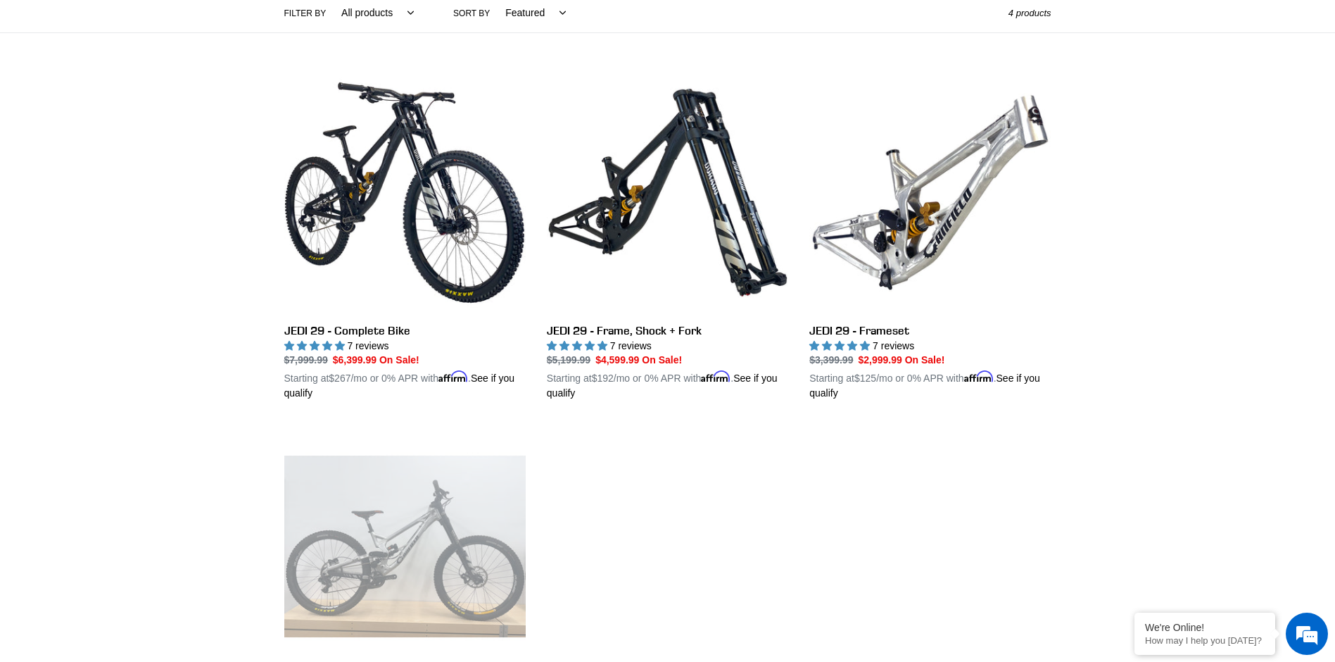
scroll to position [422, 0]
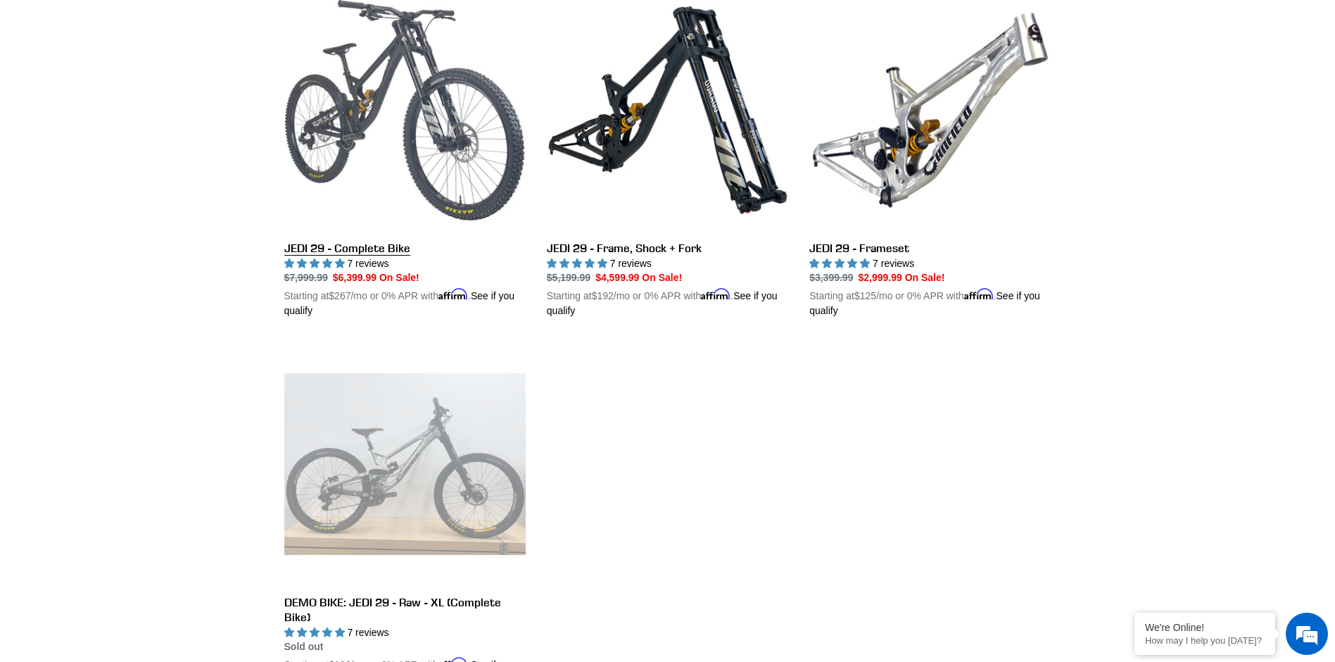
click at [446, 128] on link "JEDI 29 - Complete Bike" at bounding box center [404, 153] width 241 height 329
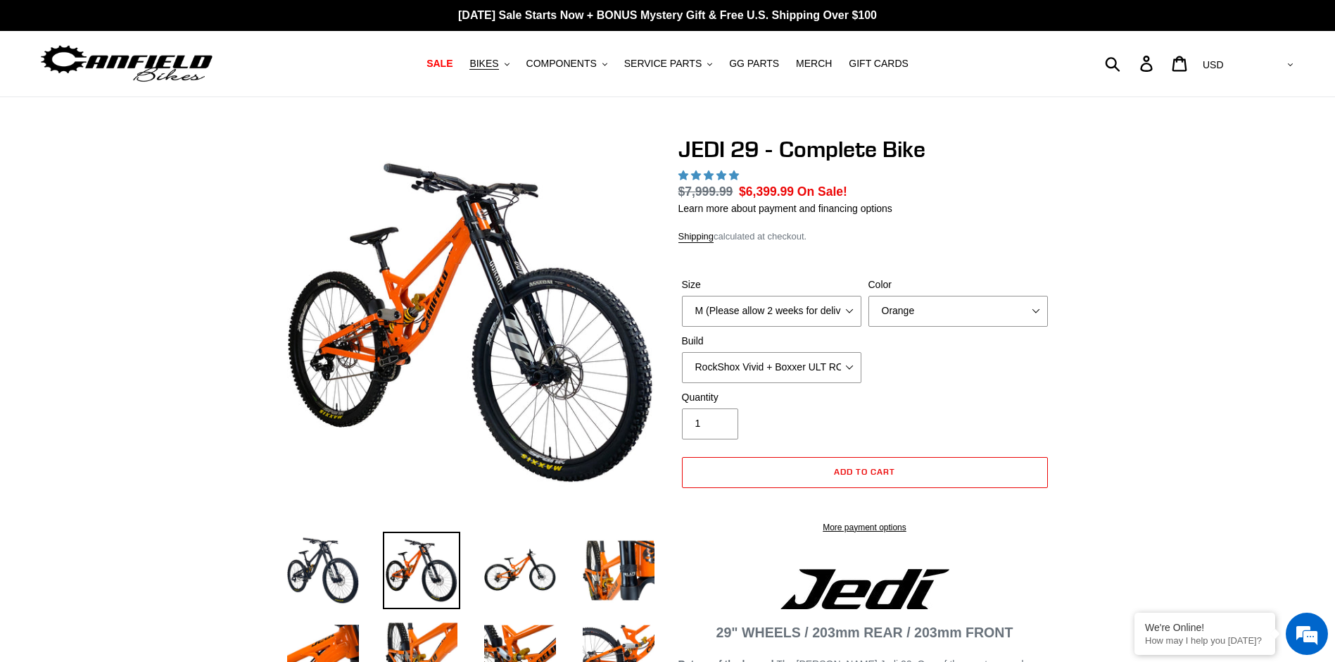
select select "highest-rating"
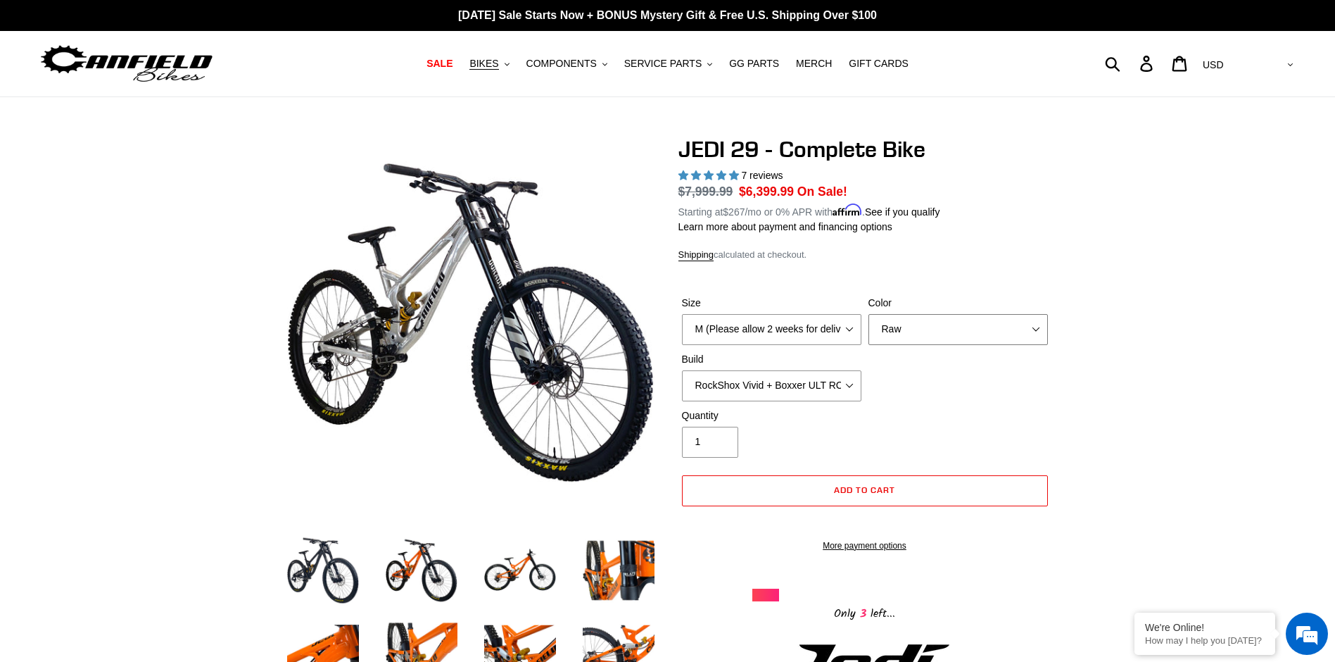
select select "Orange"
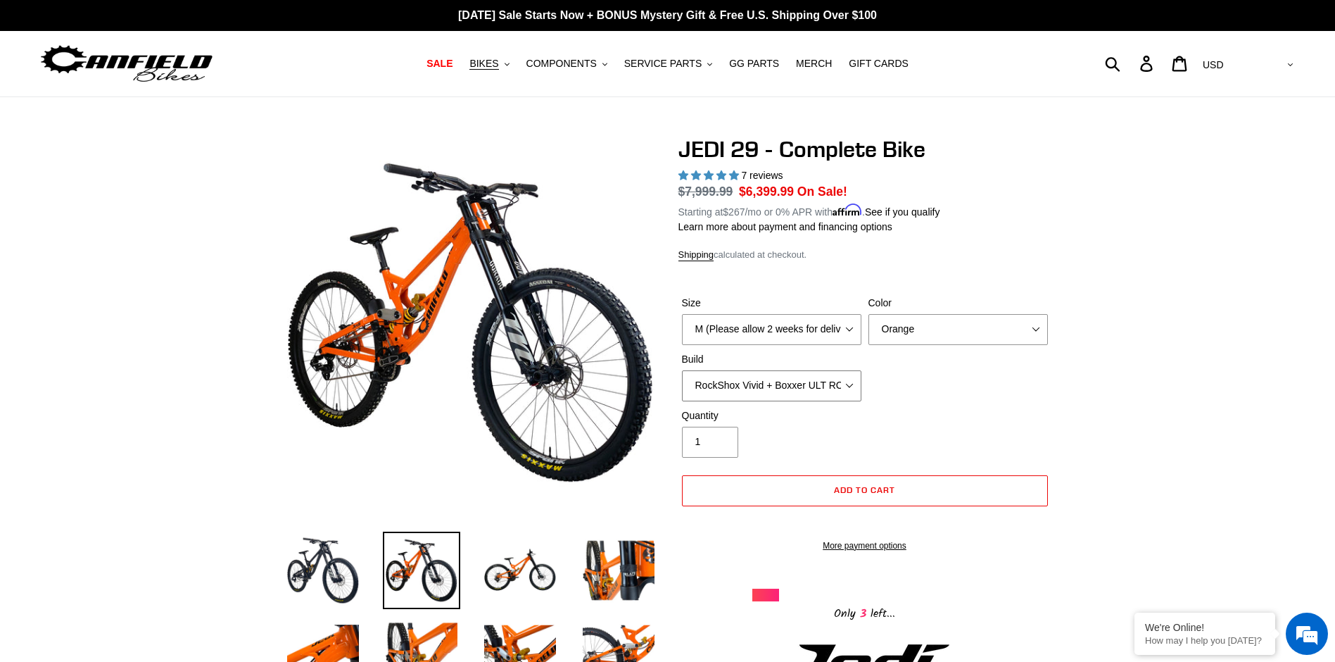
select select "EXT eStoria LOK V3 + EXT Vaia 200 + SRAM XO"
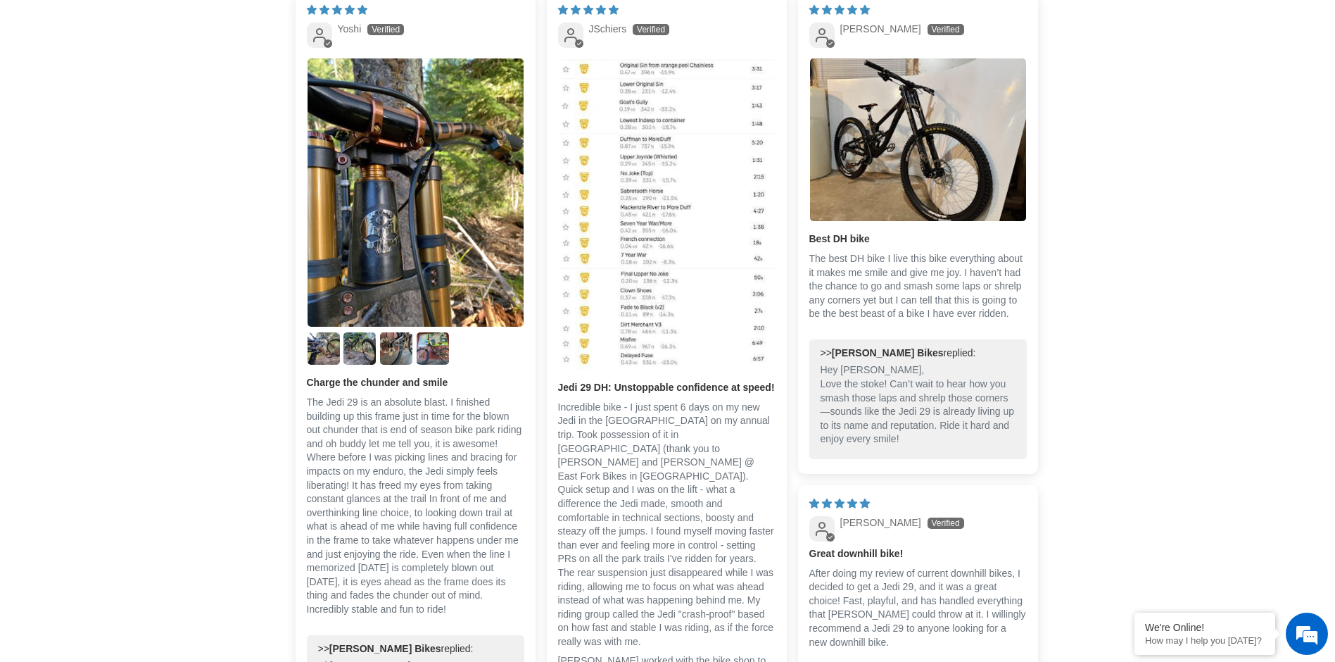
scroll to position [3435, 0]
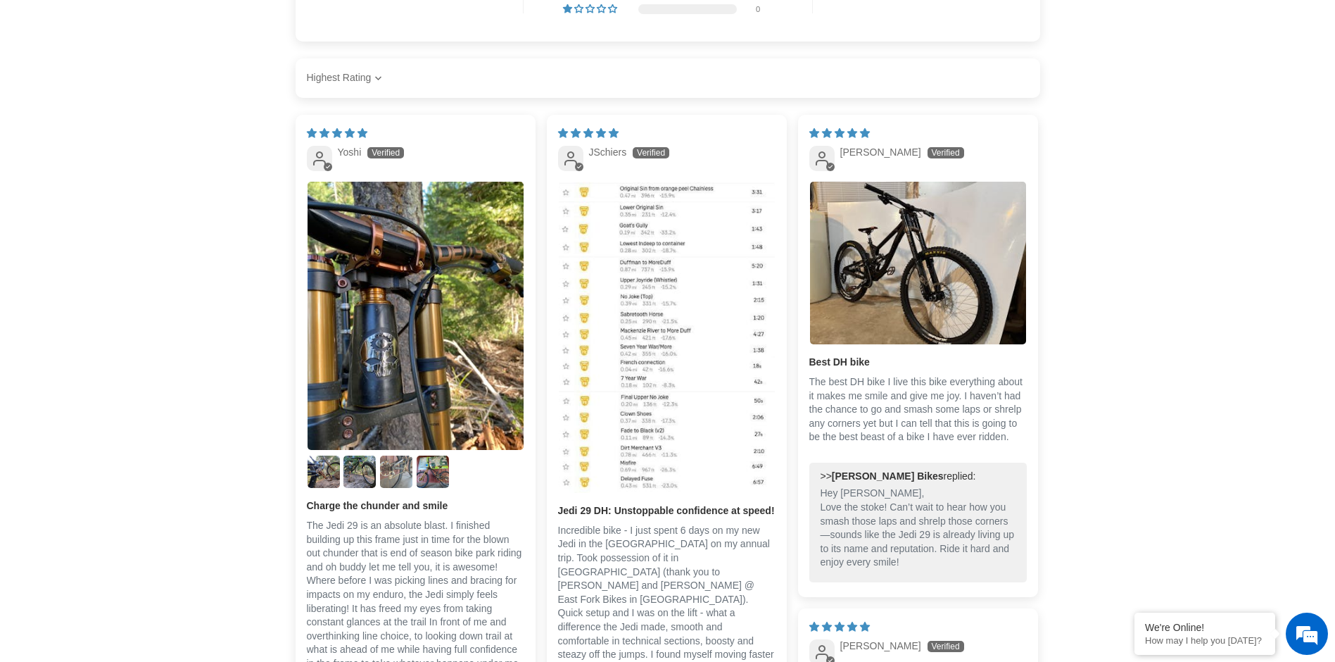
click at [405, 486] on img "Link to user picture 4" at bounding box center [396, 471] width 32 height 32
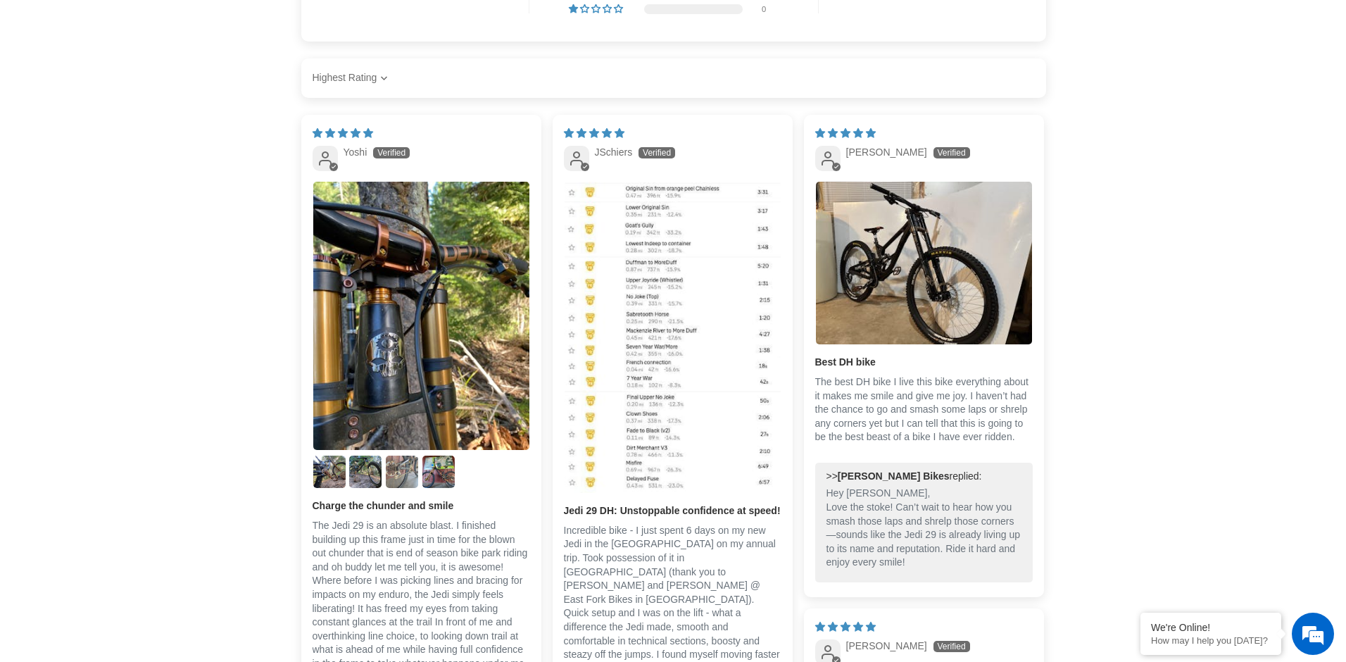
scroll to position [0, 0]
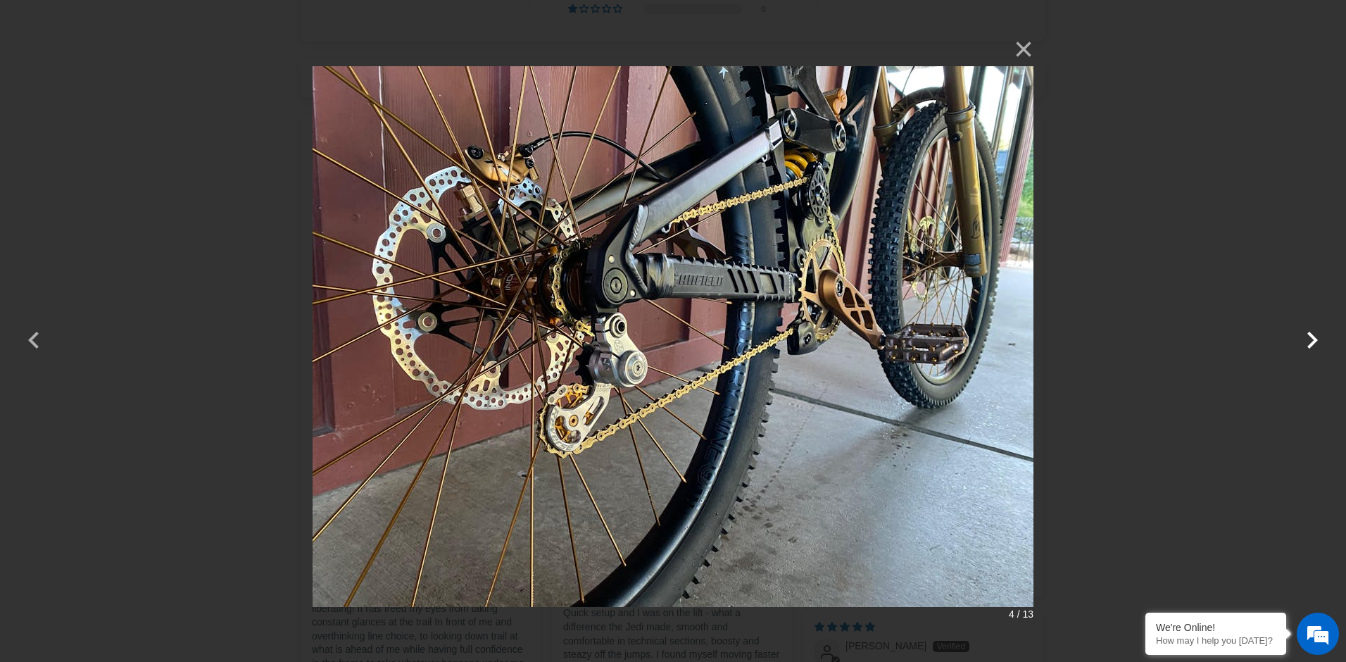
click at [1307, 341] on button "button" at bounding box center [1312, 331] width 34 height 34
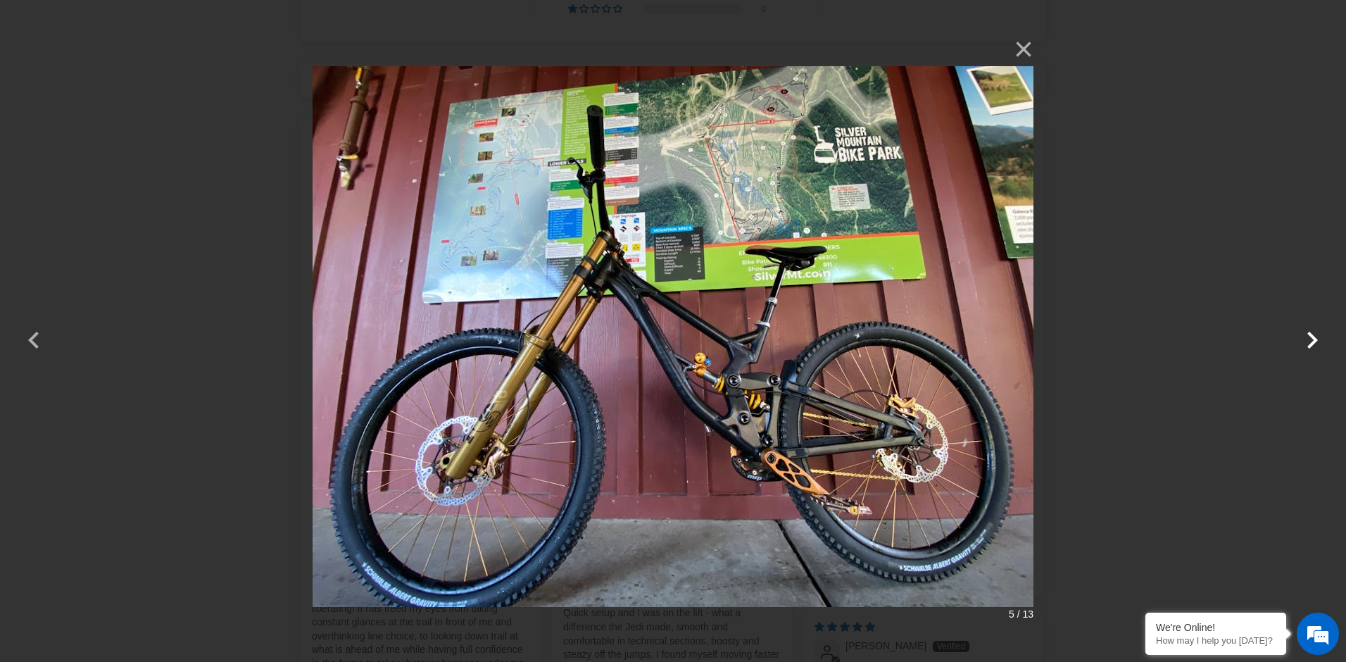
click at [1307, 341] on button "button" at bounding box center [1312, 331] width 34 height 34
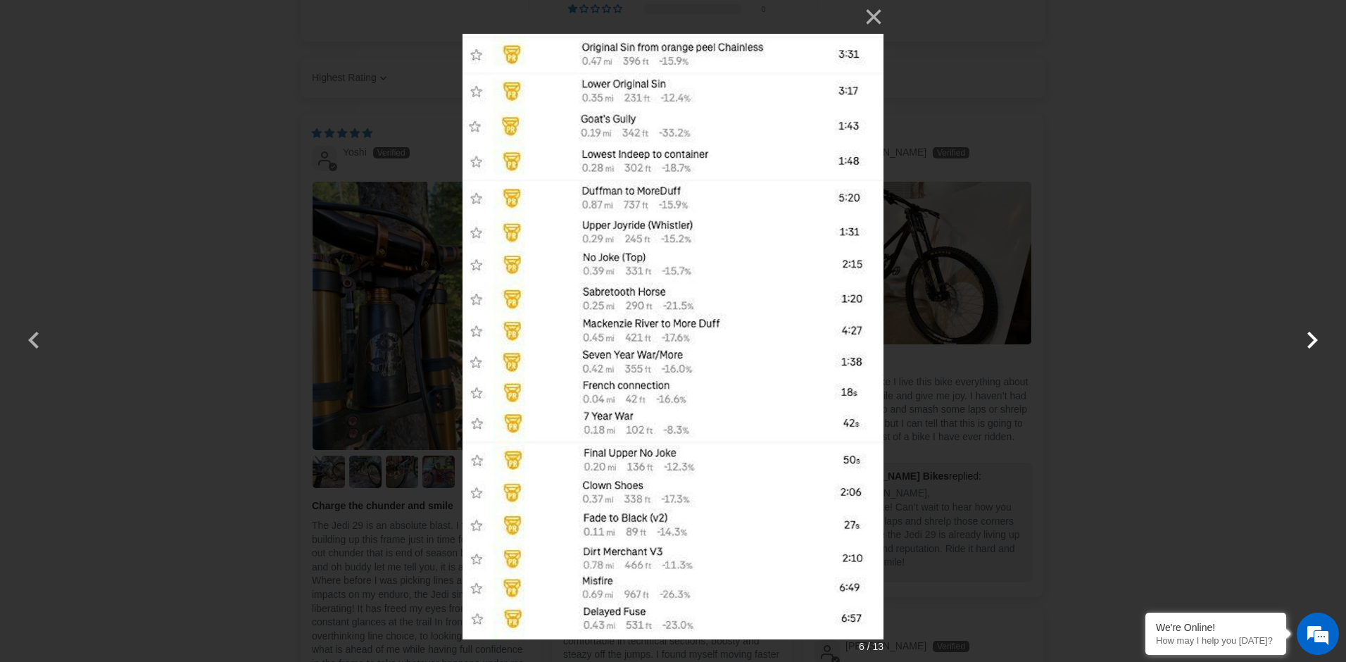
click at [1316, 339] on button "button" at bounding box center [1312, 331] width 34 height 34
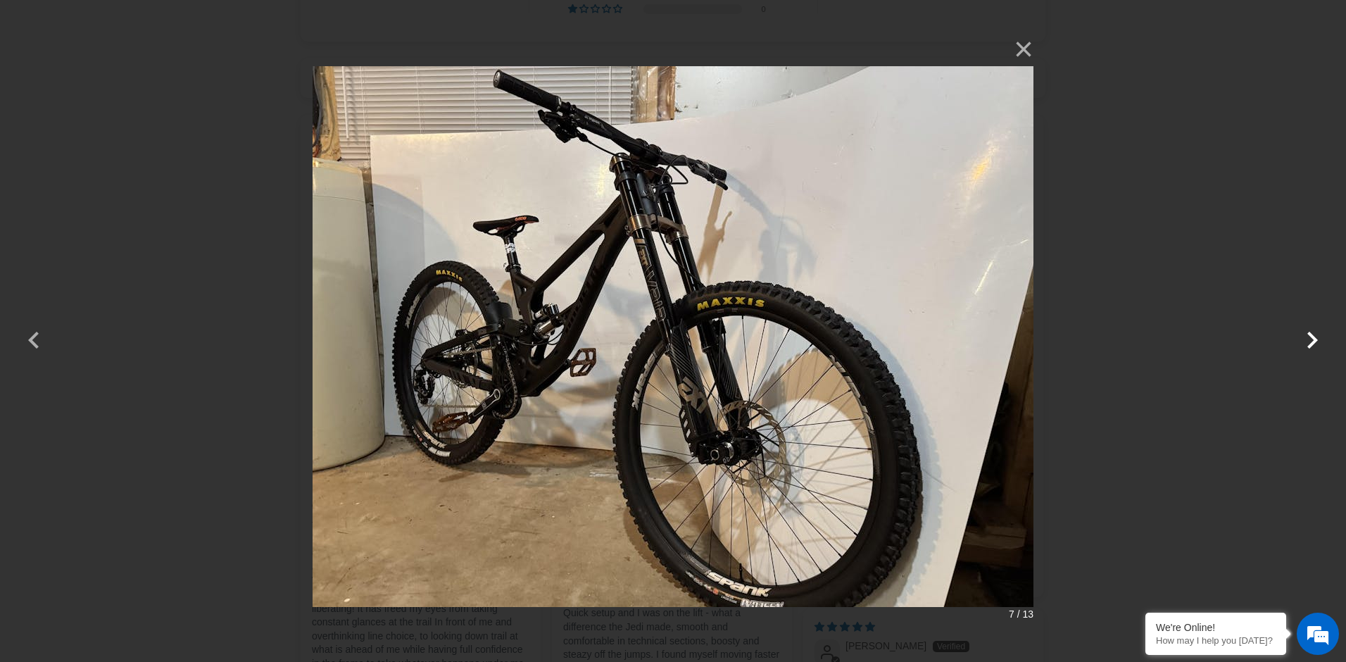
click at [1316, 339] on button "button" at bounding box center [1312, 331] width 34 height 34
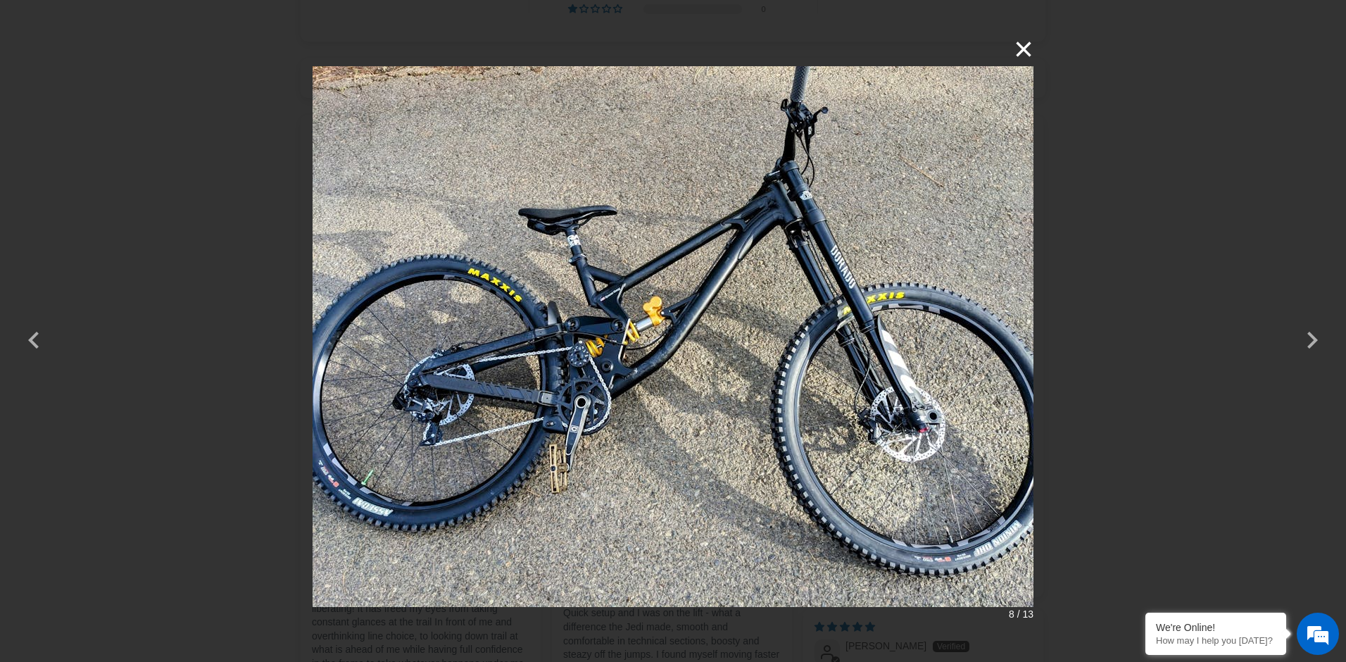
click at [1016, 49] on button "×" at bounding box center [1016, 49] width 34 height 34
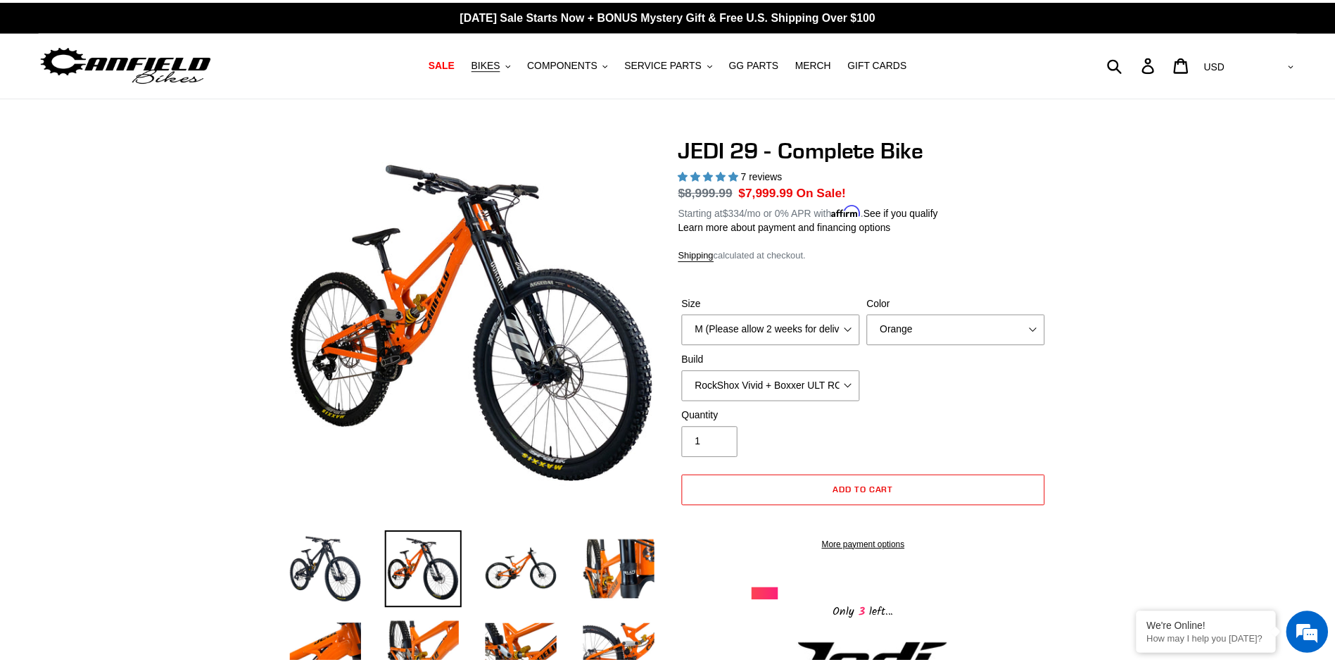
scroll to position [3435, 0]
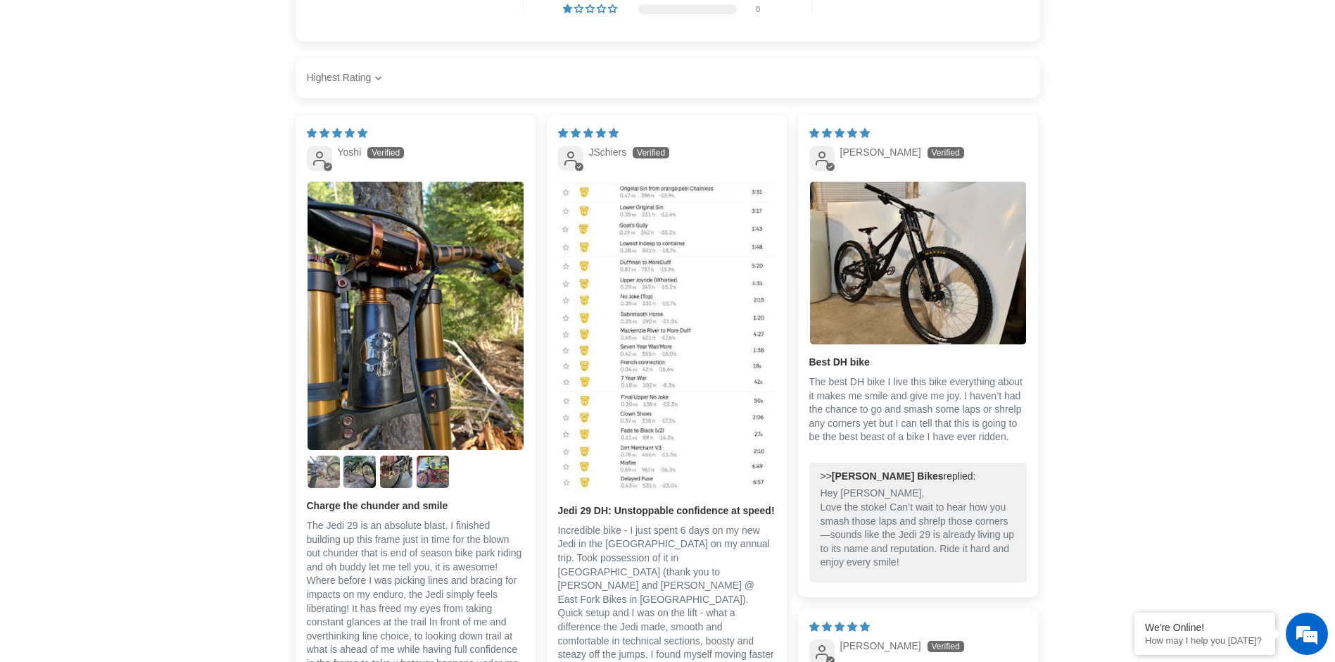
click at [317, 486] on img "Link to user picture 2" at bounding box center [324, 471] width 32 height 32
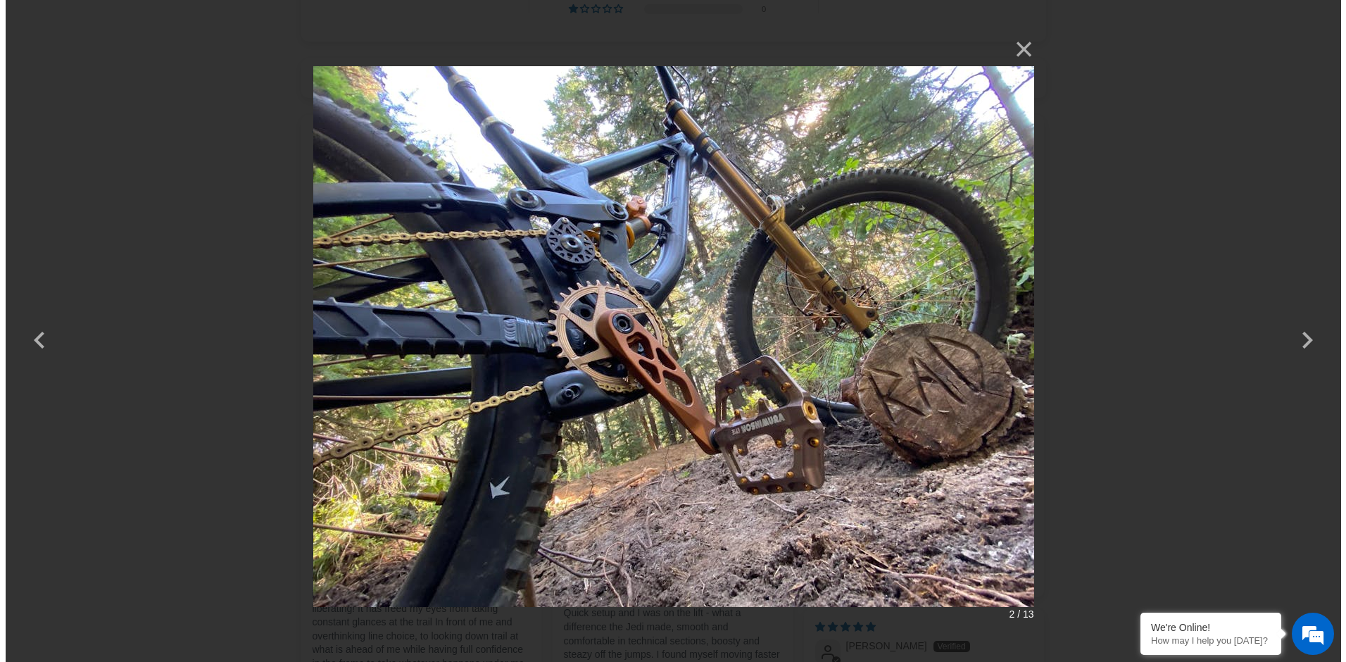
scroll to position [0, 0]
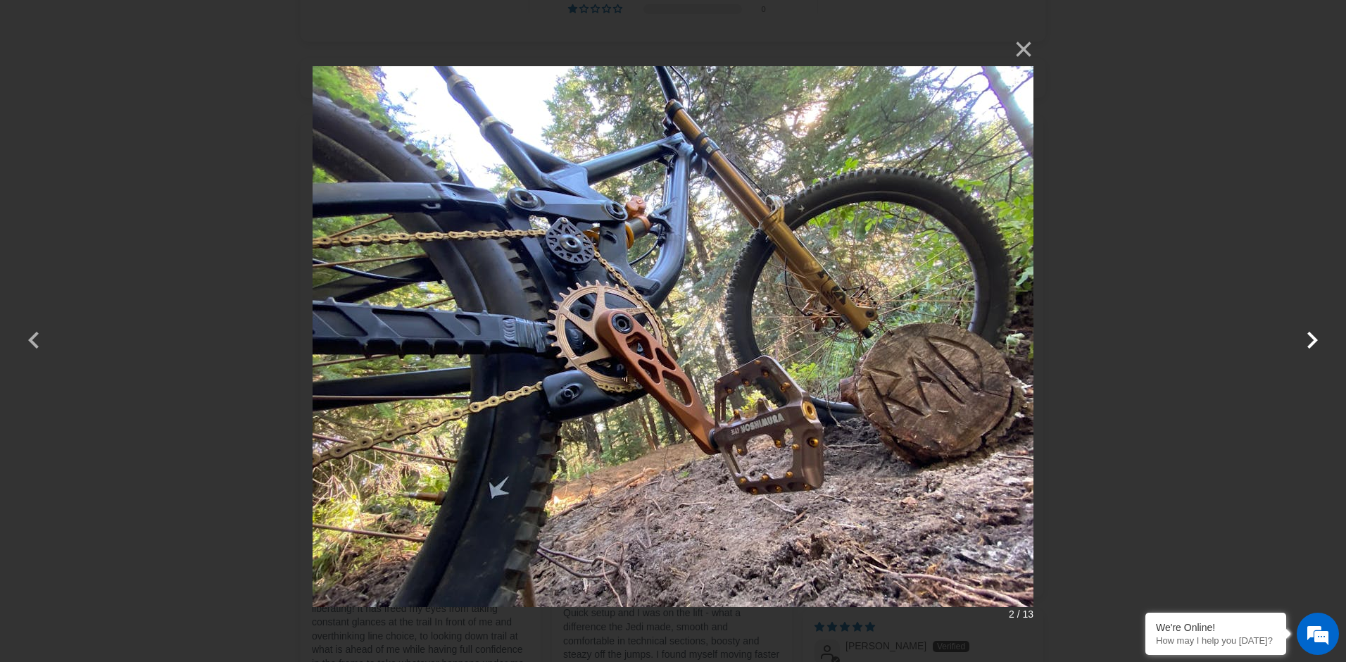
click at [1313, 339] on button "button" at bounding box center [1312, 331] width 34 height 34
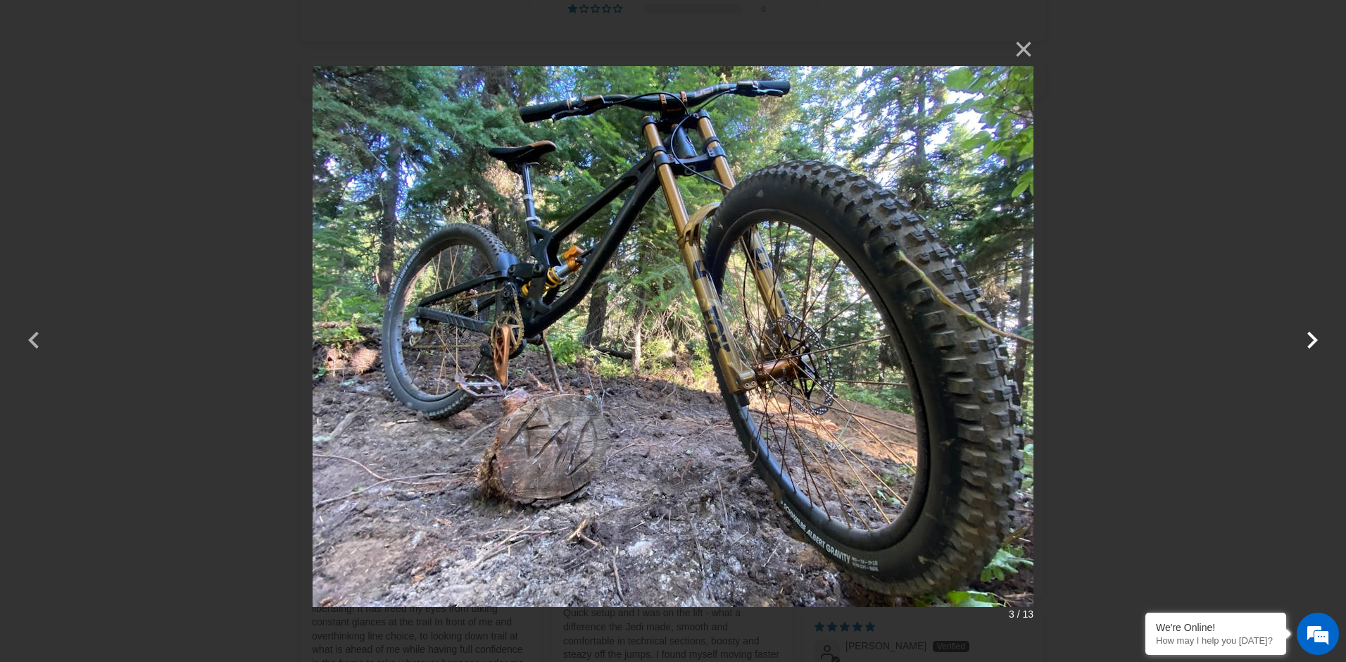
click at [1313, 339] on button "button" at bounding box center [1312, 331] width 34 height 34
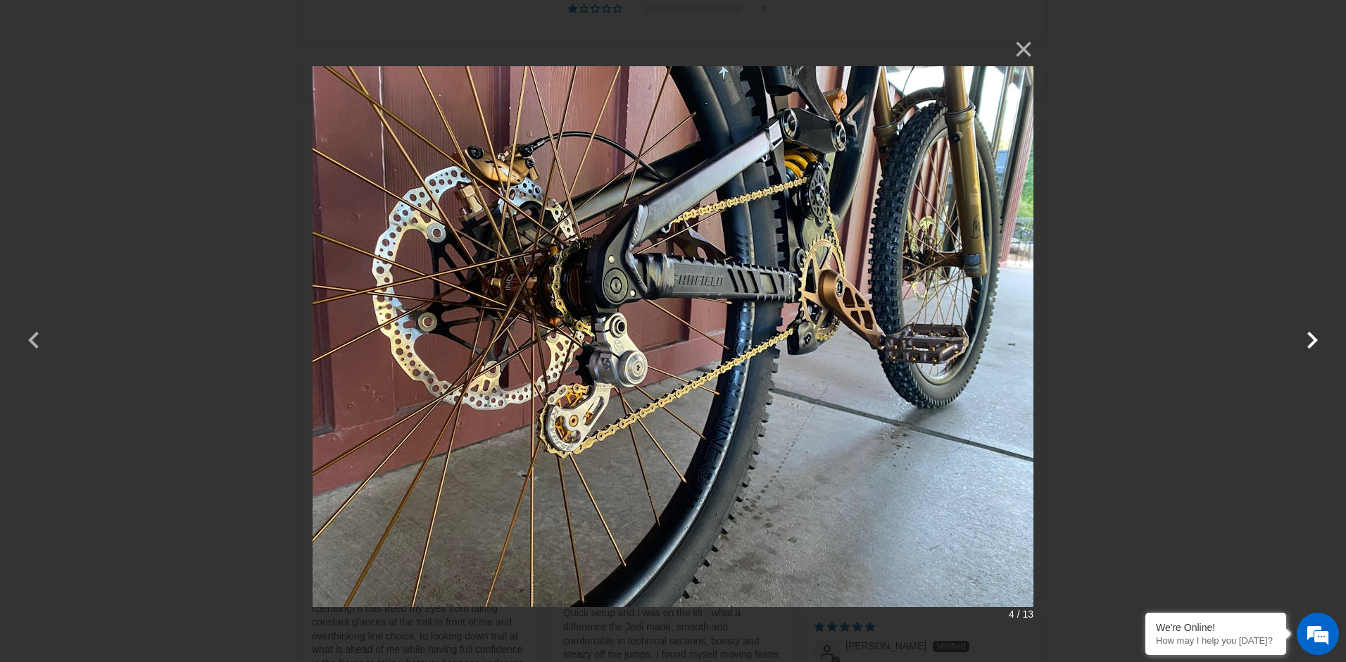
click at [1313, 339] on button "button" at bounding box center [1312, 331] width 34 height 34
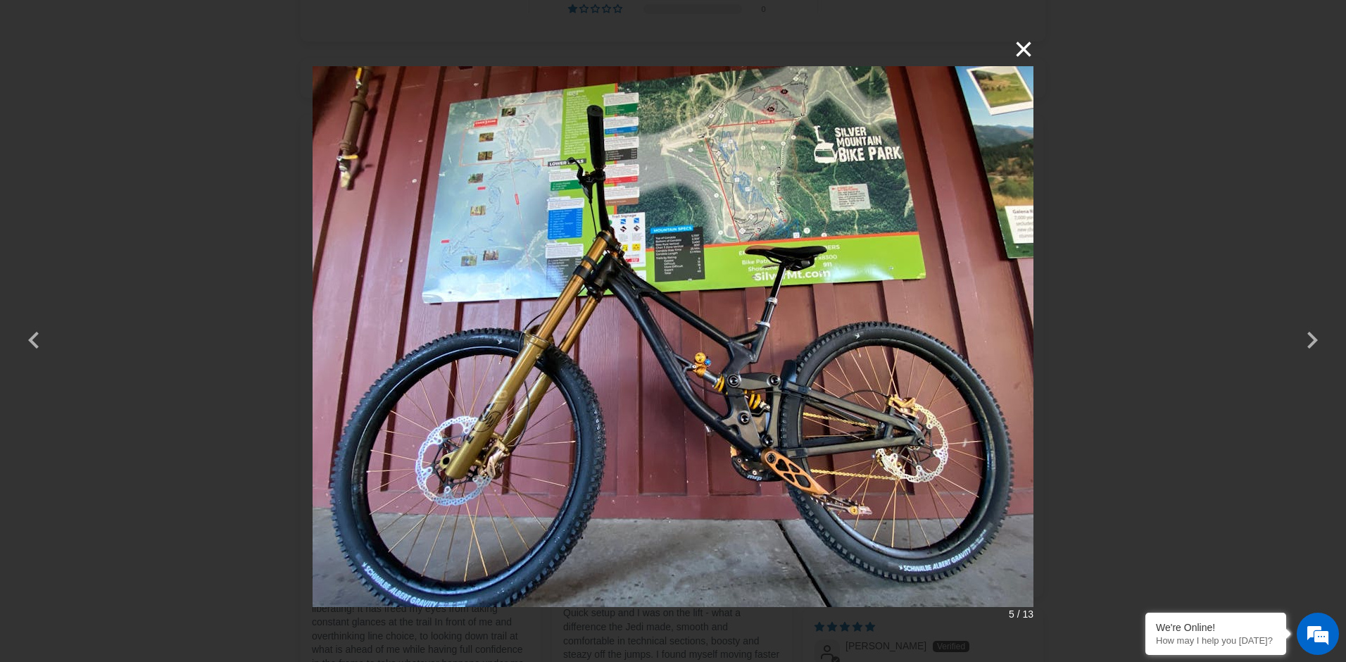
click at [1019, 49] on button "×" at bounding box center [1016, 49] width 34 height 34
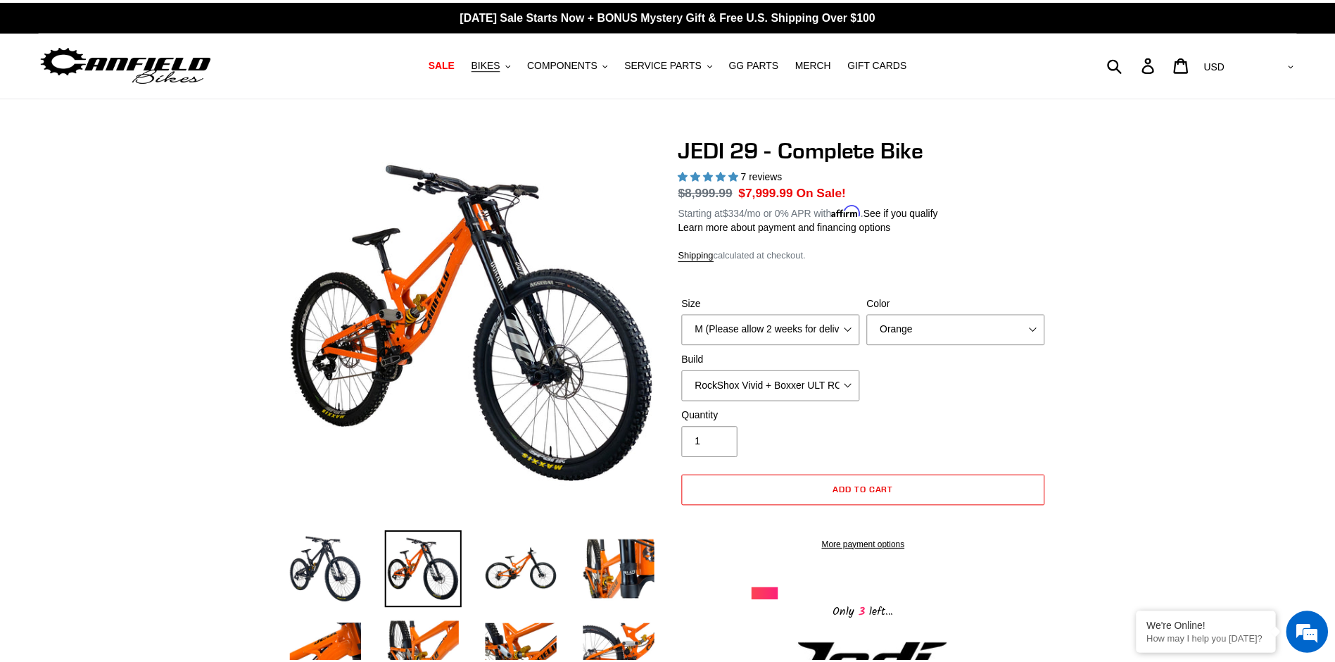
scroll to position [3435, 0]
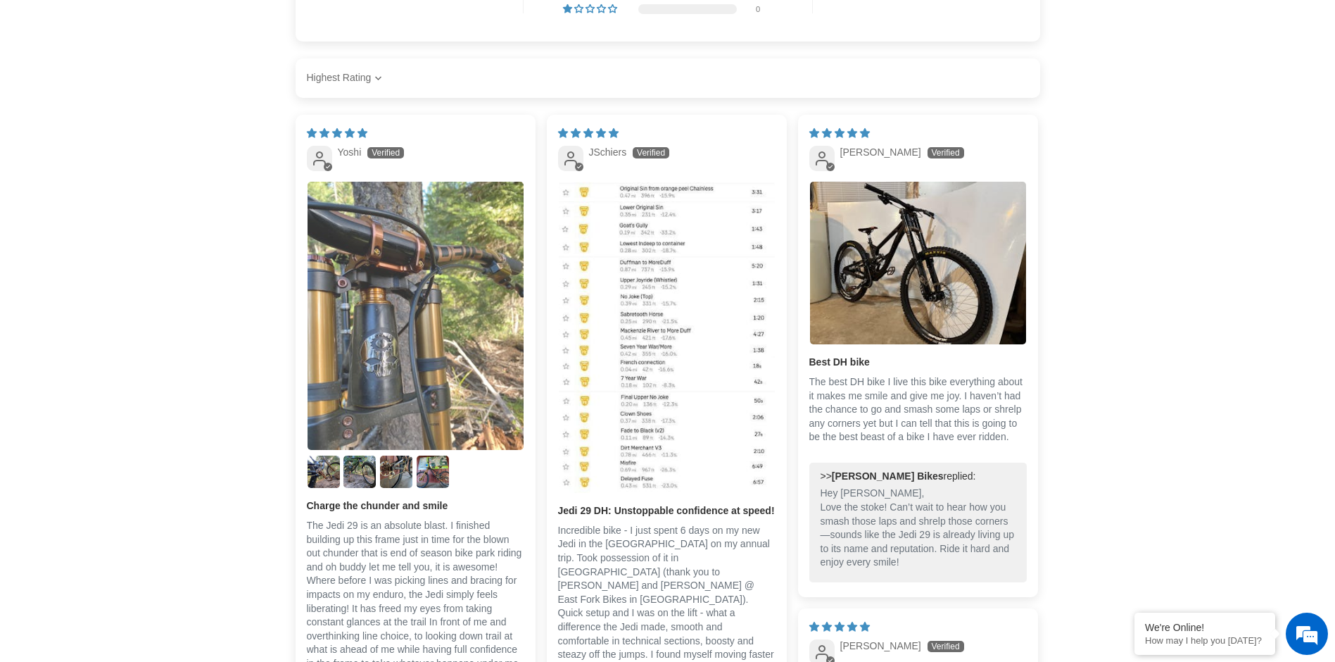
click at [367, 283] on img "Link to user picture 1" at bounding box center [416, 316] width 216 height 268
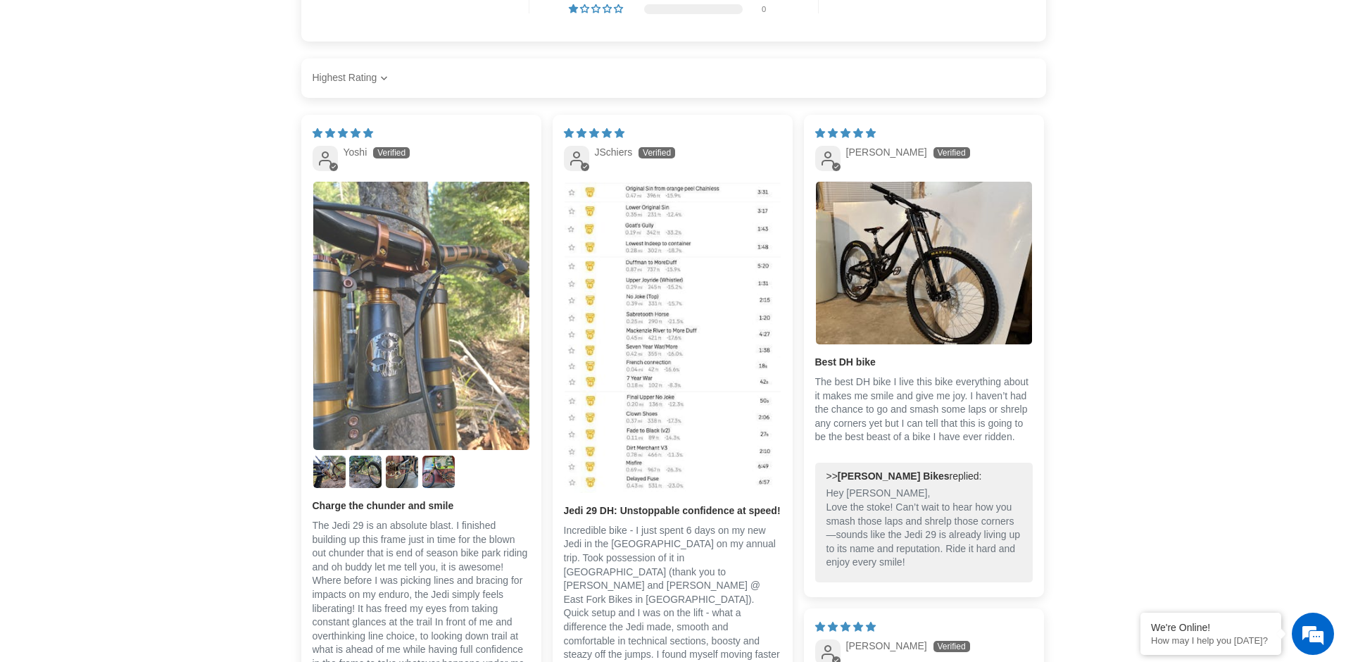
scroll to position [0, 0]
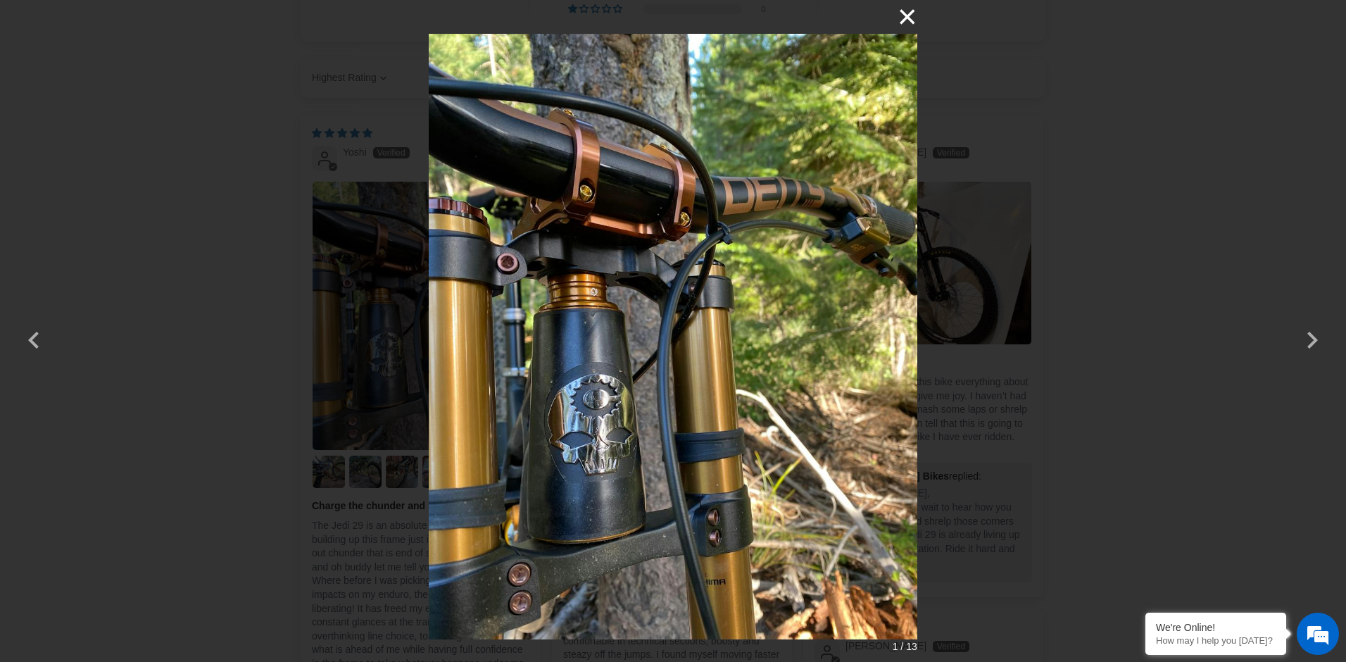
click at [910, 16] on button "×" at bounding box center [900, 17] width 34 height 34
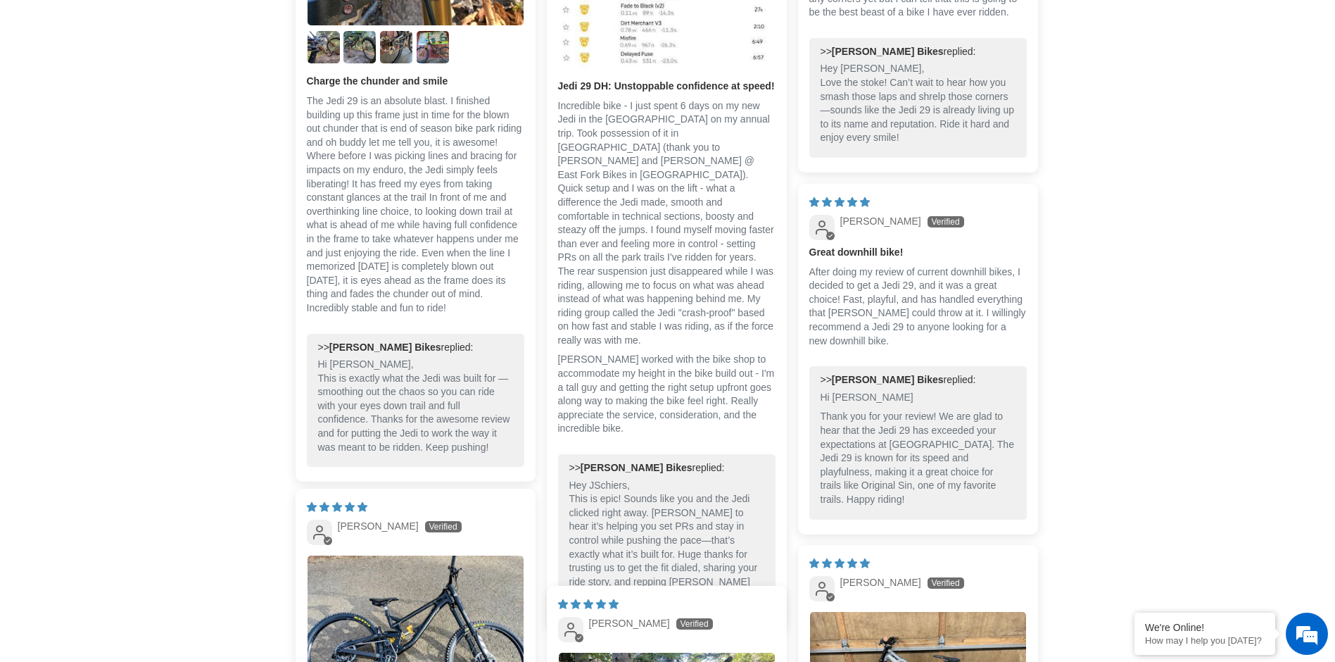
scroll to position [4142, 0]
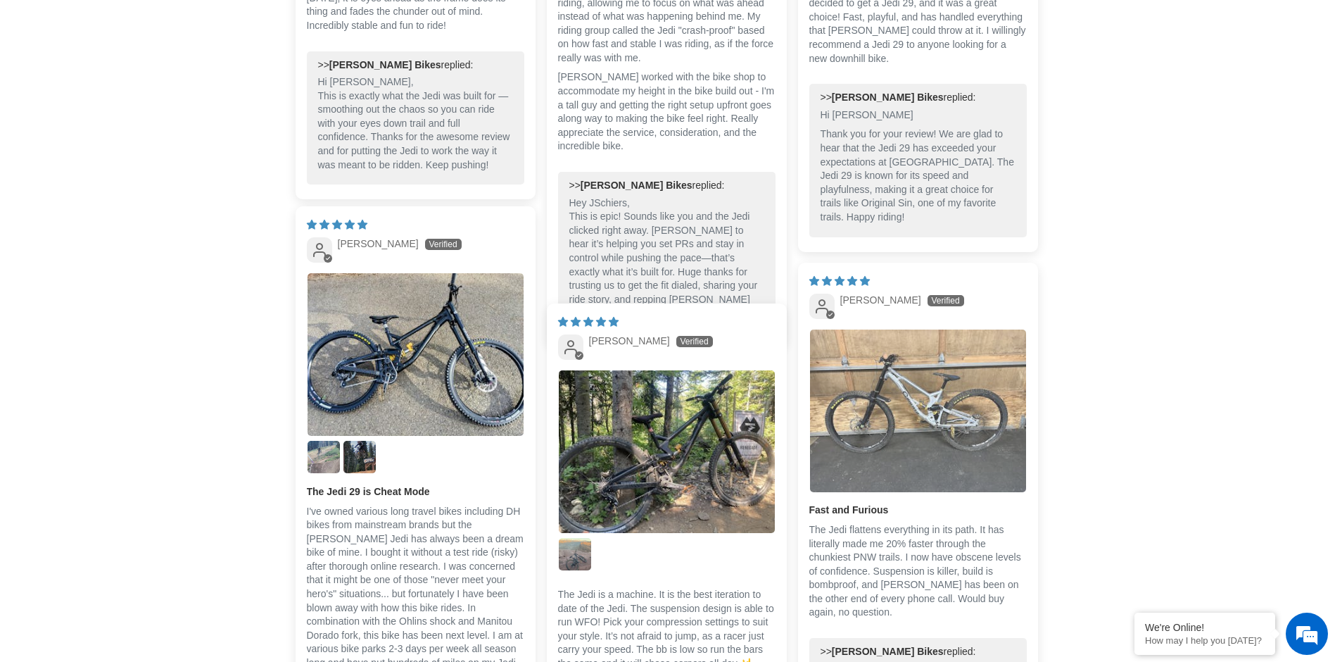
click at [886, 412] on img "Link to user picture 1" at bounding box center [918, 410] width 216 height 163
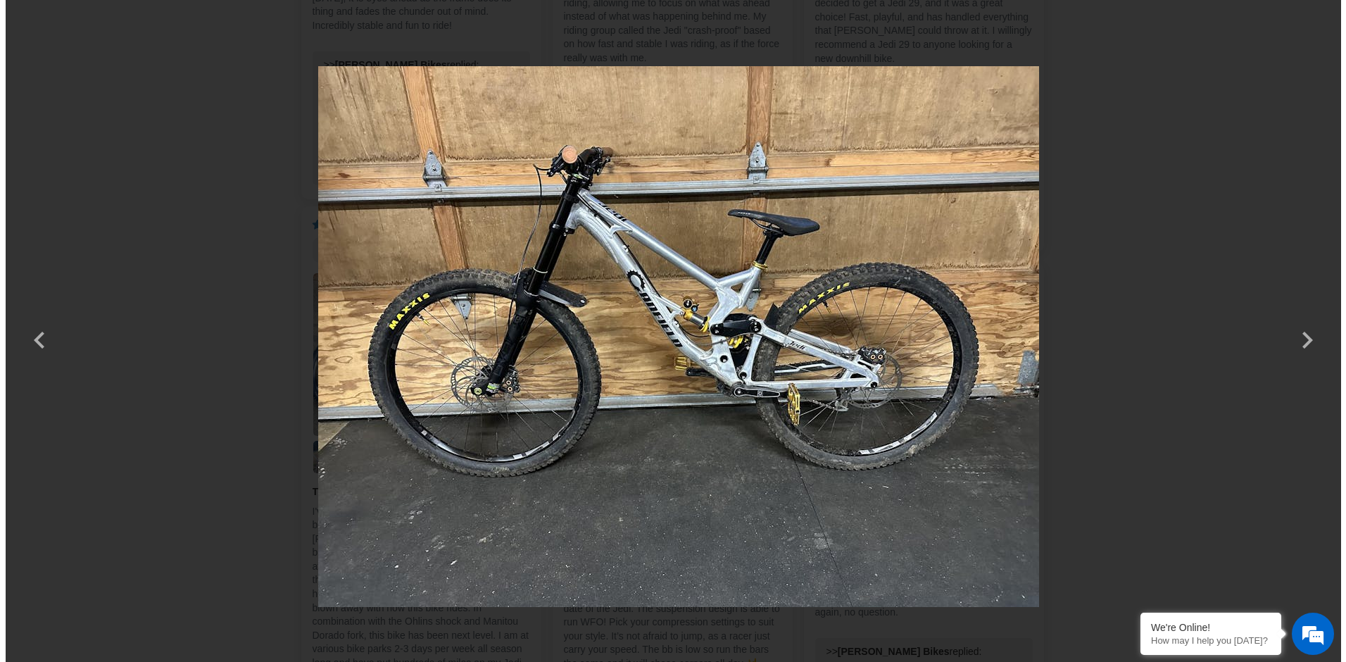
scroll to position [0, 0]
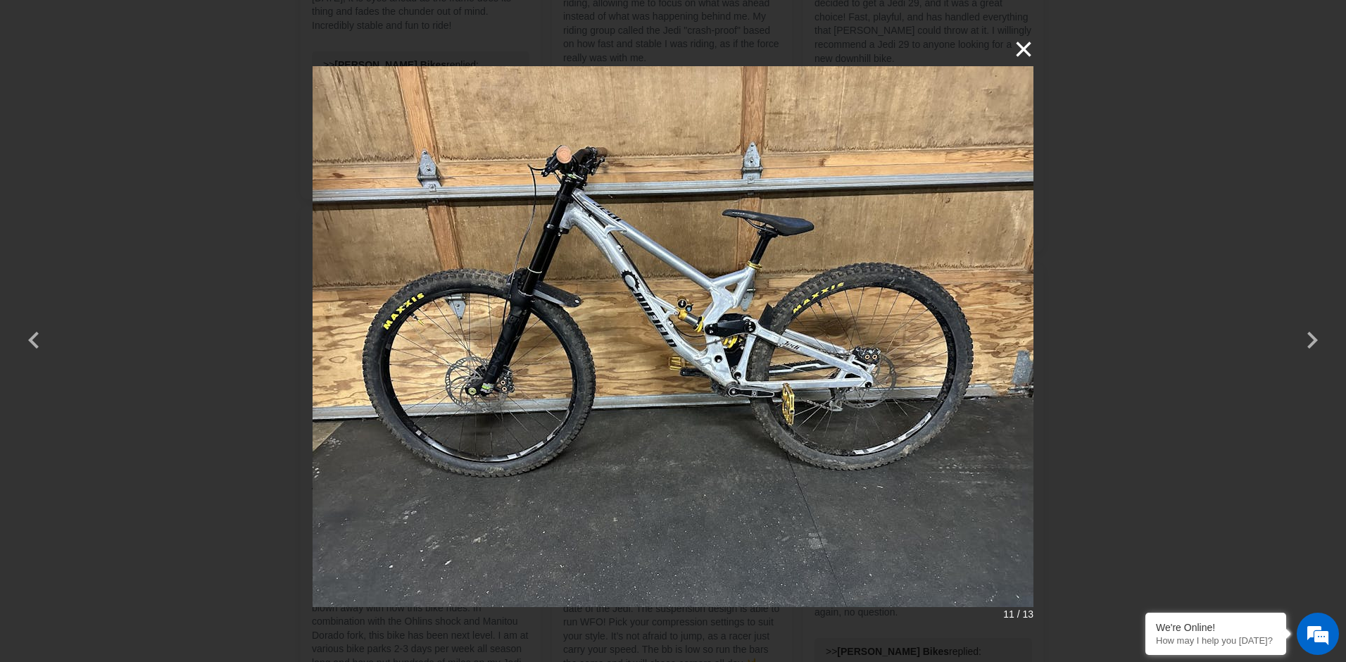
click at [1026, 46] on button "×" at bounding box center [1016, 49] width 34 height 34
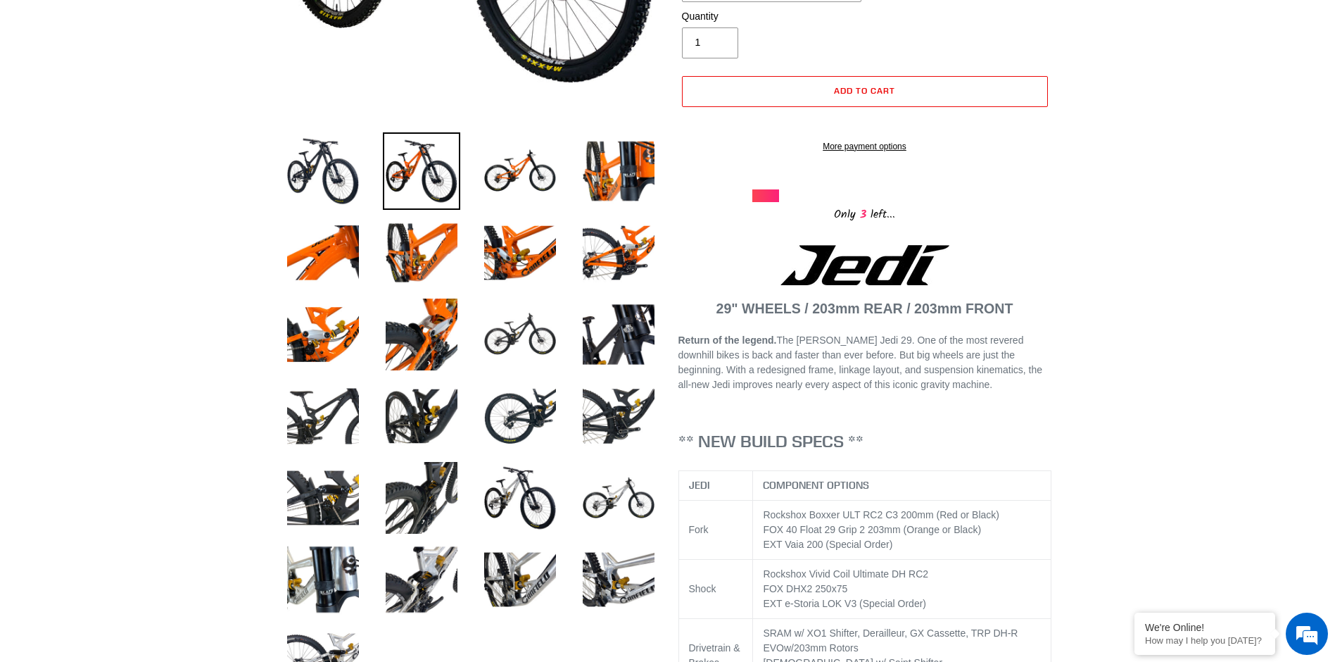
scroll to position [65, 0]
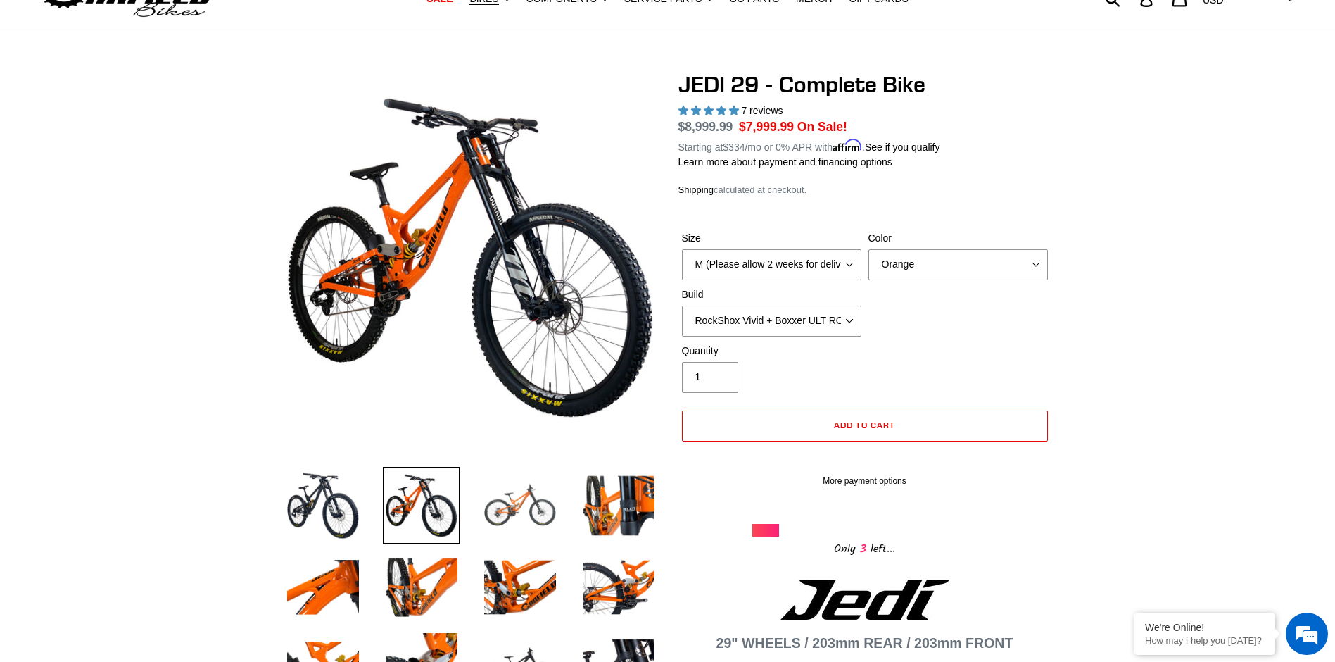
click at [513, 504] on img at bounding box center [519, 505] width 77 height 77
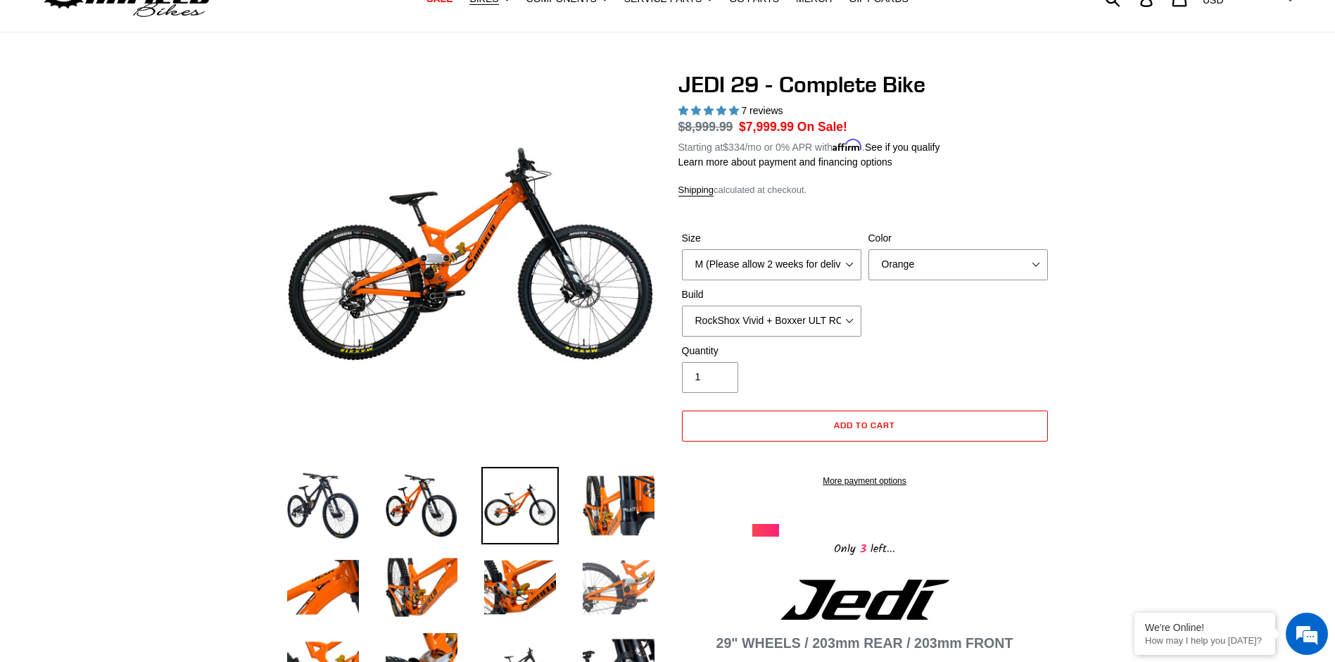
click at [624, 600] on img at bounding box center [618, 586] width 77 height 77
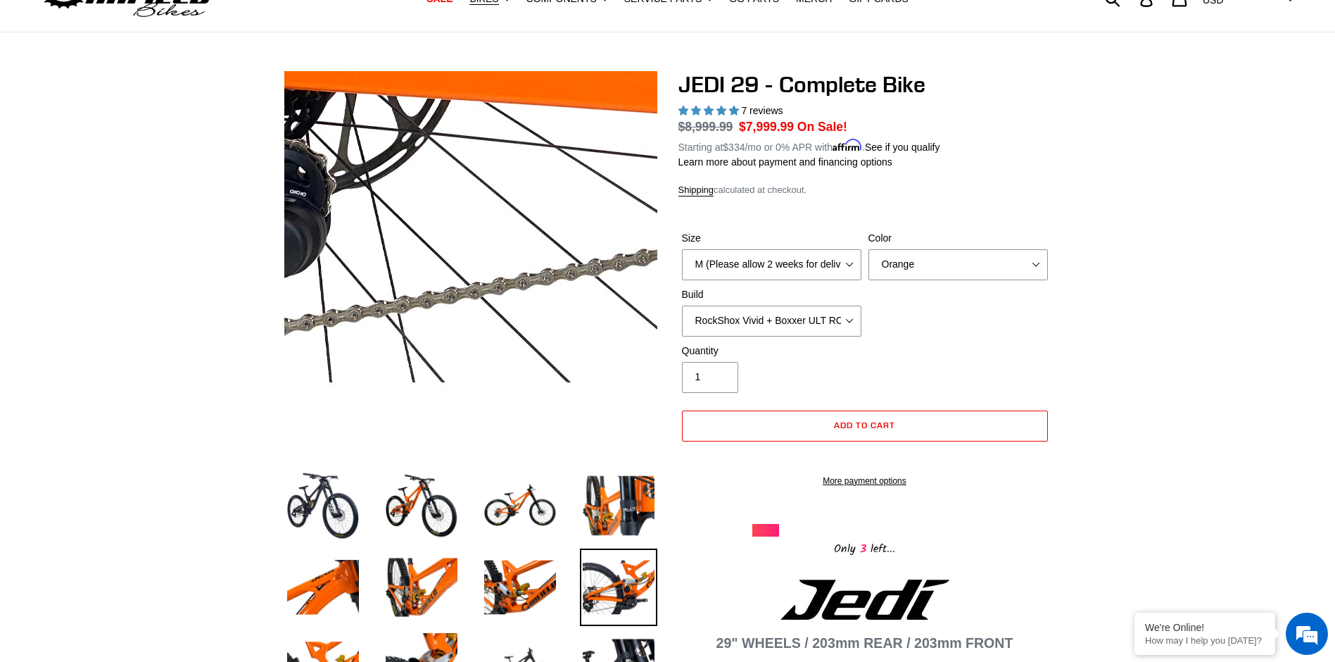
scroll to position [206, 0]
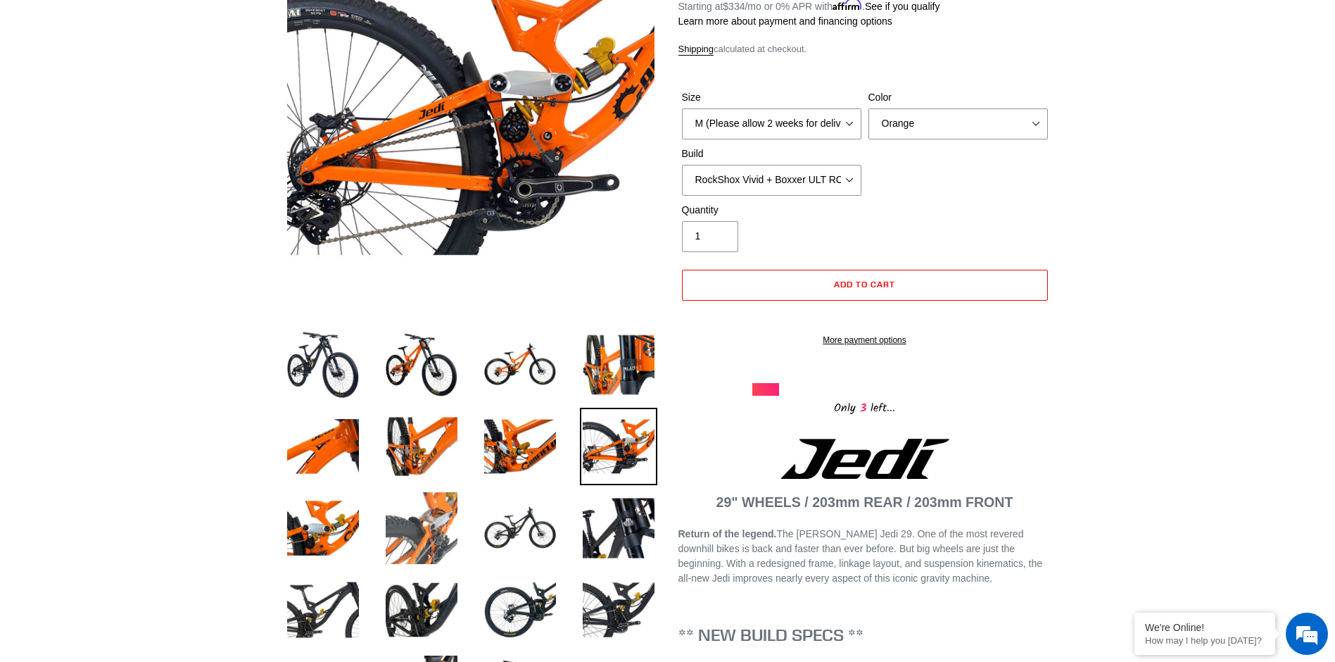
click at [412, 536] on img at bounding box center [421, 527] width 77 height 77
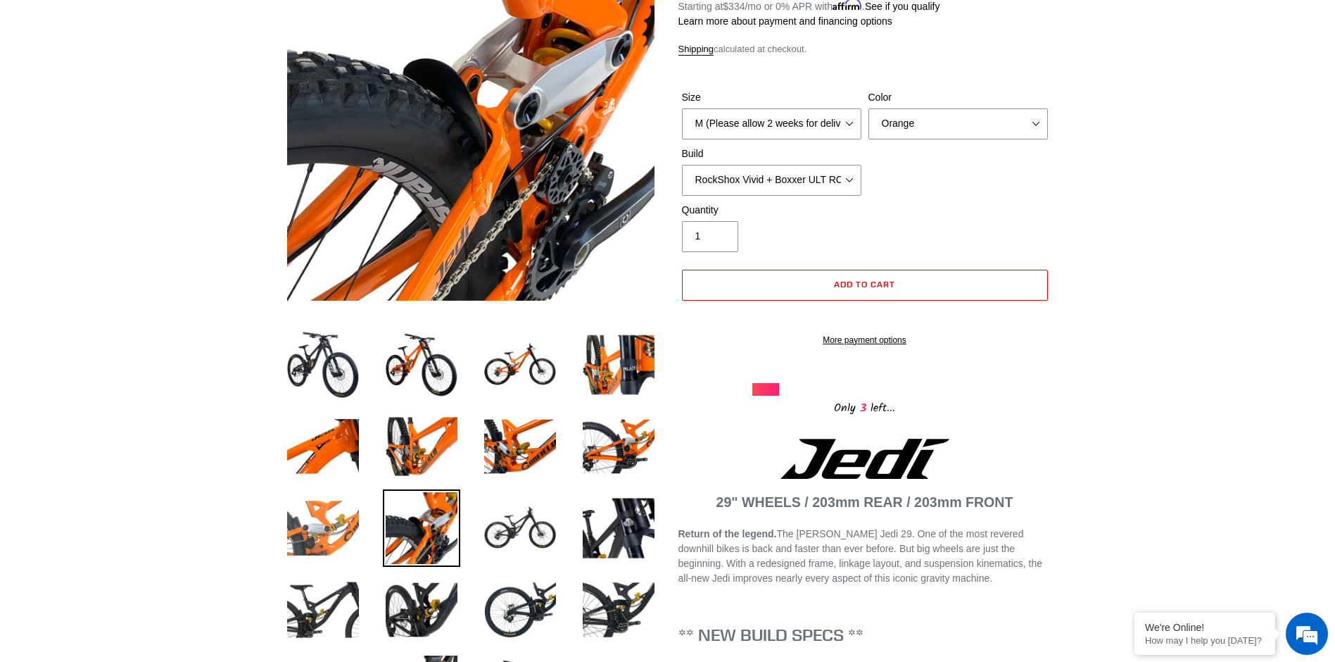
click at [332, 536] on img at bounding box center [322, 527] width 77 height 77
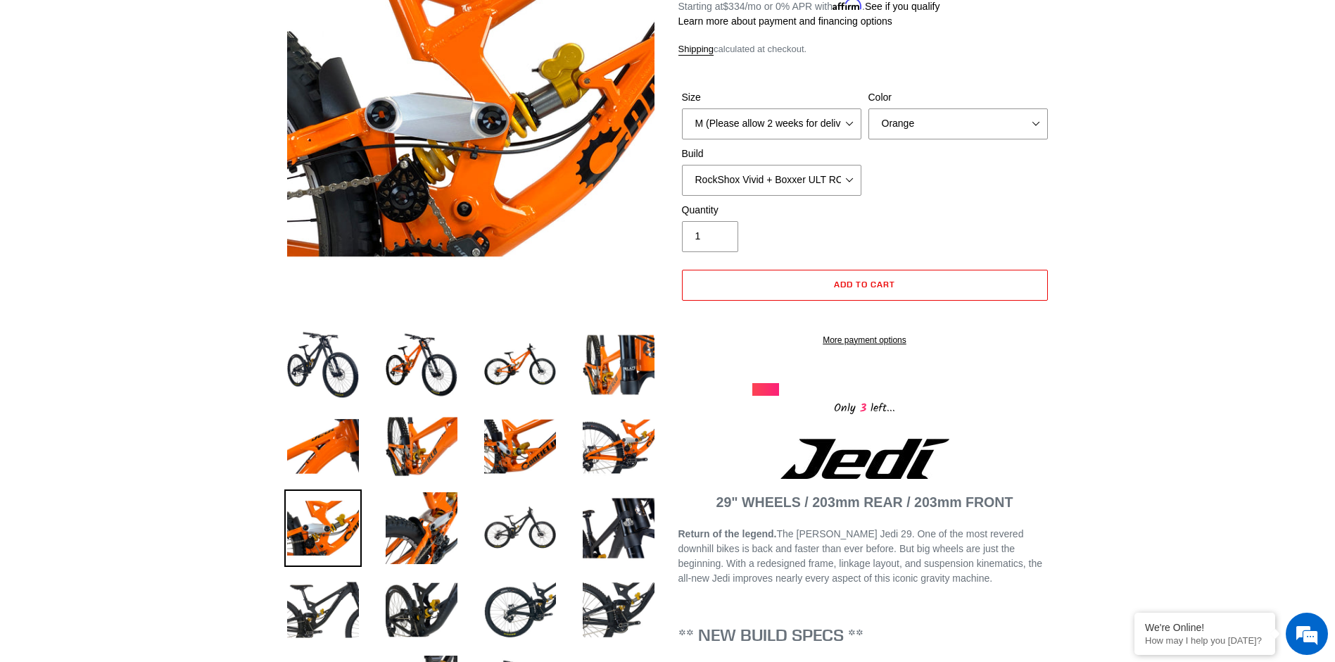
scroll to position [417, 0]
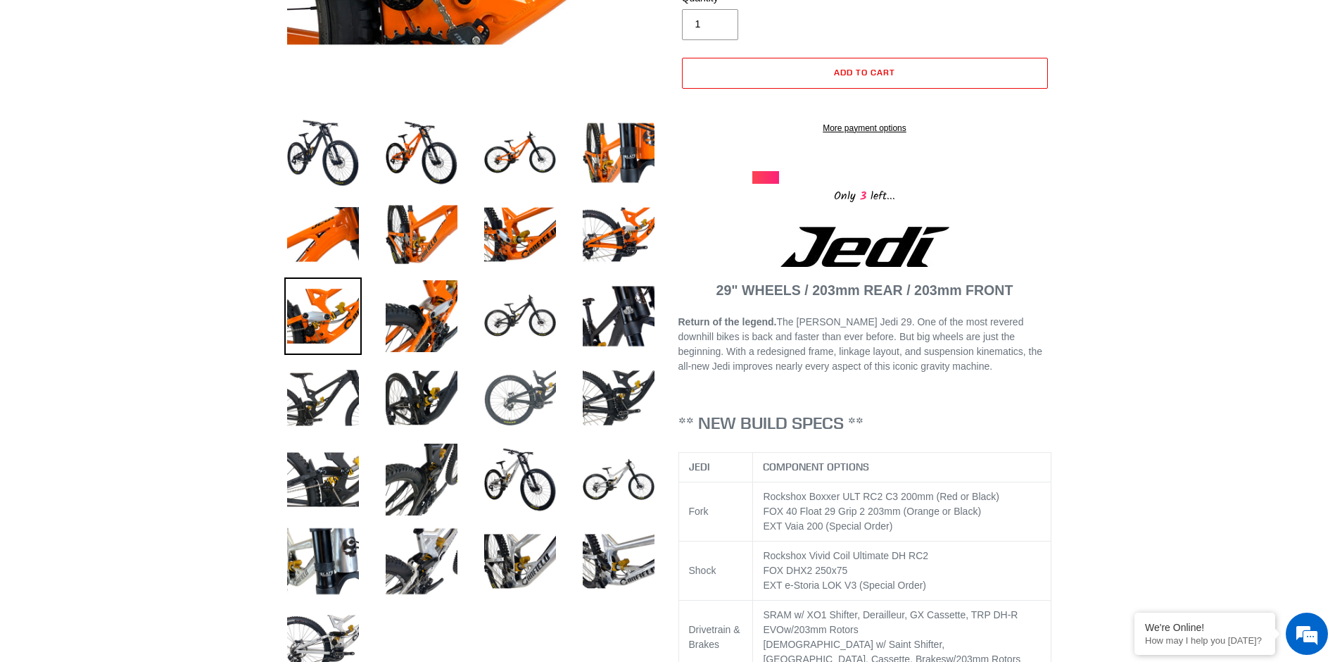
click at [521, 385] on img at bounding box center [519, 397] width 77 height 77
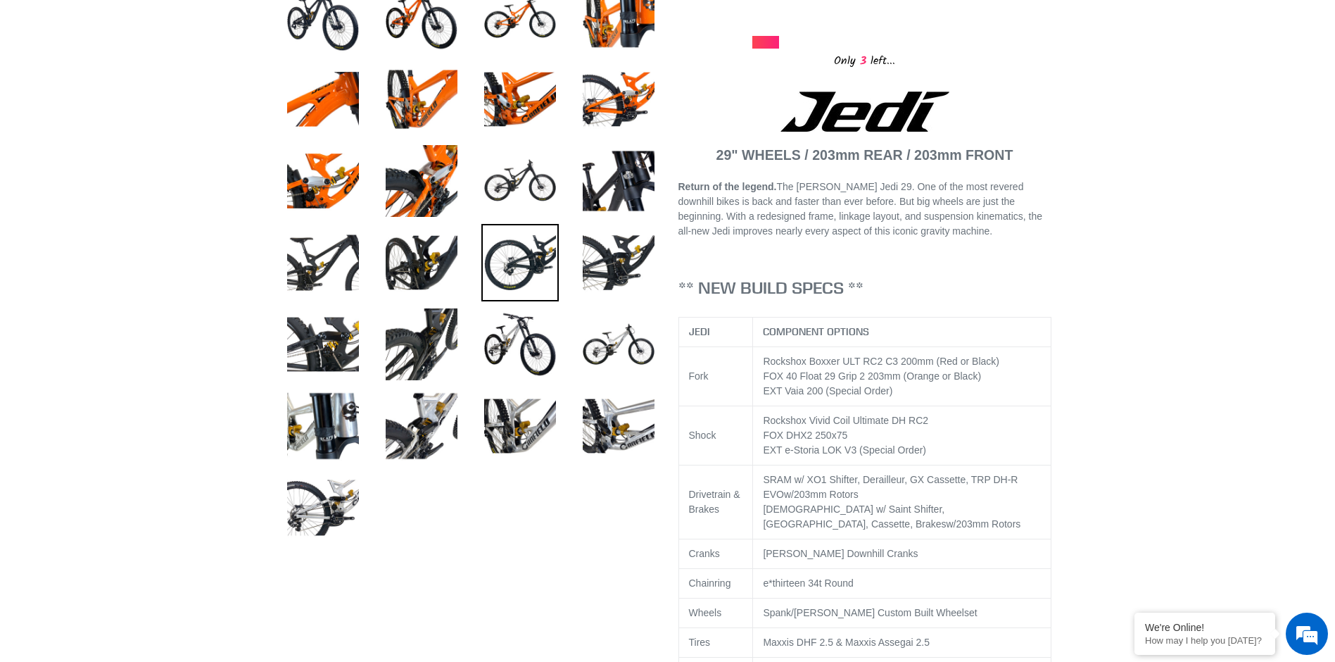
scroll to position [559, 0]
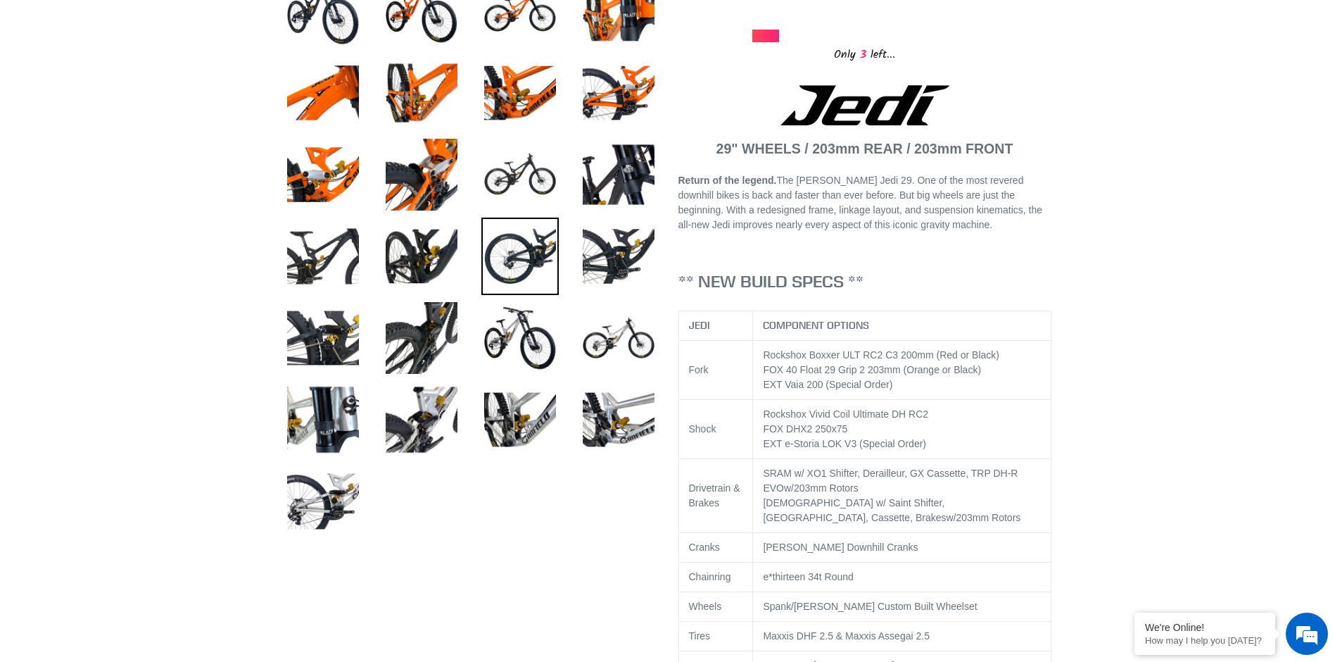
drag, startPoint x: 822, startPoint y: 403, endPoint x: 764, endPoint y: 403, distance: 58.4
click at [764, 390] on span "EXT Vaia 200 (Special Order)" at bounding box center [828, 384] width 130 height 11
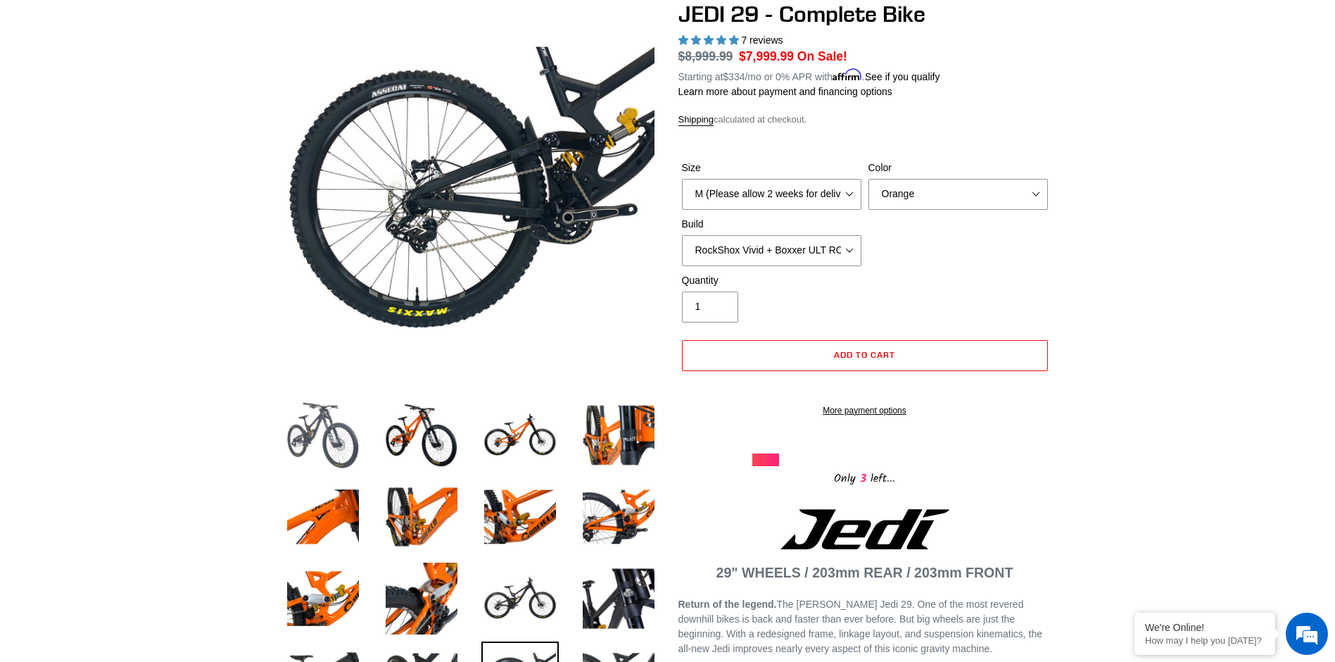
click at [322, 433] on img at bounding box center [322, 434] width 77 height 77
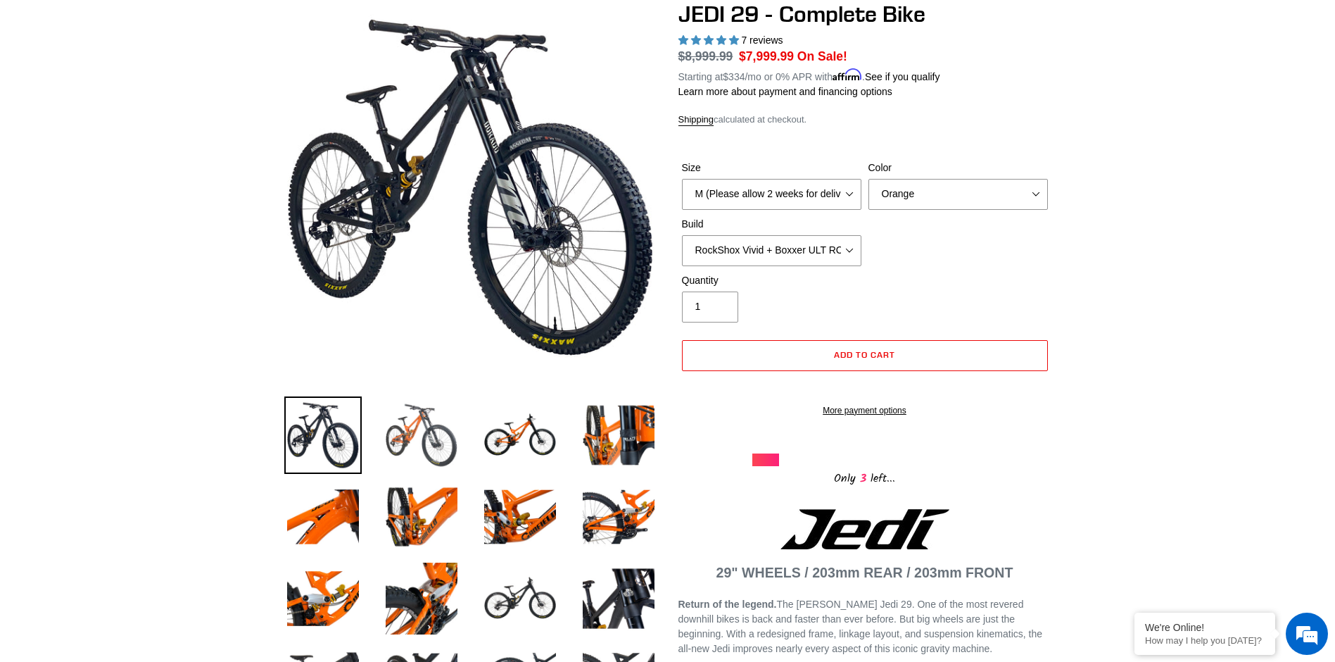
click at [439, 415] on img at bounding box center [421, 434] width 77 height 77
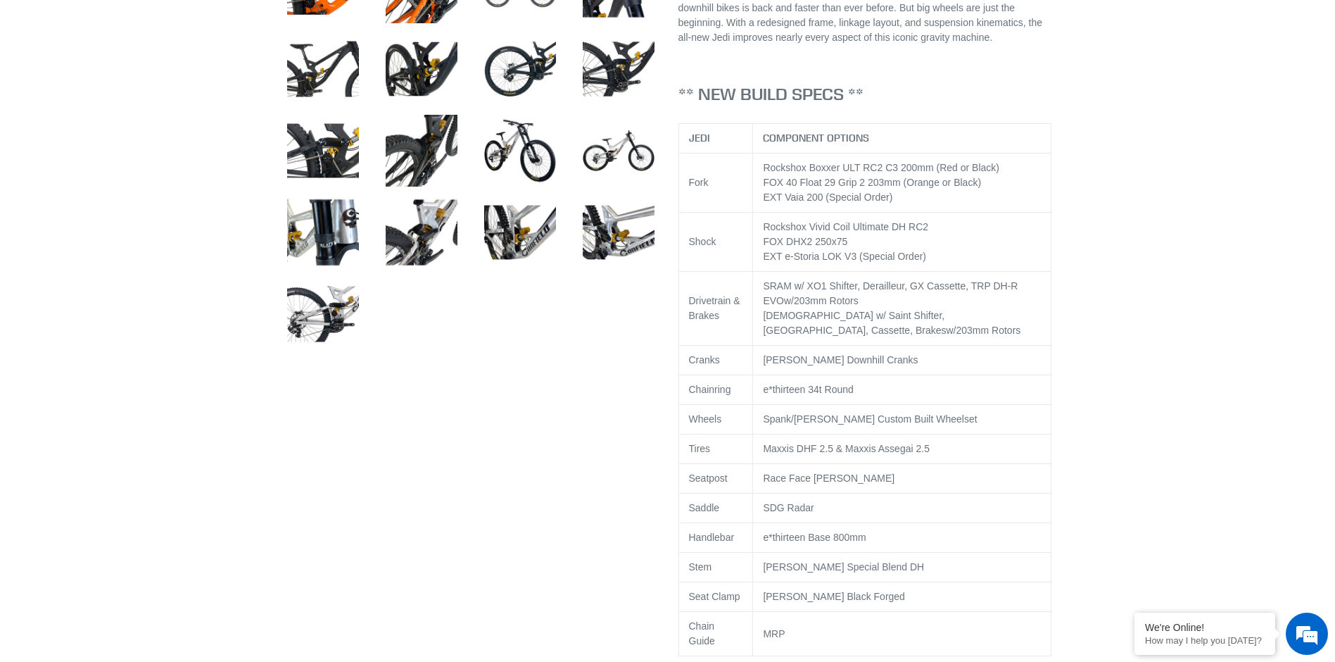
scroll to position [488, 0]
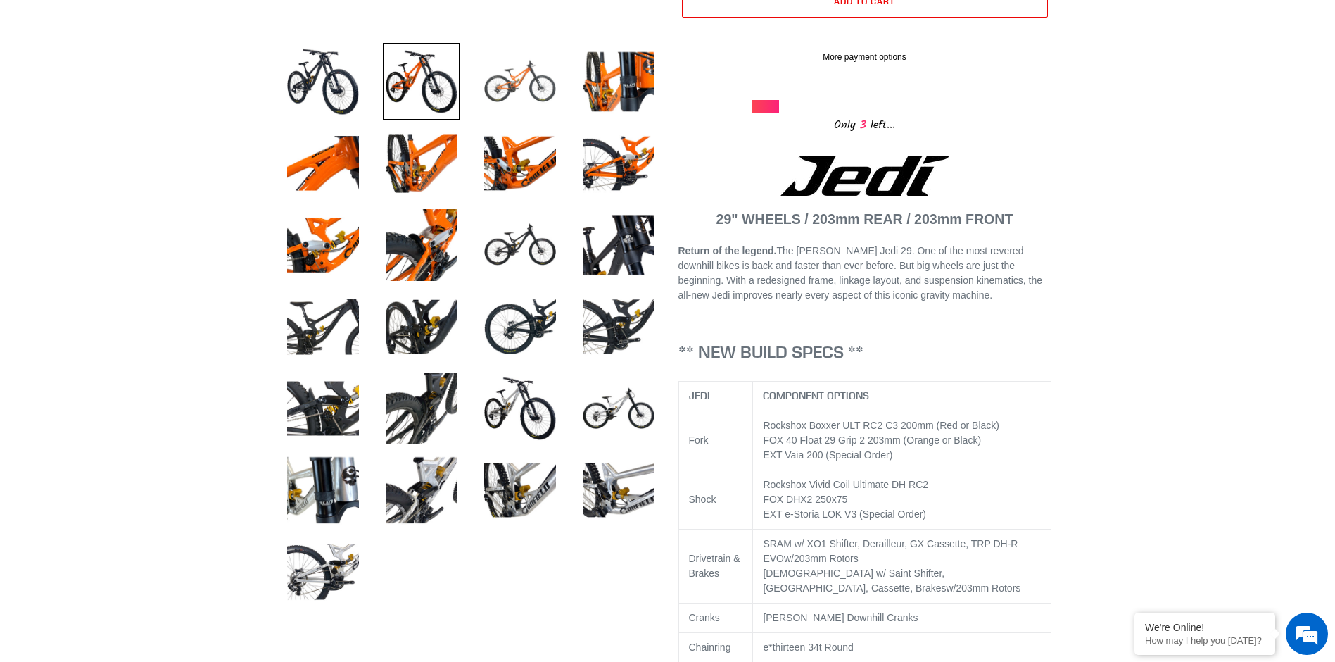
click at [518, 90] on img at bounding box center [519, 81] width 77 height 77
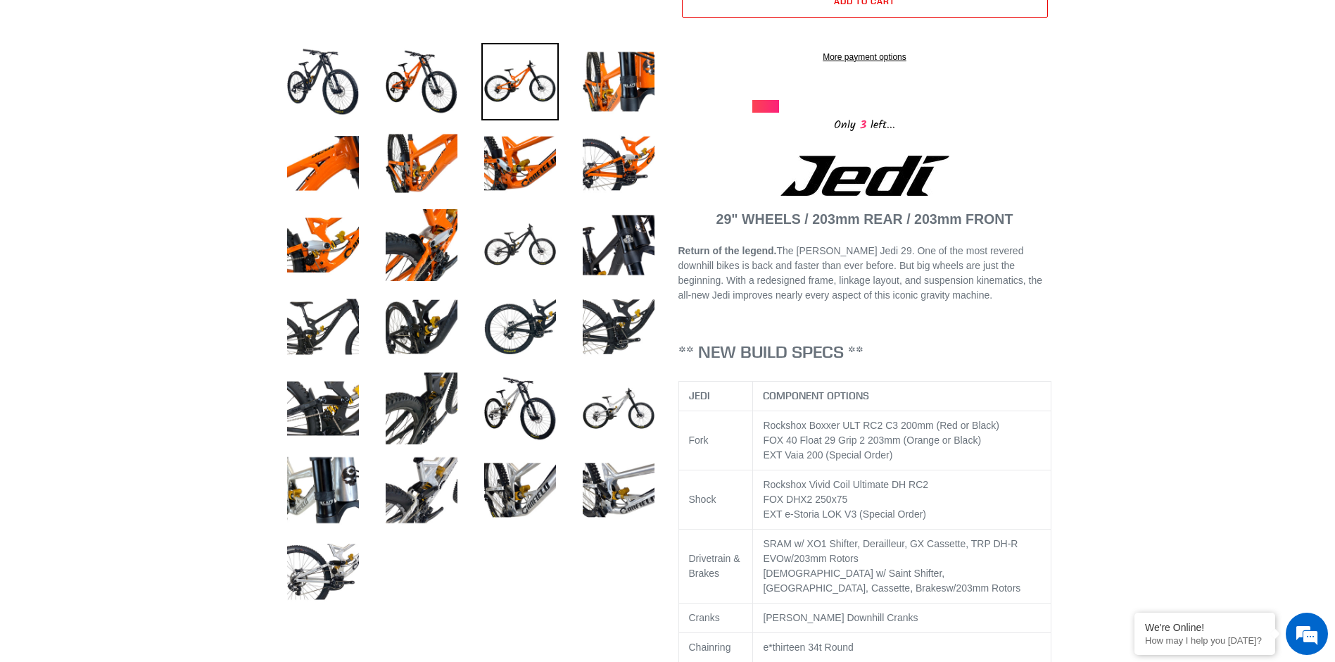
scroll to position [135, 0]
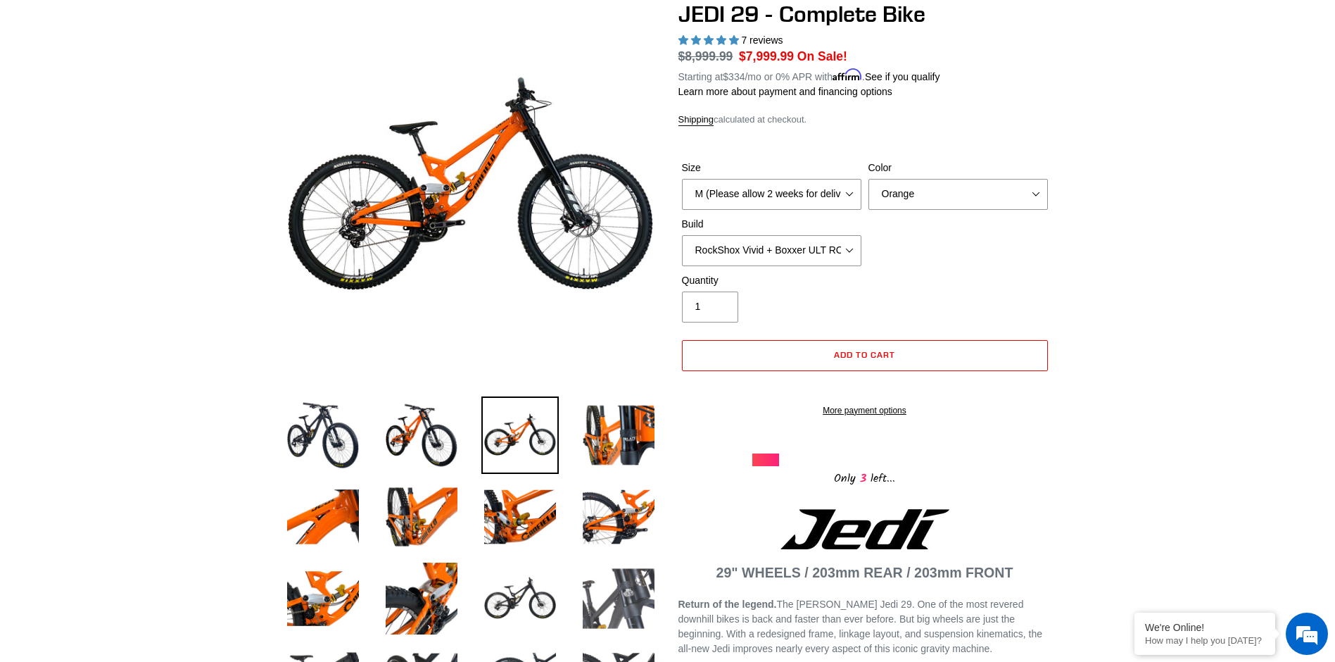
click at [598, 597] on img at bounding box center [618, 598] width 77 height 77
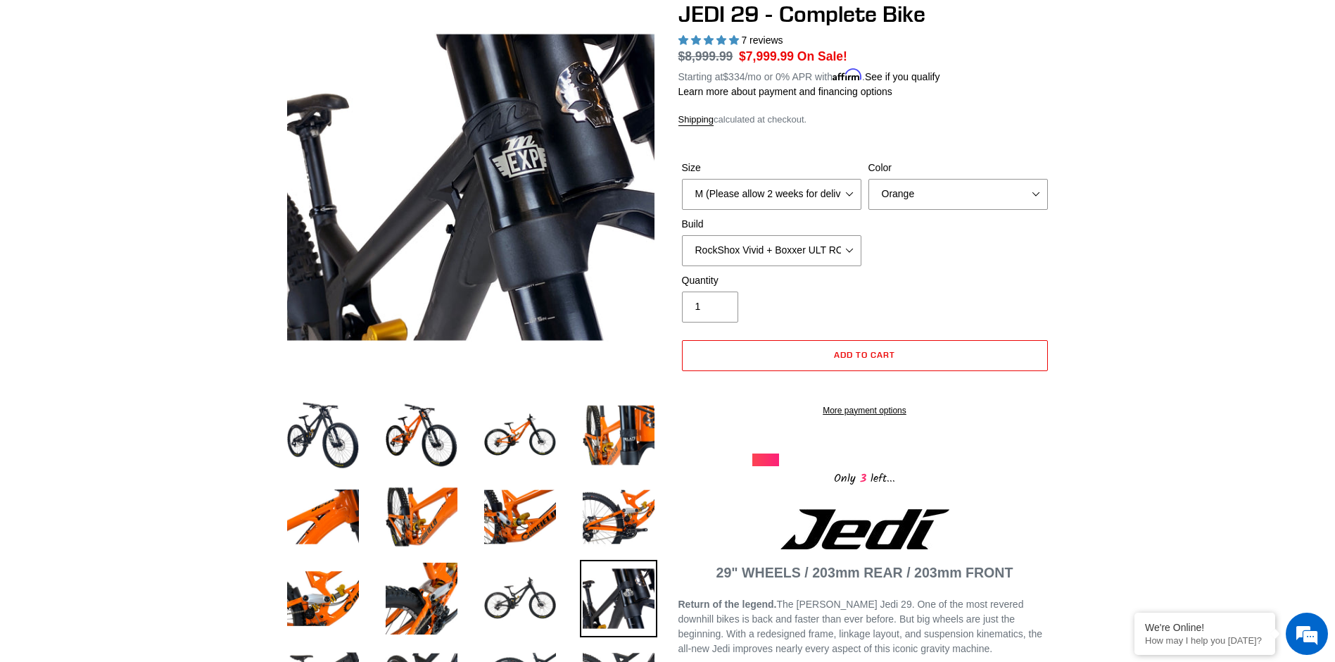
click at [997, 259] on div "Size M (Please allow 2 weeks for delivery) L (Please allow 2 weeks for delivery…" at bounding box center [865, 216] width 373 height 113
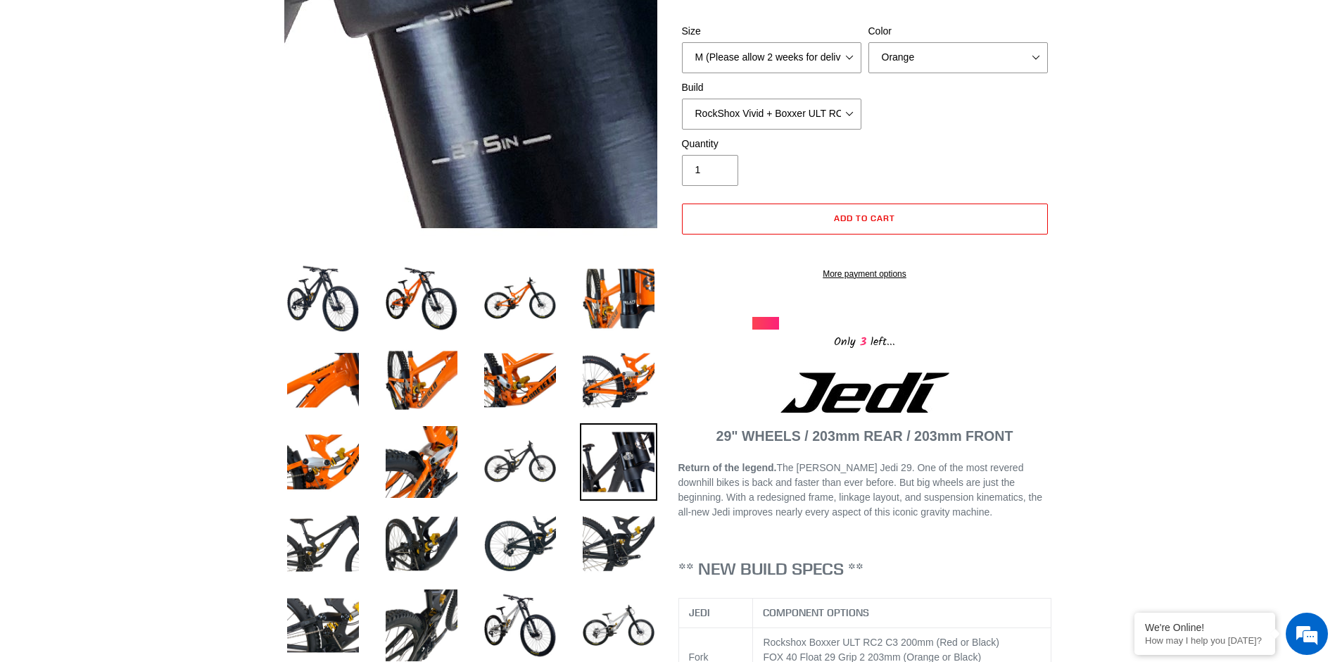
scroll to position [277, 0]
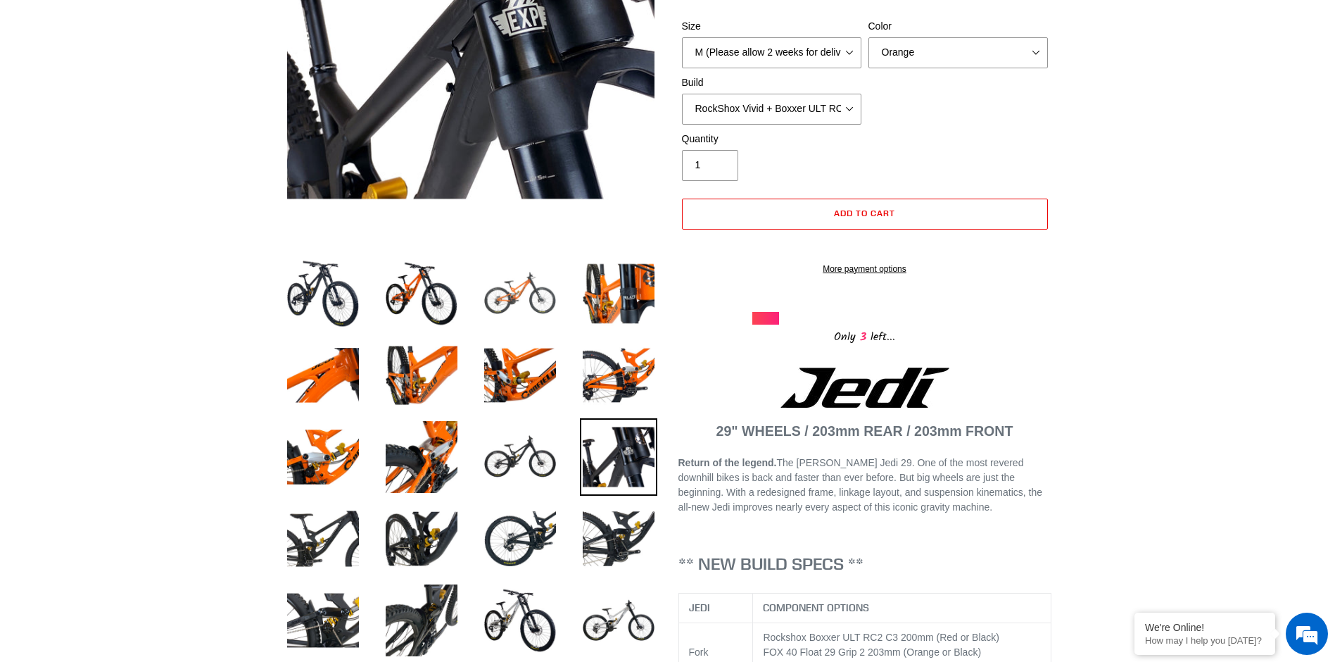
click at [508, 288] on img at bounding box center [519, 293] width 77 height 77
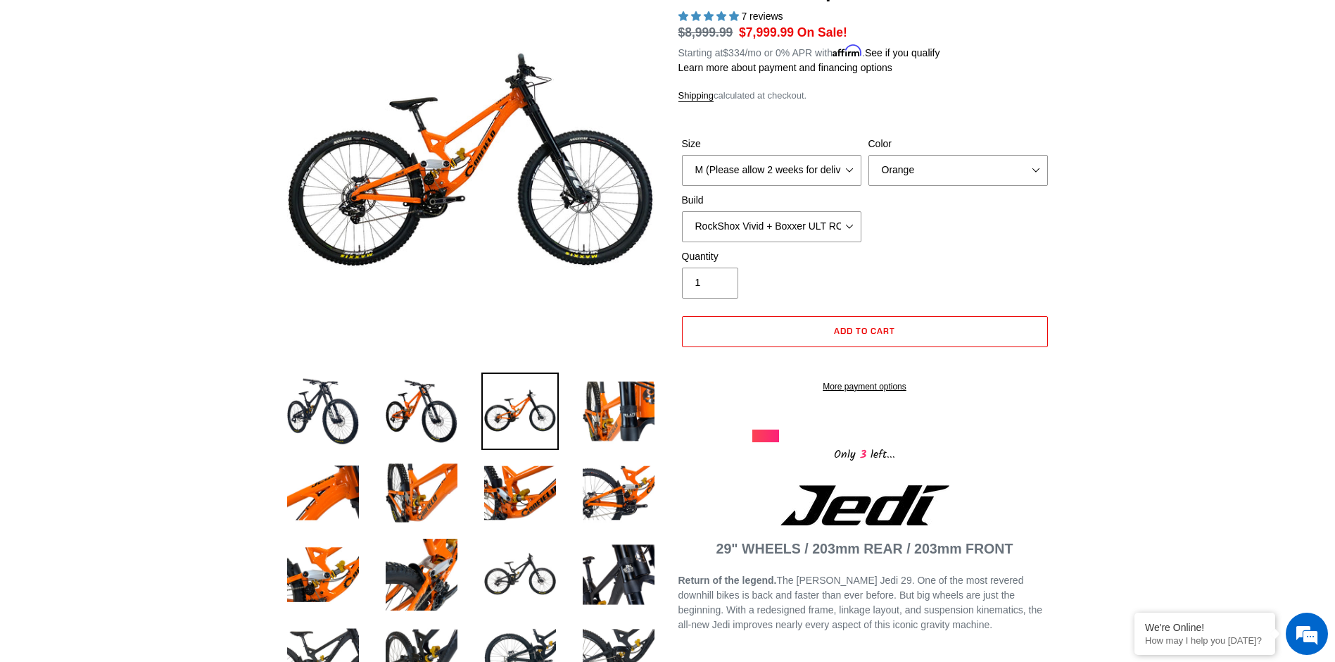
scroll to position [135, 0]
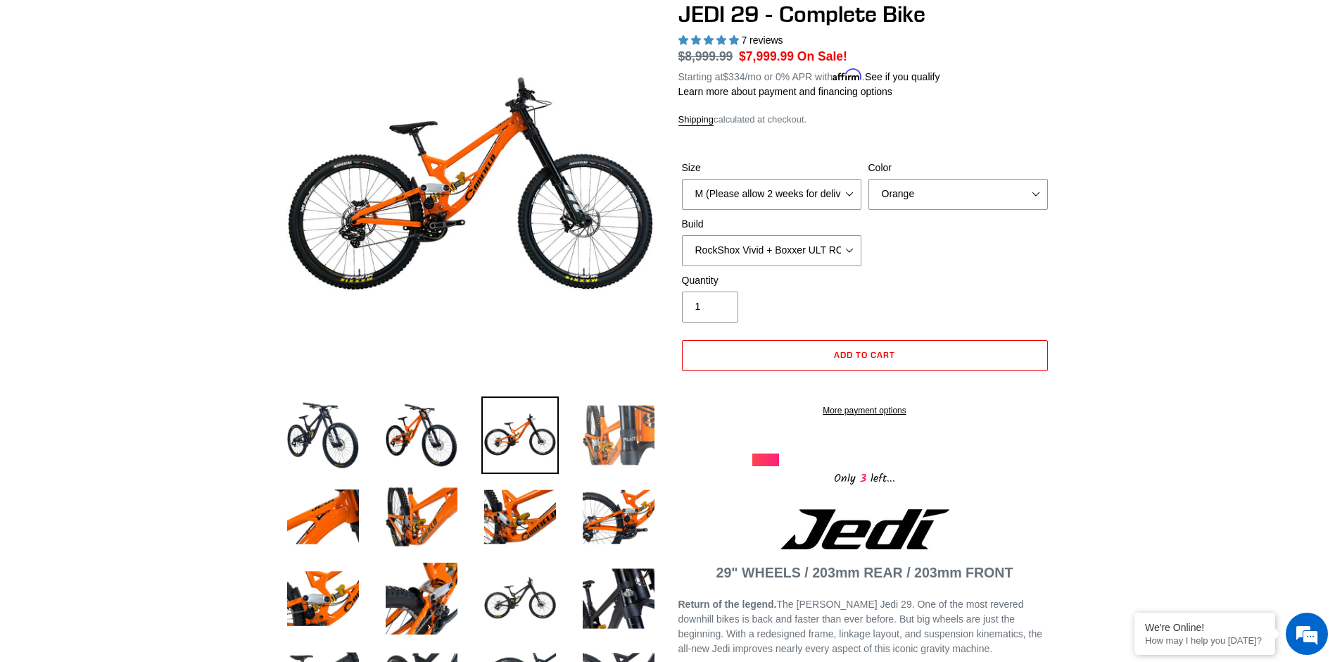
click at [635, 457] on img at bounding box center [618, 434] width 77 height 77
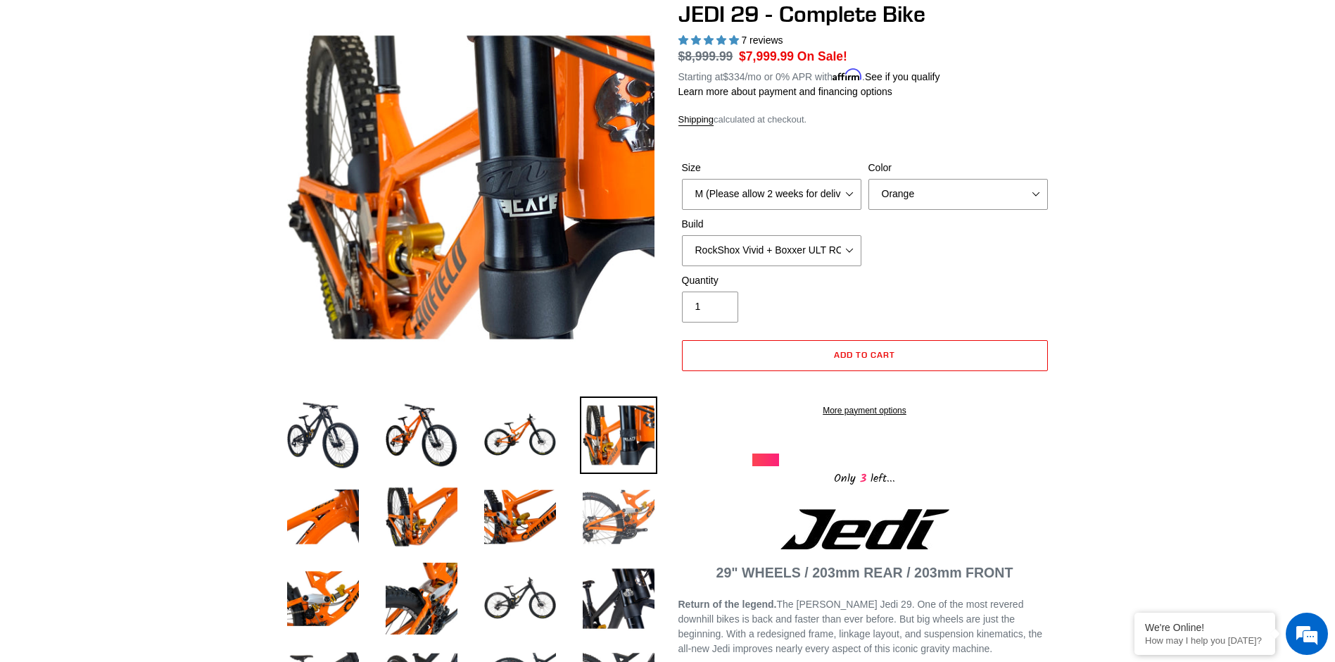
click at [627, 520] on img at bounding box center [618, 516] width 77 height 77
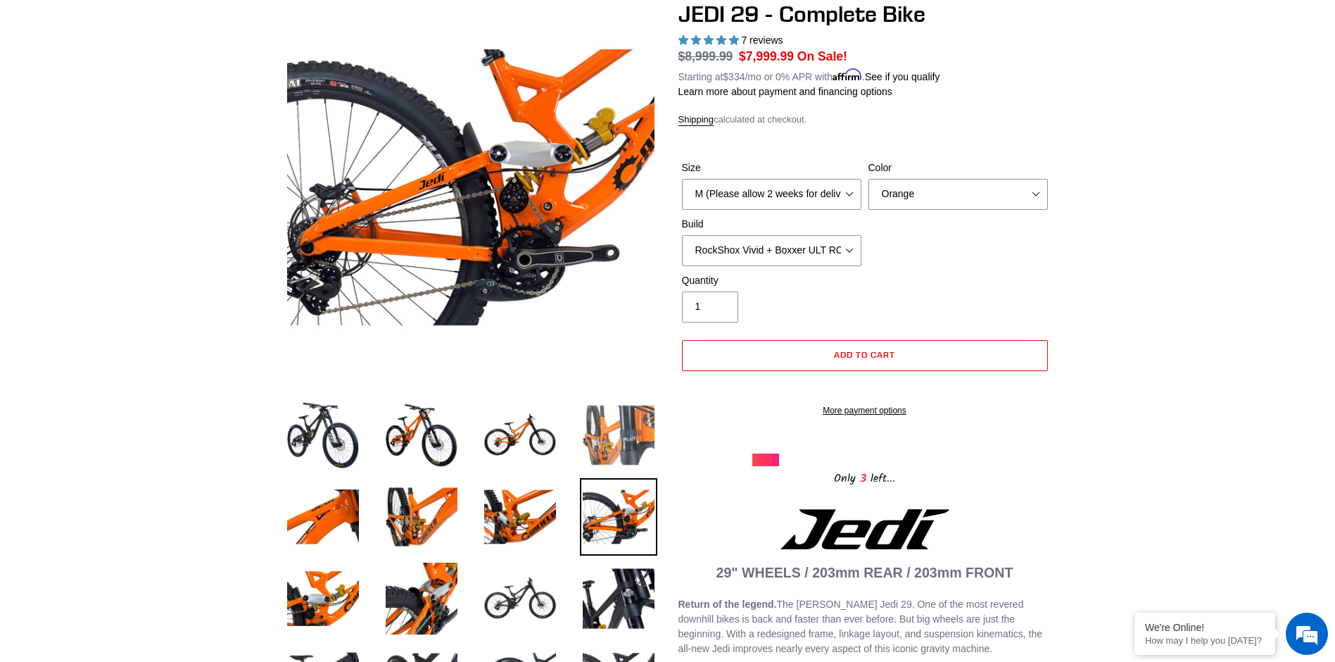
click at [626, 441] on img at bounding box center [618, 434] width 77 height 77
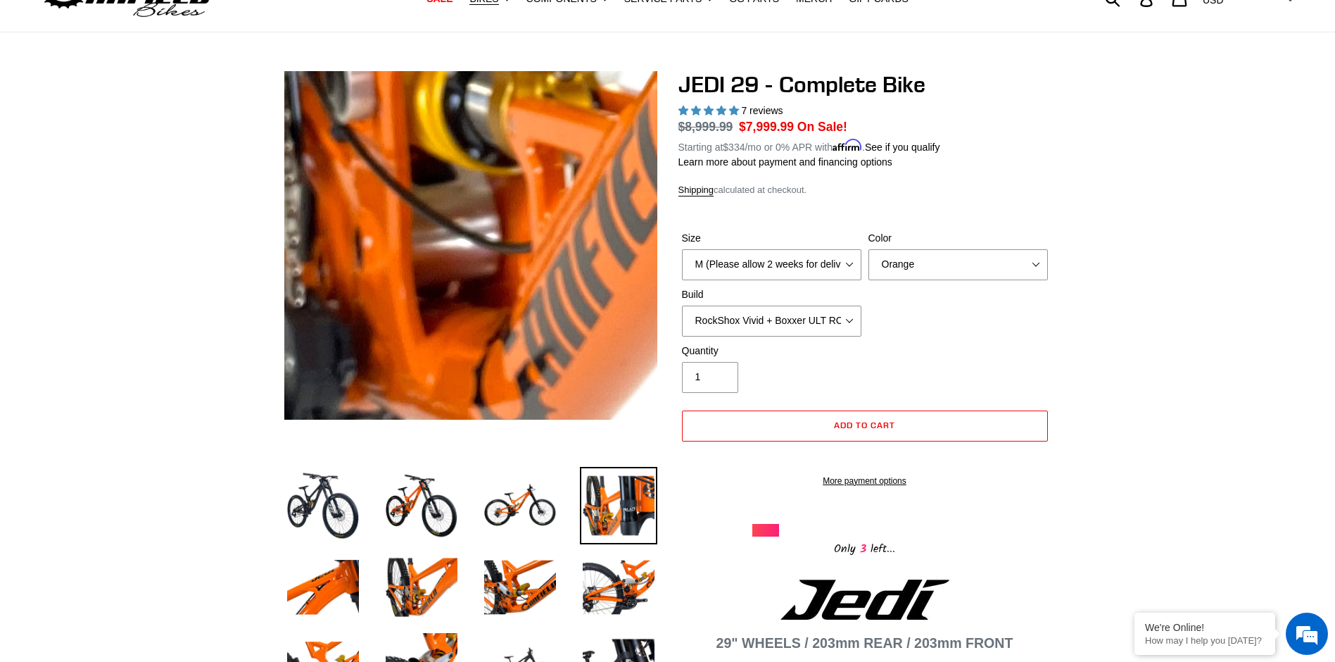
scroll to position [0, 0]
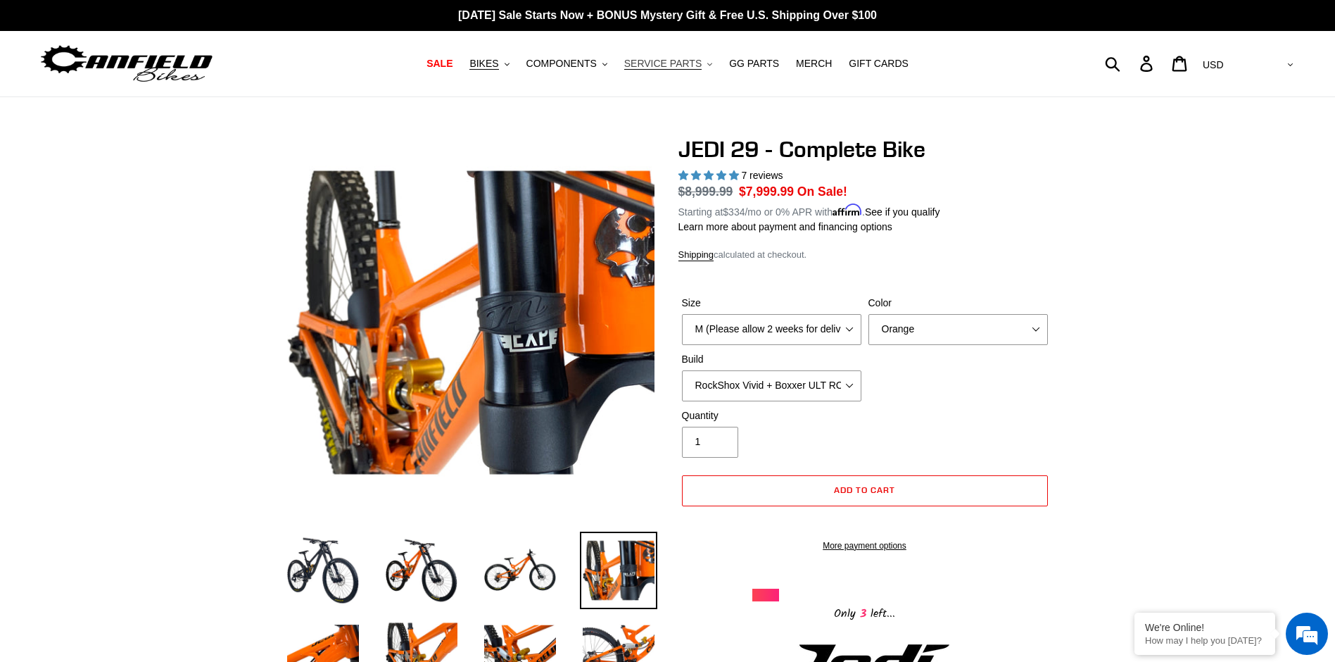
click at [671, 72] on button "SERVICE PARTS .cls-1{fill:#231f20}" at bounding box center [668, 63] width 102 height 19
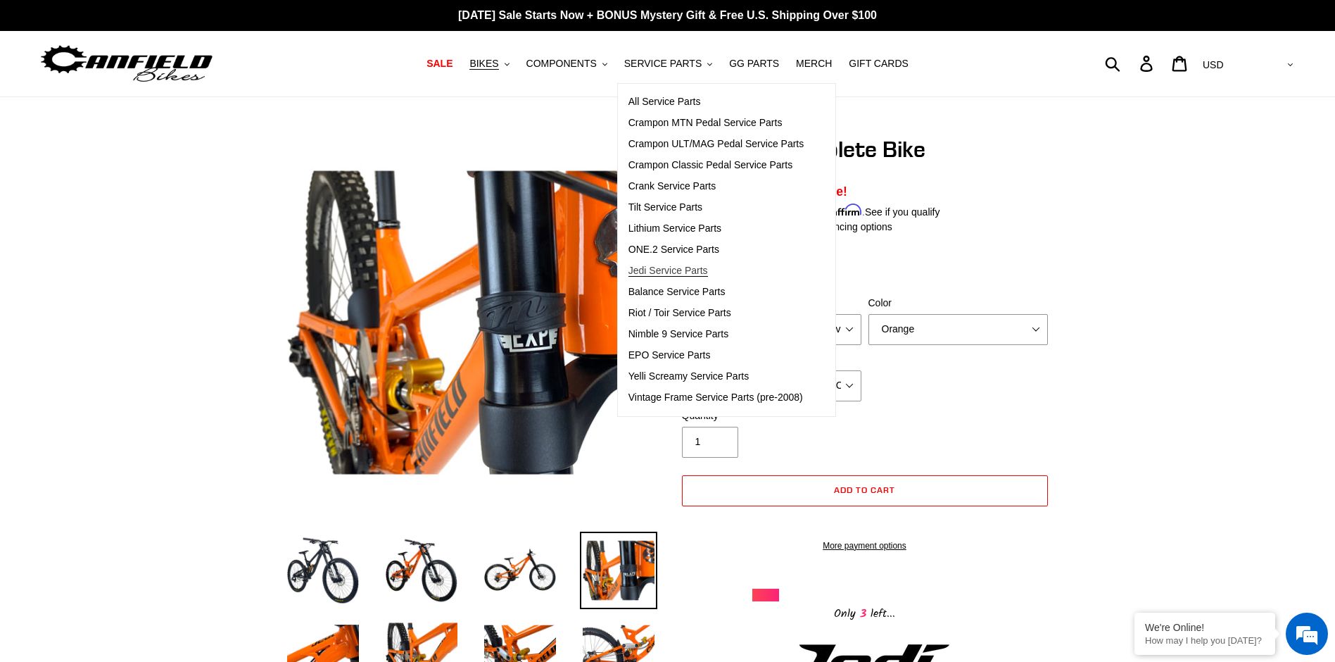
click at [649, 275] on span "Jedi Service Parts" at bounding box center [669, 271] width 80 height 12
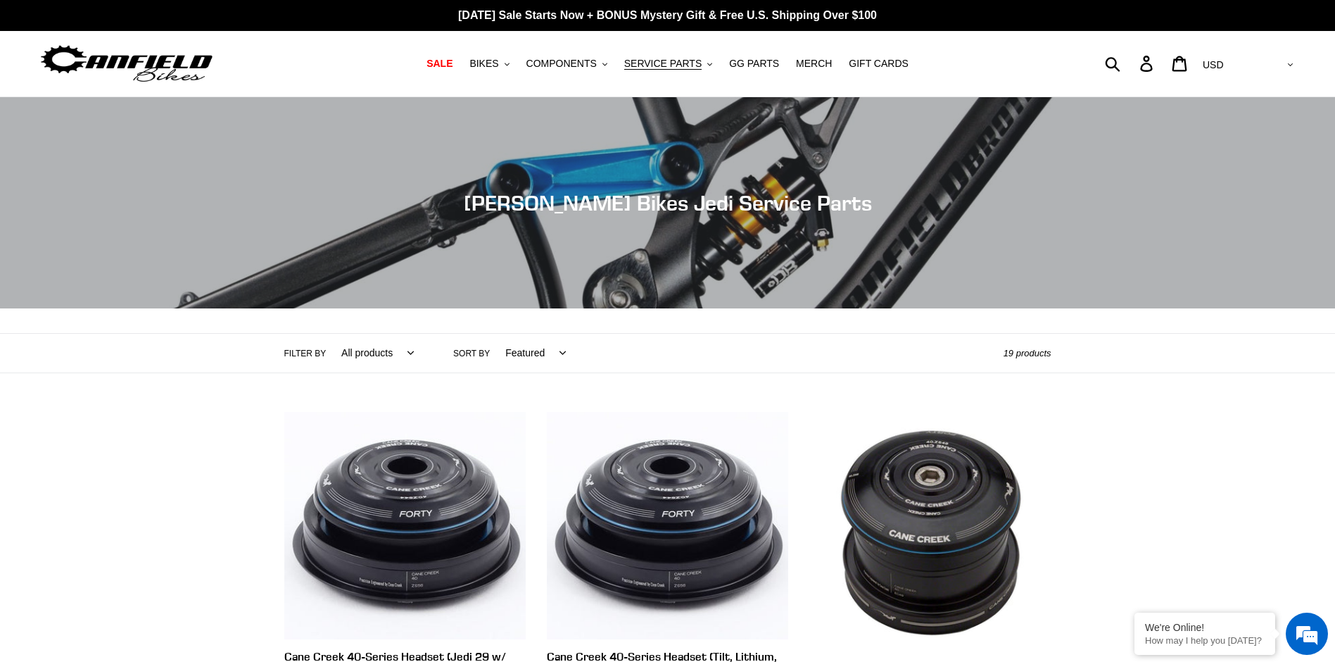
click at [151, 65] on img at bounding box center [127, 64] width 176 height 44
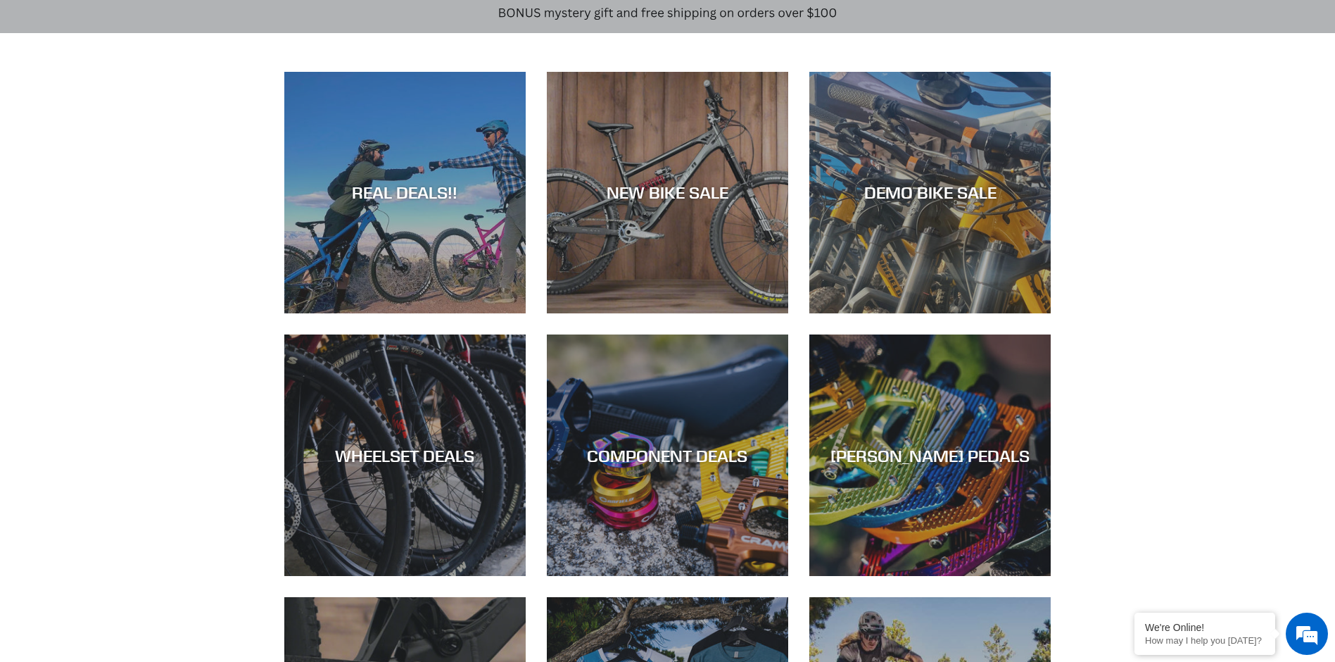
scroll to position [422, 0]
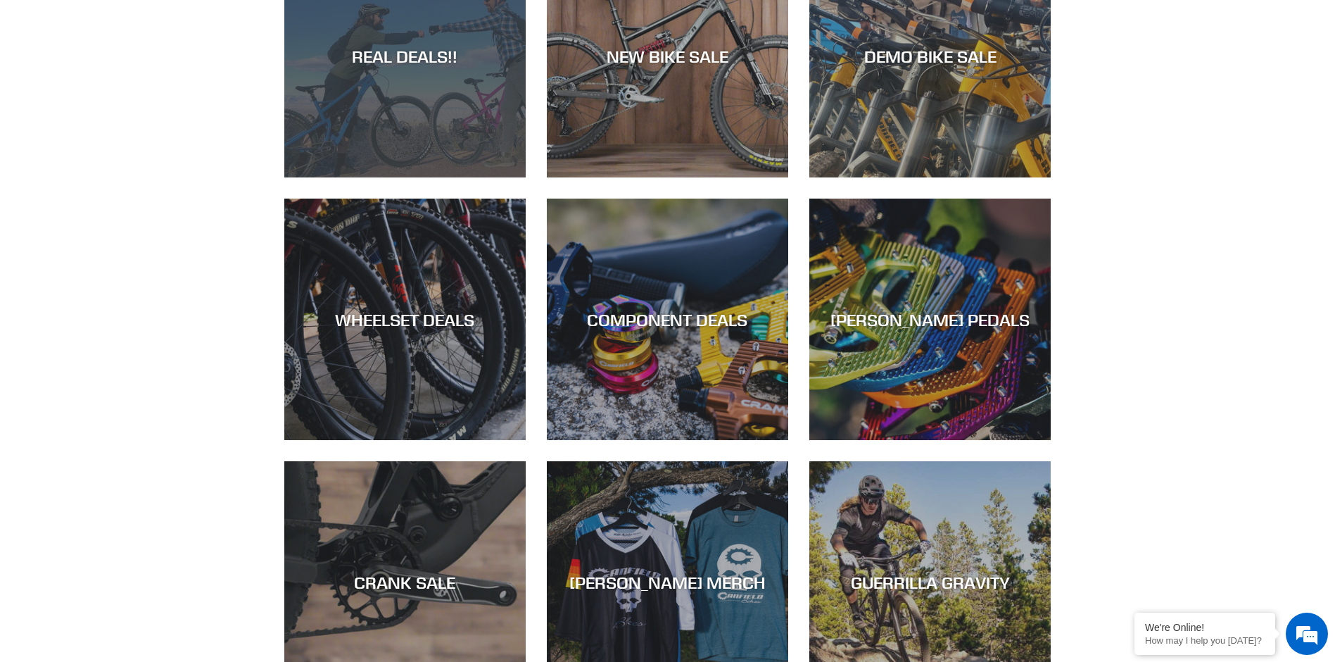
click at [356, 177] on div "REAL DEALS!!" at bounding box center [404, 177] width 241 height 0
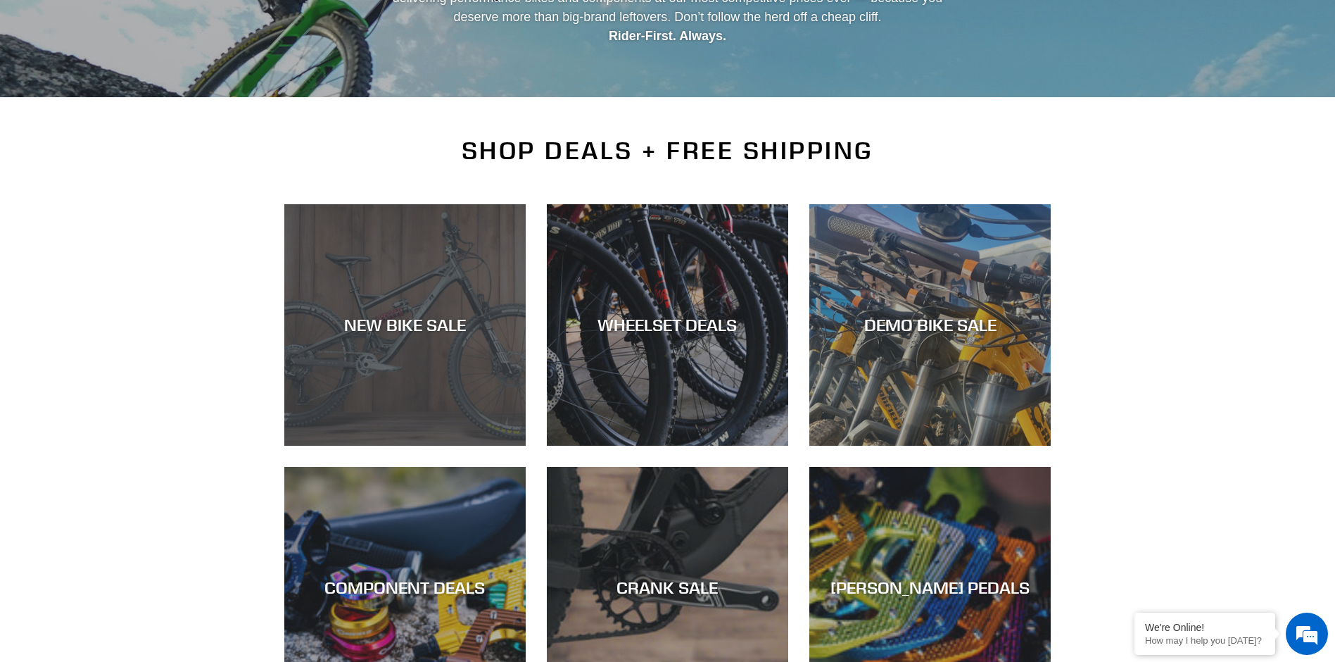
click at [424, 327] on div "NEW BIKE SALE" at bounding box center [404, 325] width 241 height 20
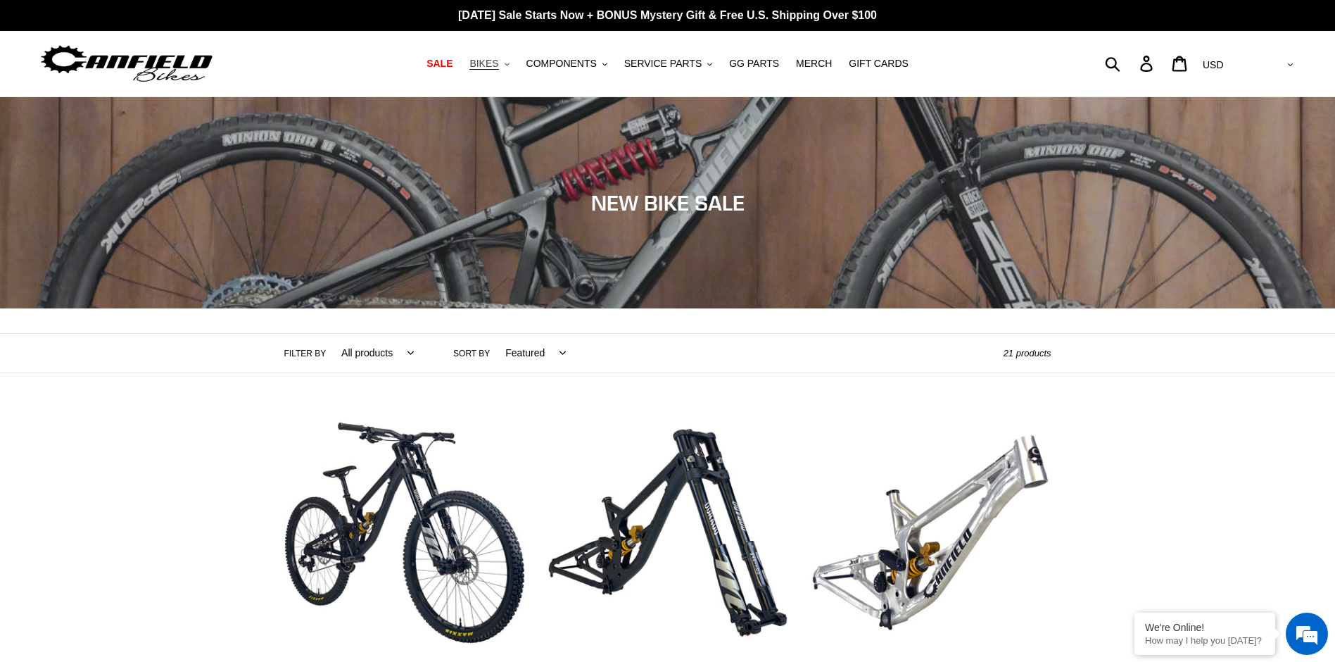
click at [506, 63] on icon ".cls-1{fill:#231f20}" at bounding box center [507, 64] width 5 height 5
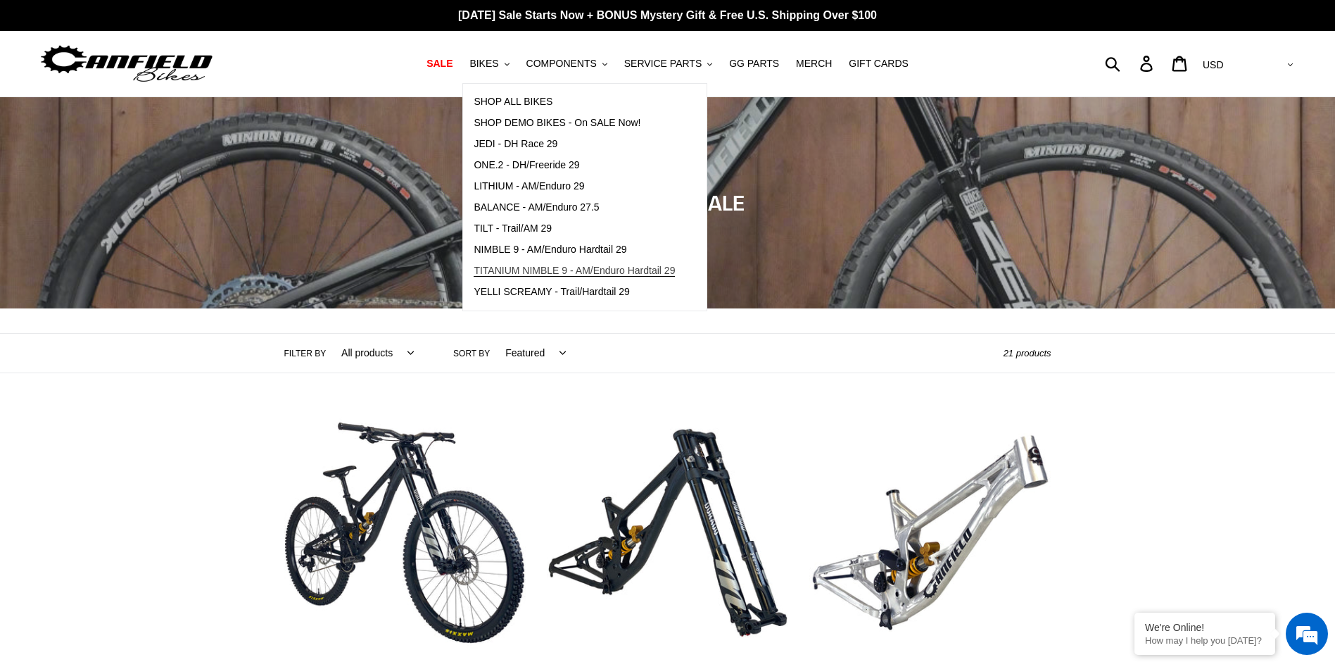
click at [536, 270] on span "TITANIUM NIMBLE 9 - AM/Enduro Hardtail 29" at bounding box center [574, 271] width 201 height 12
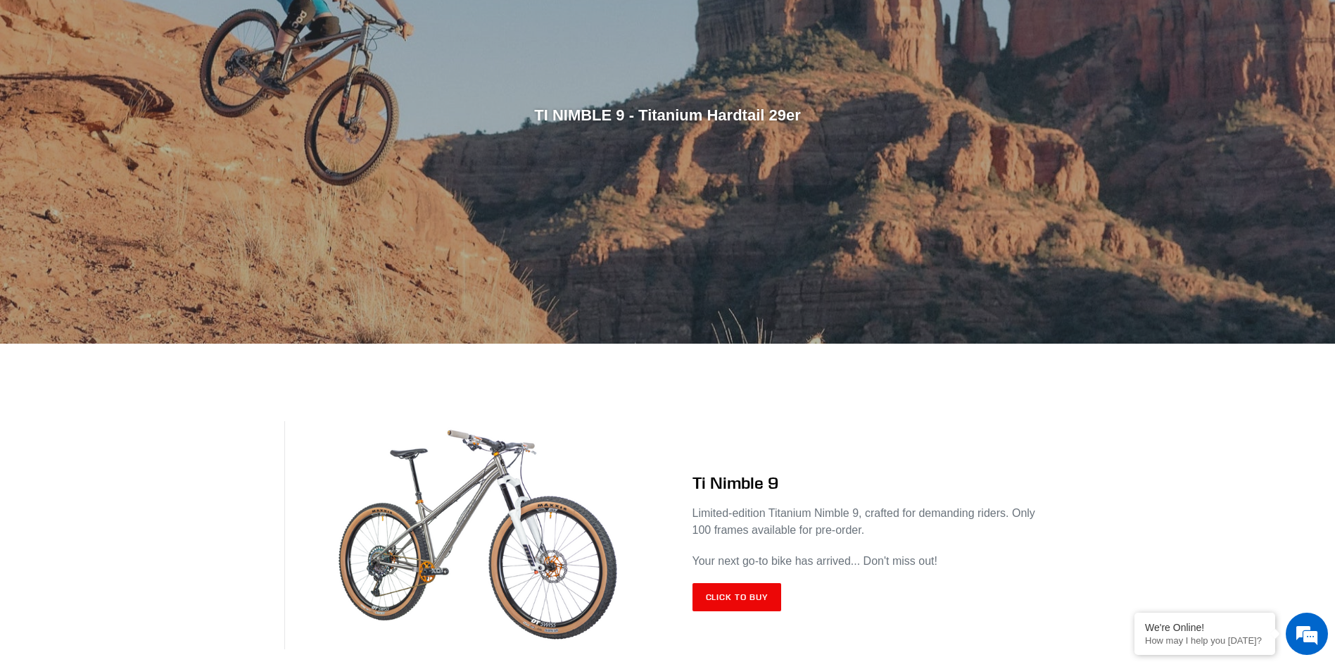
scroll to position [422, 0]
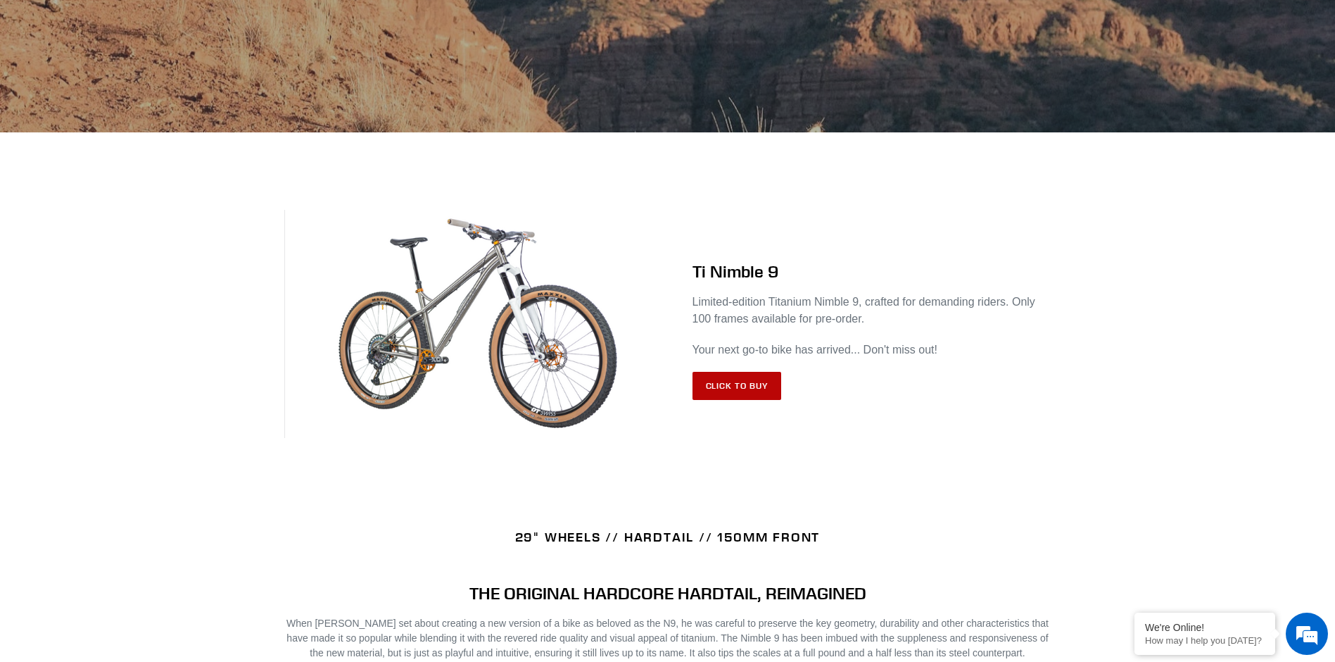
click at [745, 386] on link "Click to Buy" at bounding box center [737, 386] width 89 height 28
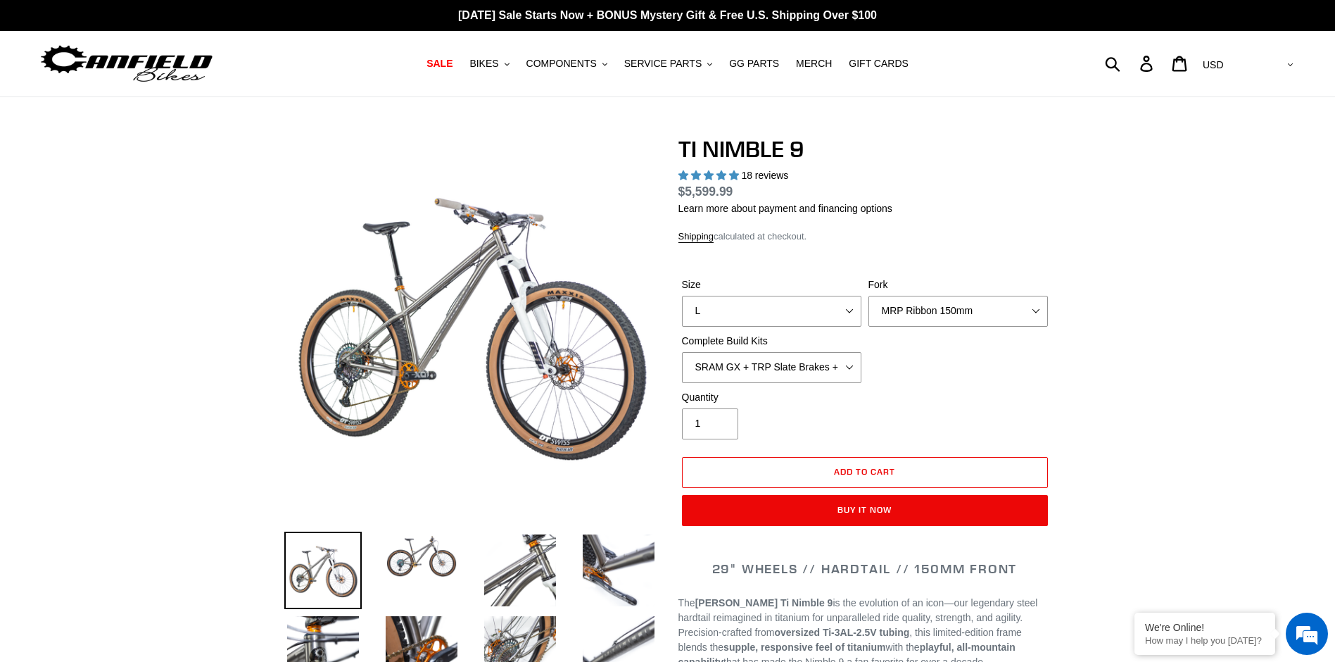
select select "highest-rating"
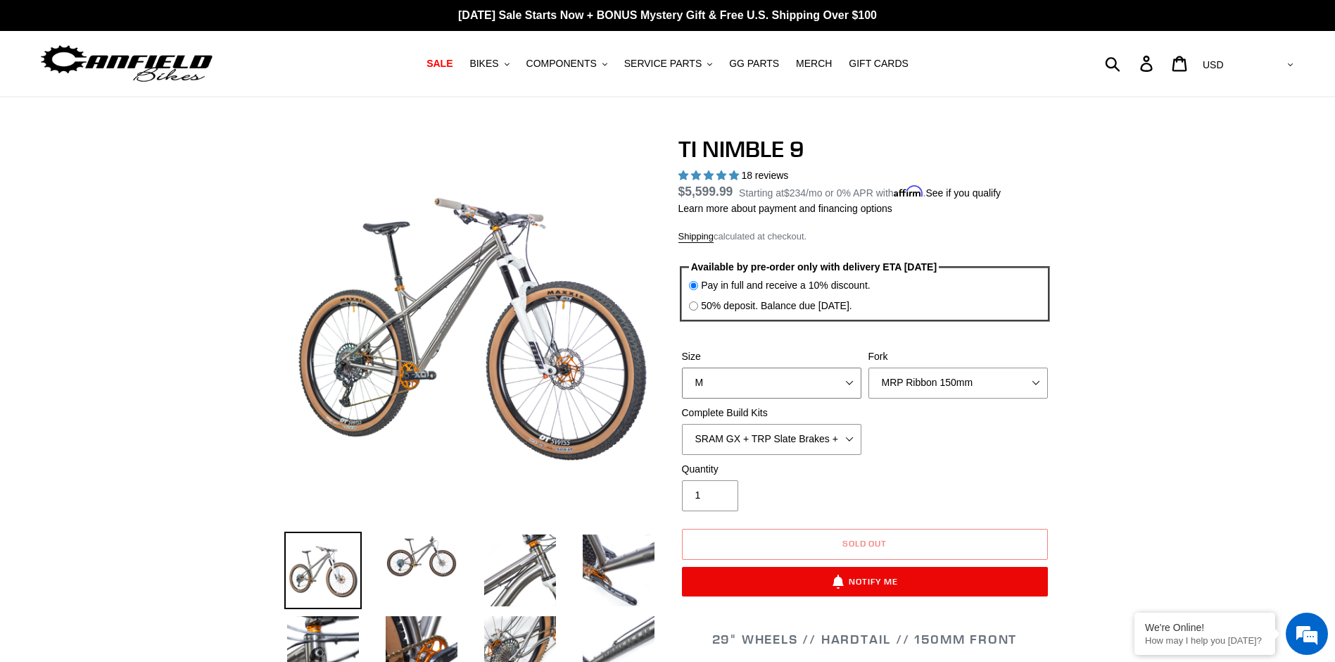
select select "L"
select select "Complete Build Kit - None (Contact us for Custom Builds)"
select select "Fork - None"
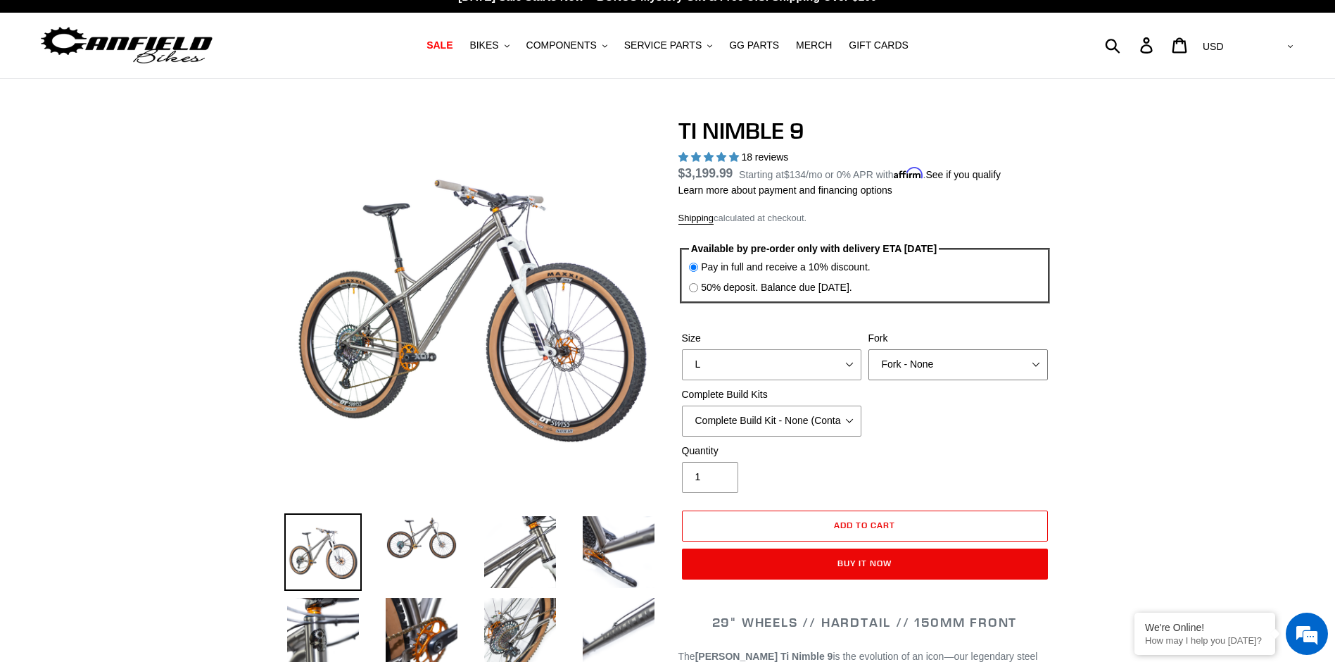
scroll to position [141, 0]
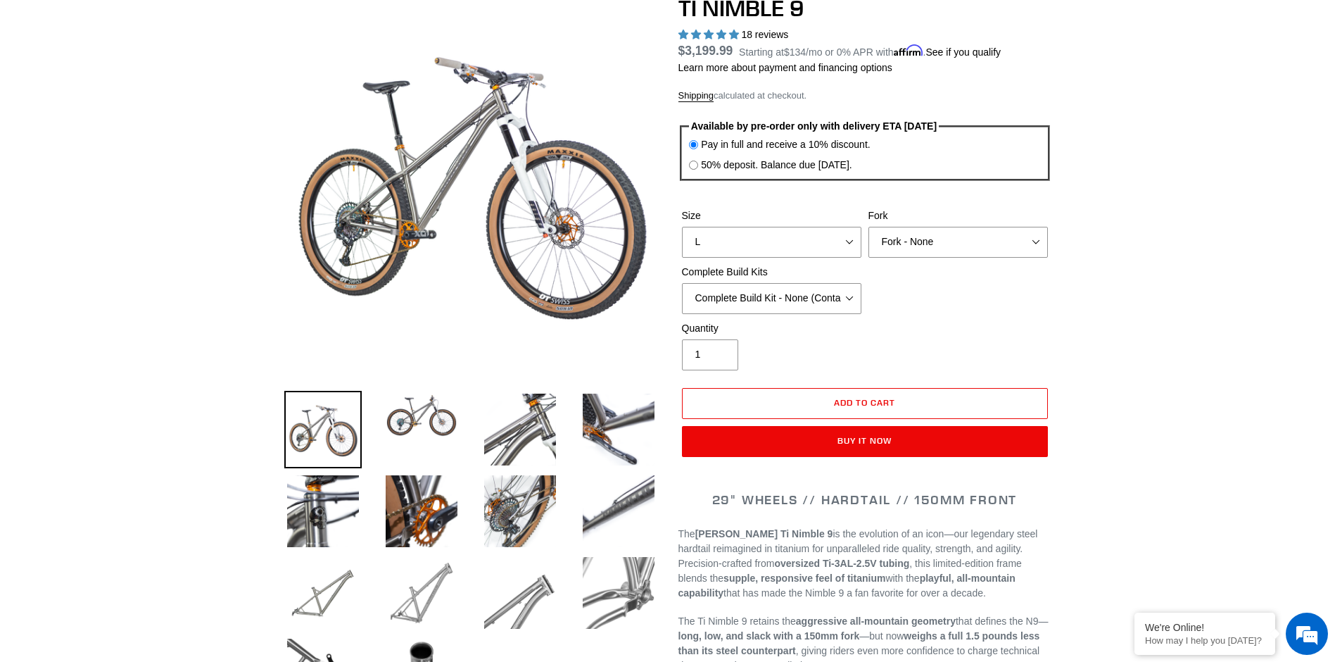
click at [417, 590] on img at bounding box center [421, 592] width 77 height 77
